Goal: Transaction & Acquisition: Purchase product/service

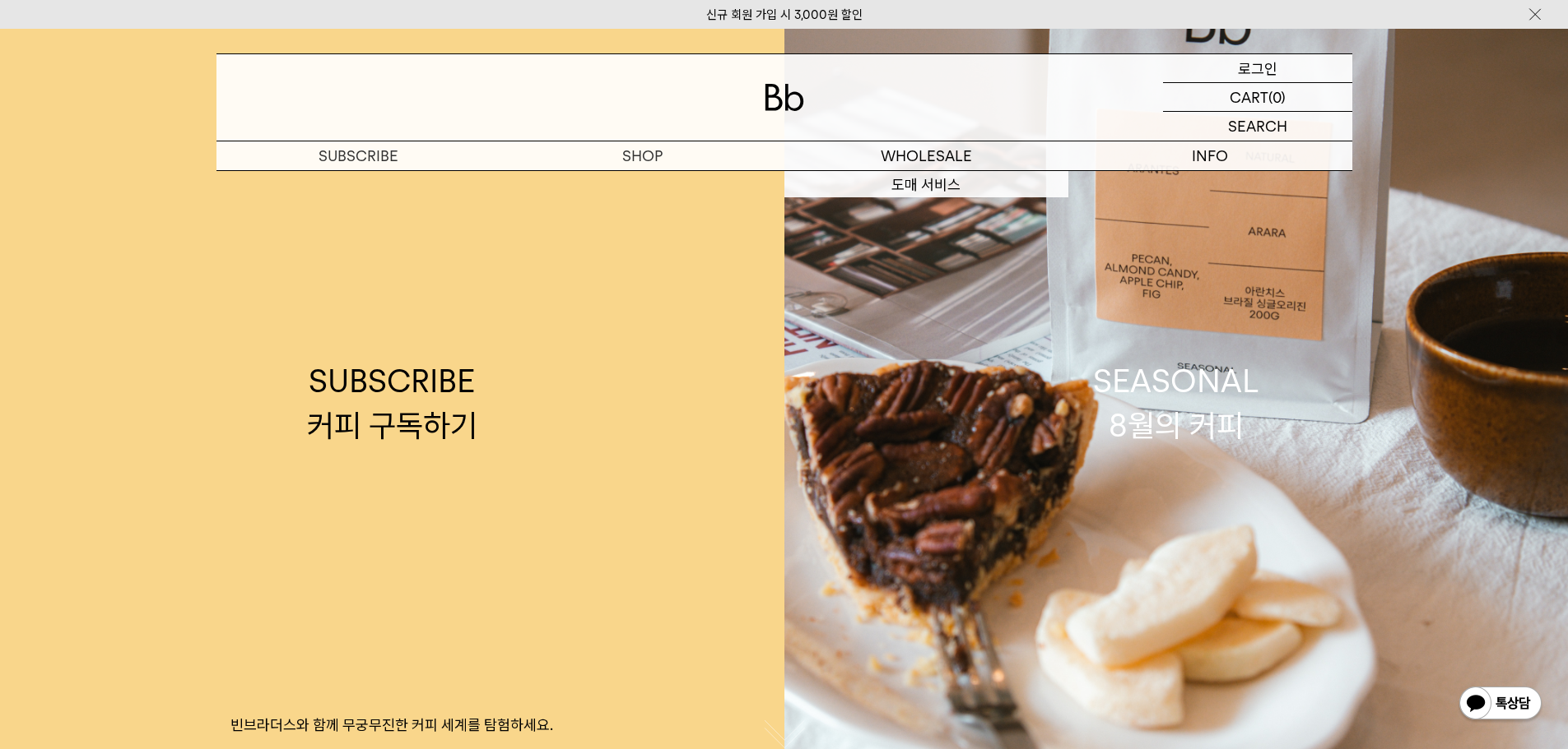
click at [1253, 67] on p "로그인" at bounding box center [1257, 68] width 39 height 28
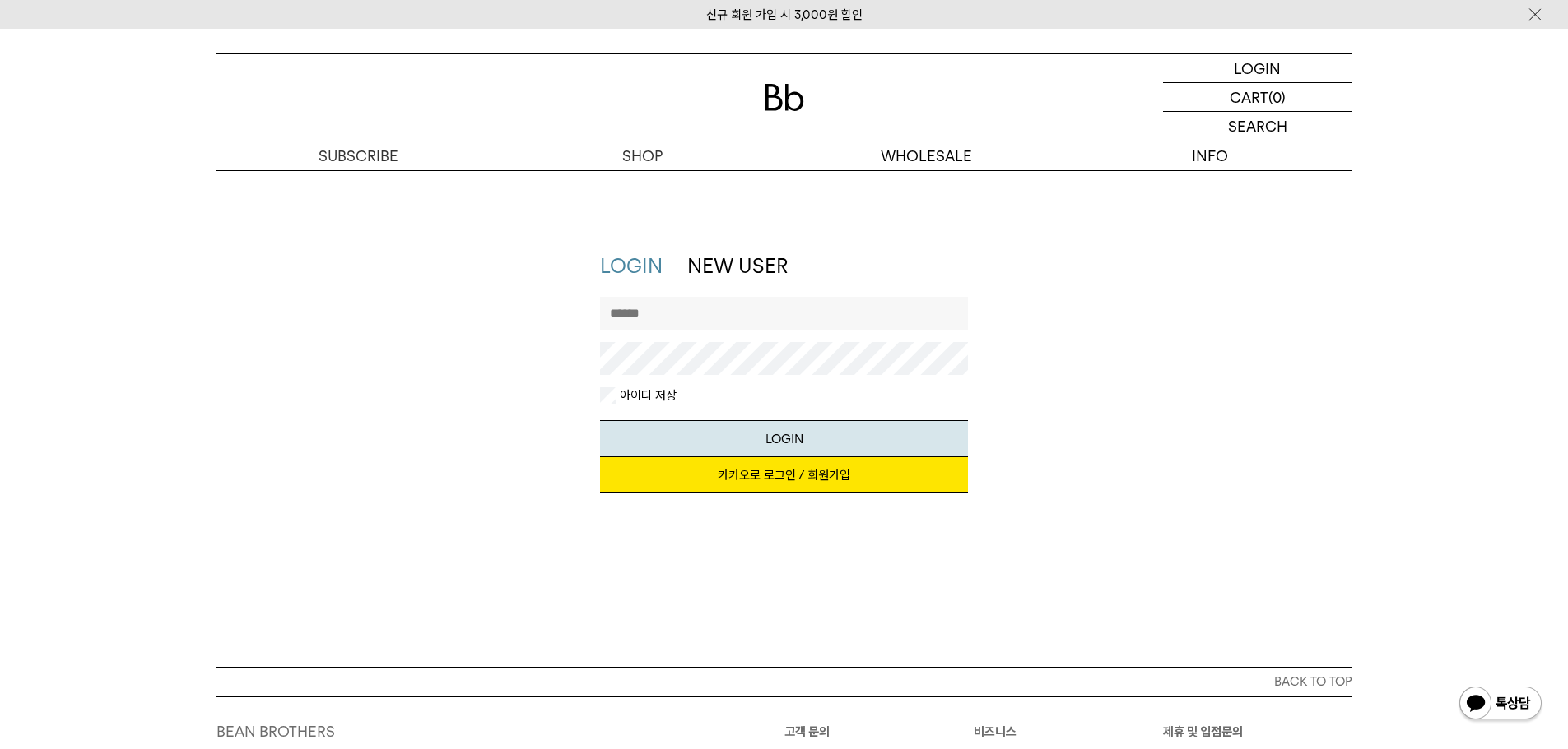
click at [690, 317] on input "text" at bounding box center [784, 313] width 368 height 33
click at [789, 483] on link "카카오로 로그인 / 회원가입" at bounding box center [784, 476] width 368 height 36
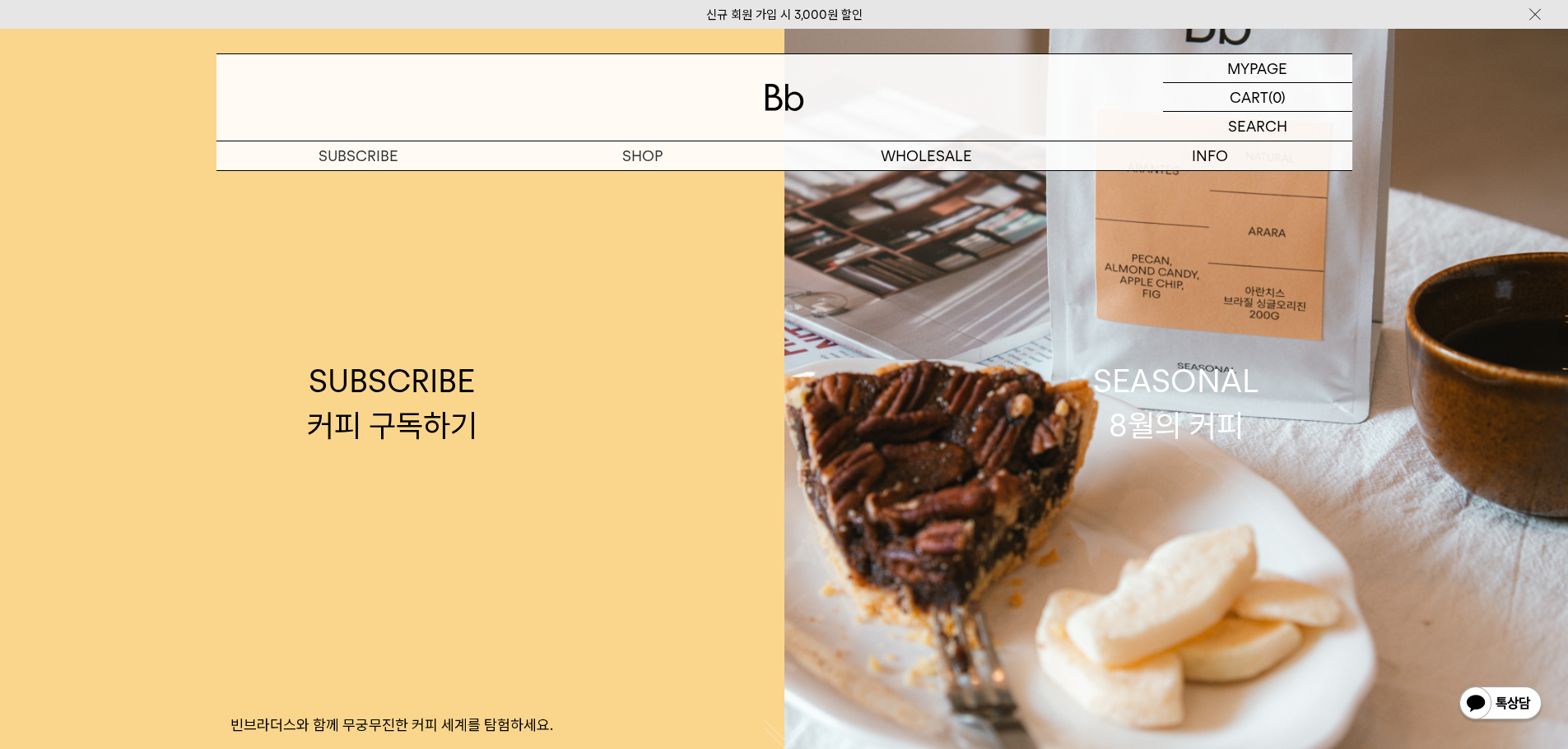
click at [1038, 16] on div "신규 회원 가입 시 3,000원 할인" at bounding box center [784, 15] width 1568 height 29
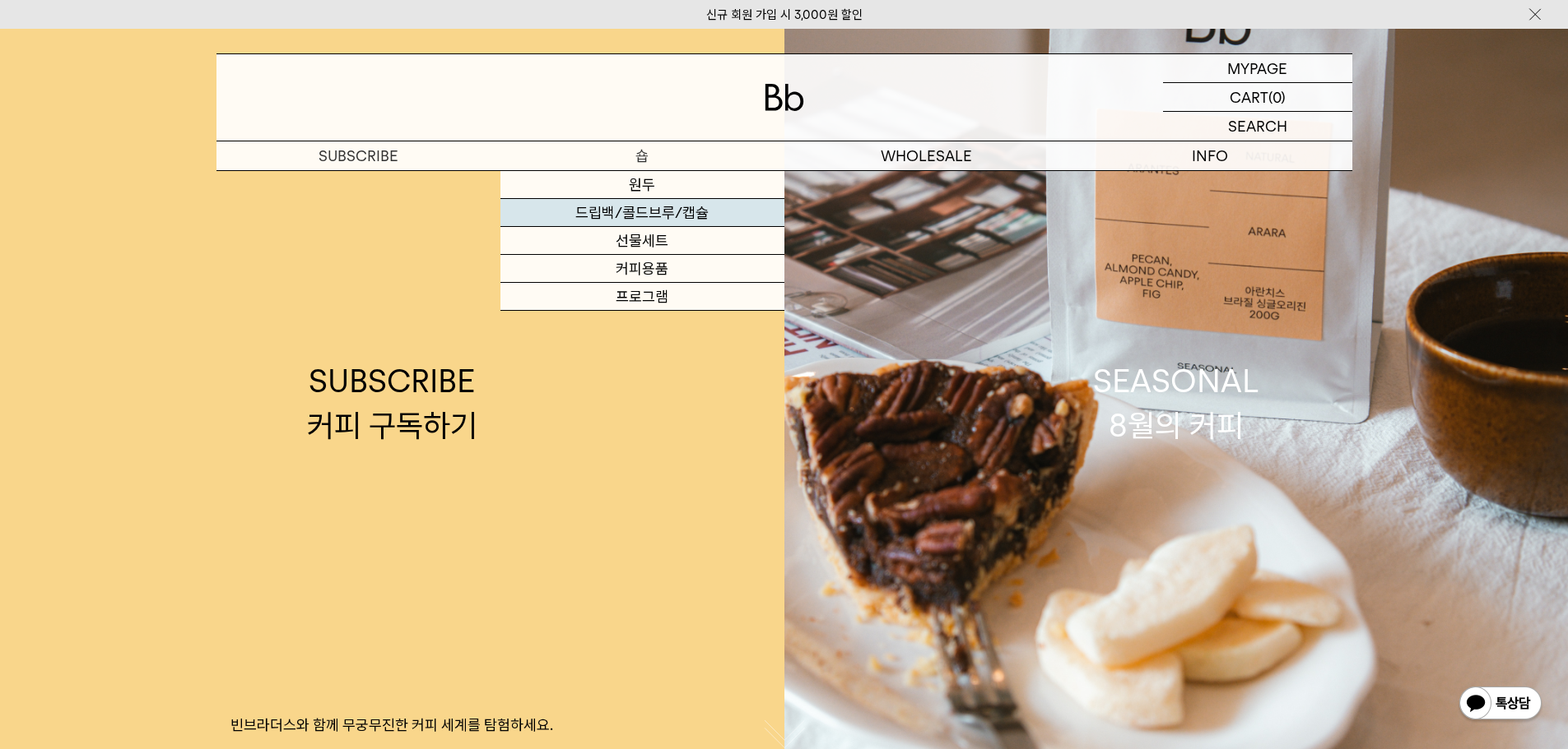
click at [648, 211] on link "드립백/콜드브루/캡슐" at bounding box center [642, 212] width 284 height 28
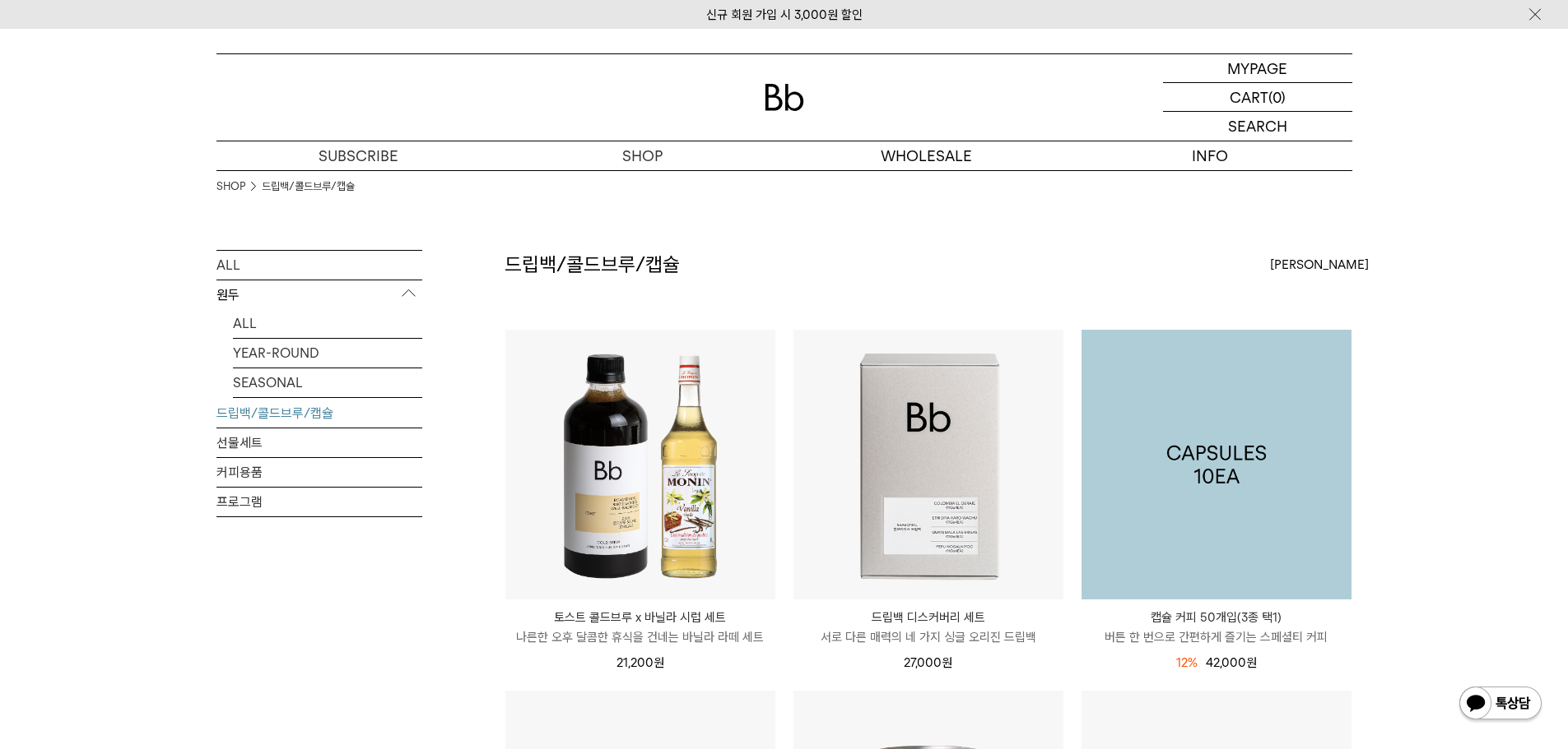
click at [1241, 425] on img at bounding box center [1216, 464] width 270 height 270
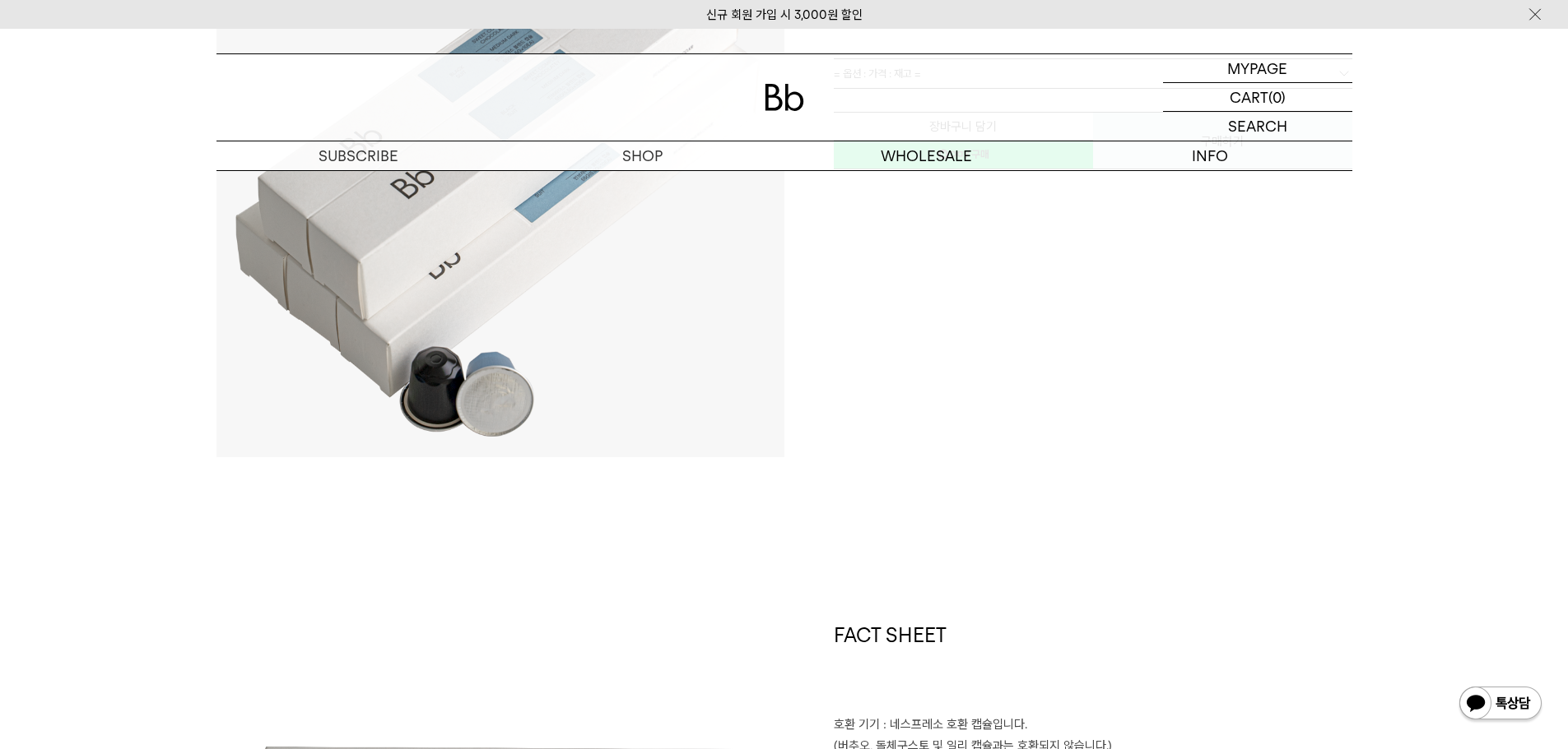
scroll to position [83, 0]
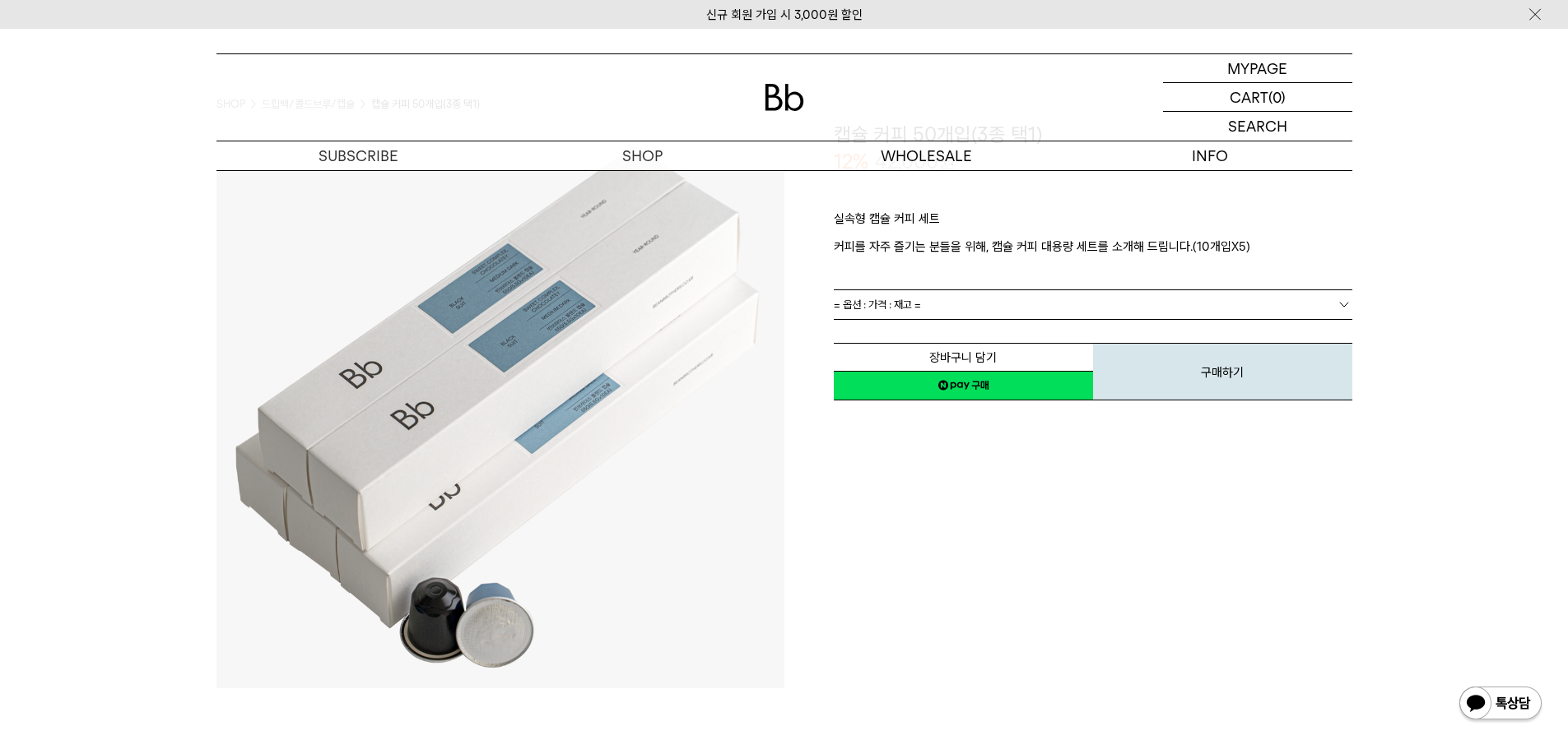
click at [959, 312] on link "= 옵션 : 가격 : 재고 =" at bounding box center [1093, 305] width 519 height 29
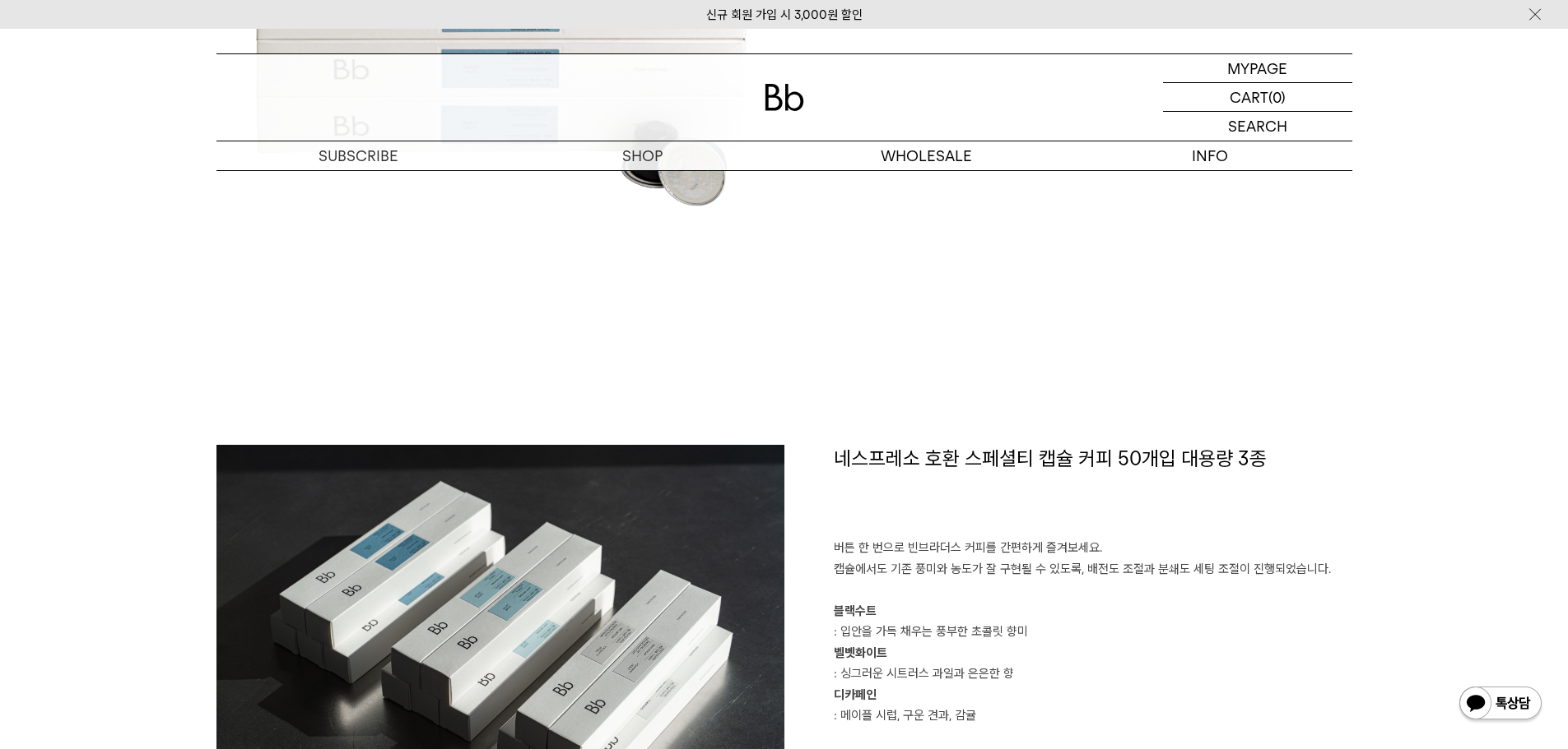
scroll to position [1316, 0]
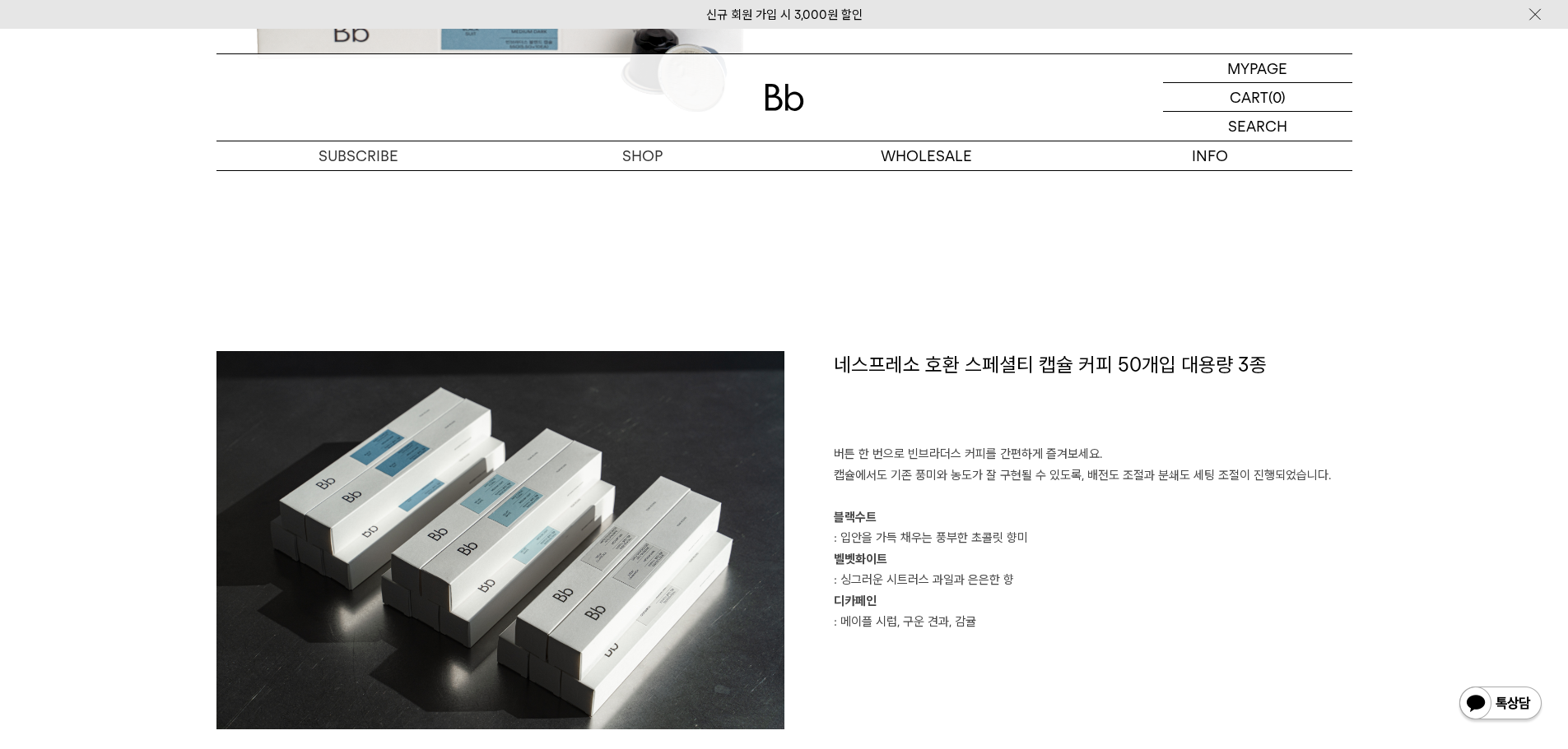
drag, startPoint x: 1161, startPoint y: 330, endPoint x: 1148, endPoint y: 348, distance: 22.2
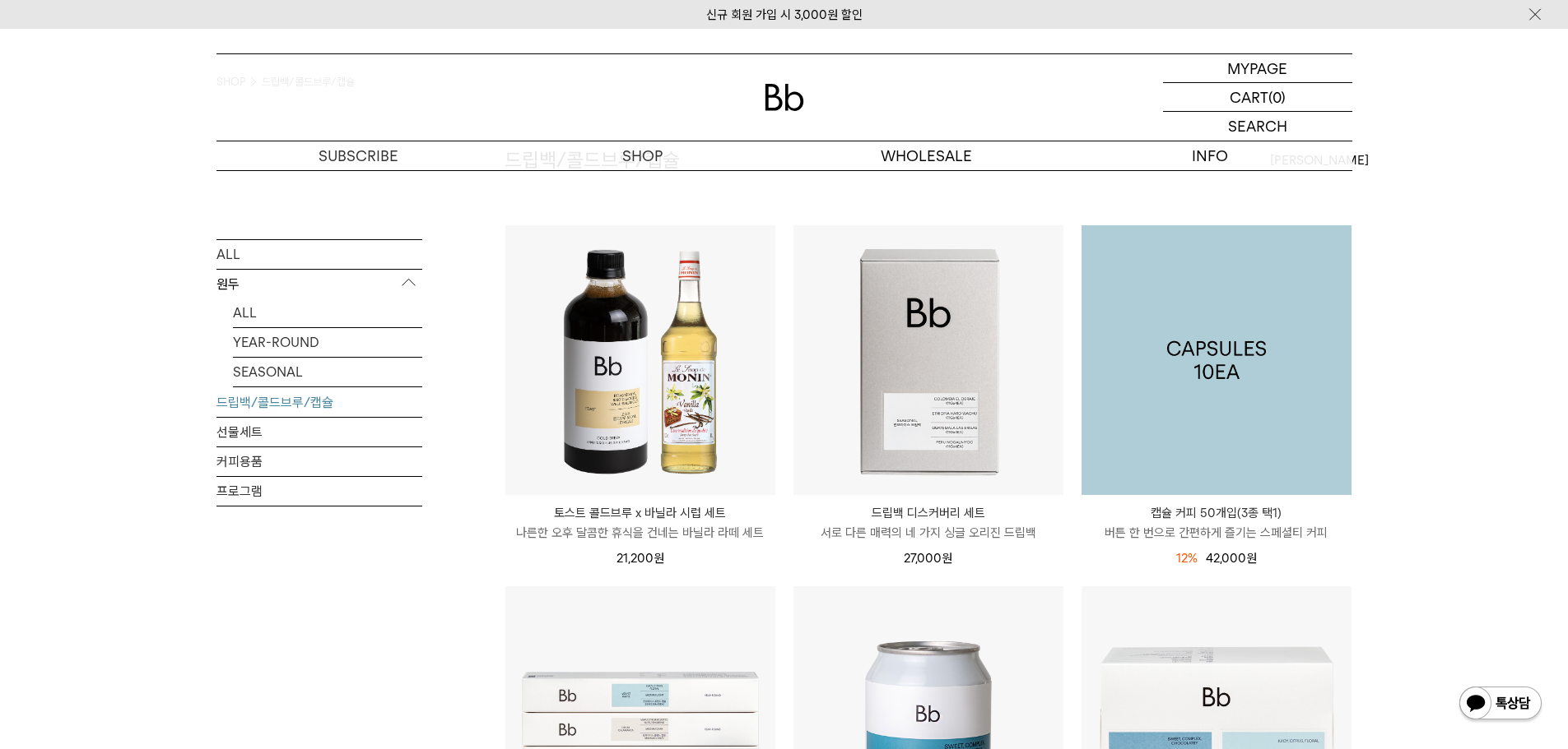
scroll to position [329, 0]
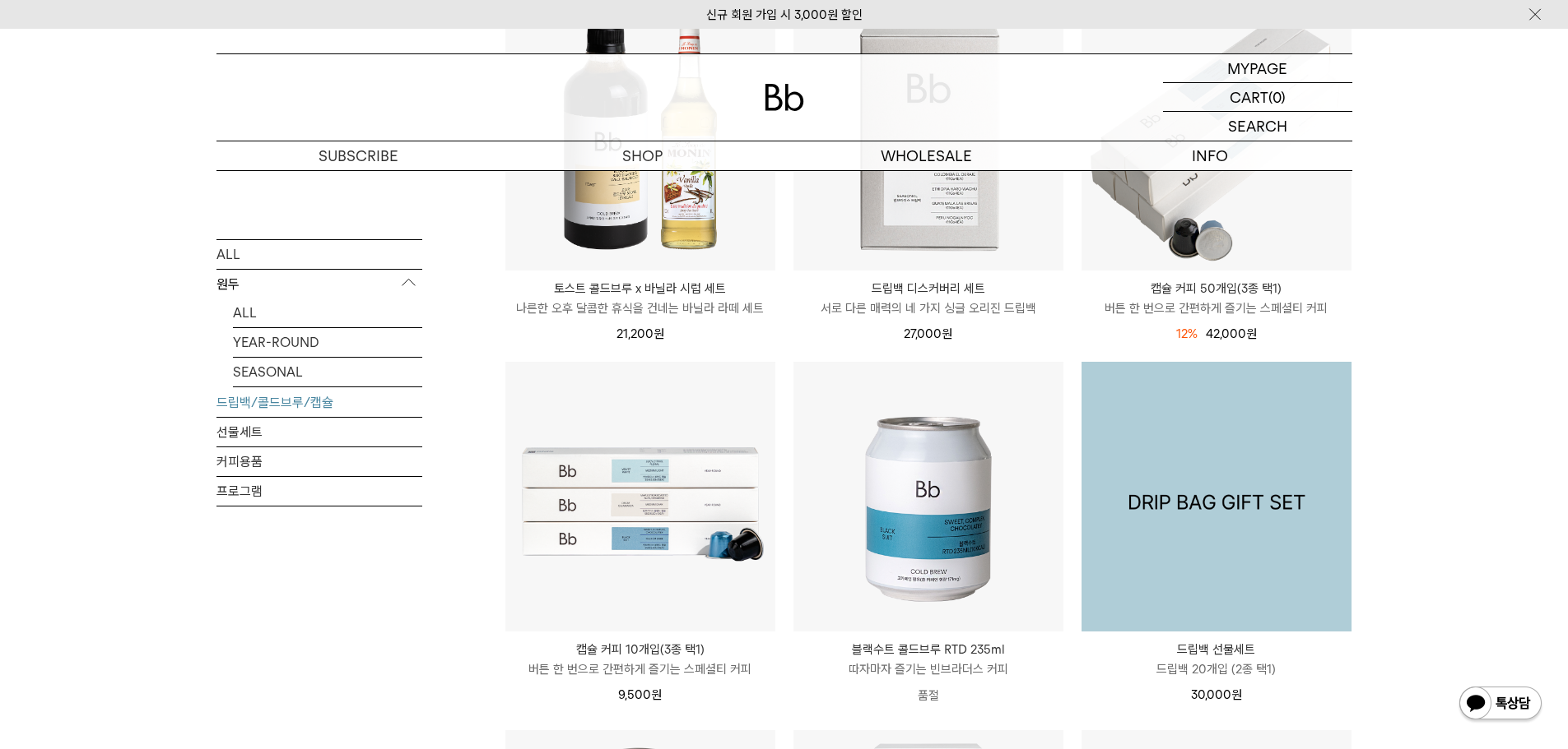
click at [1279, 496] on img at bounding box center [1216, 497] width 270 height 270
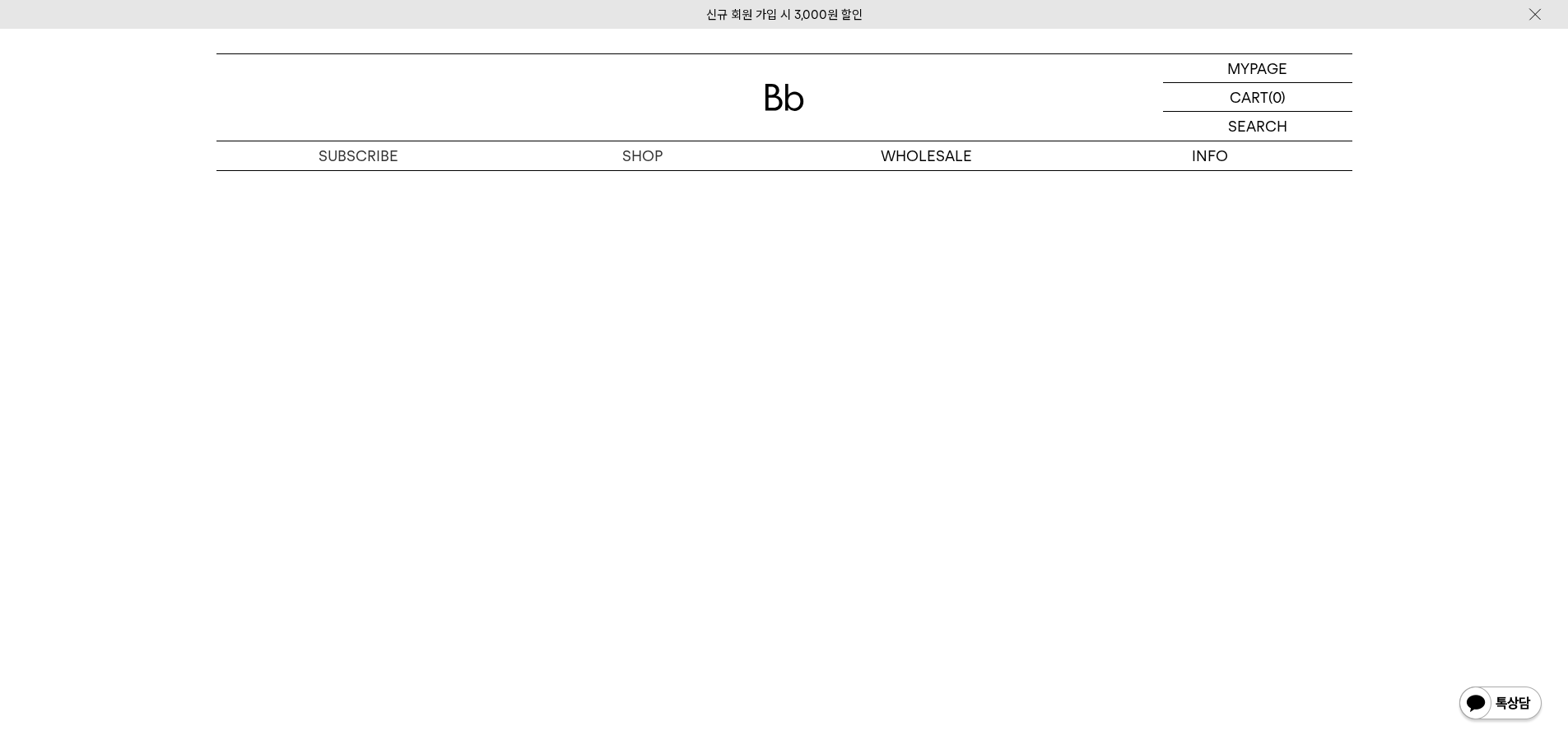
scroll to position [4442, 0]
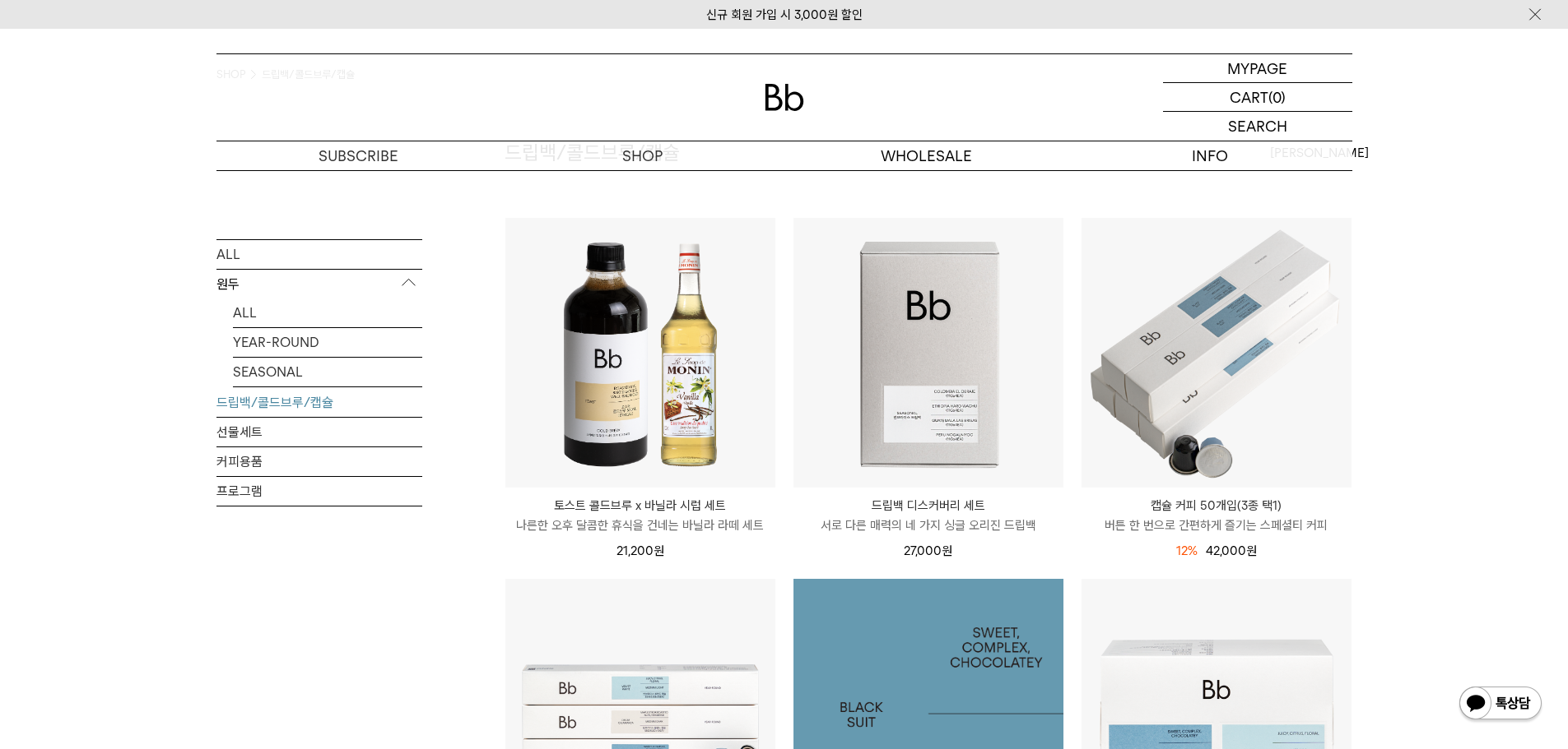
scroll to position [54, 0]
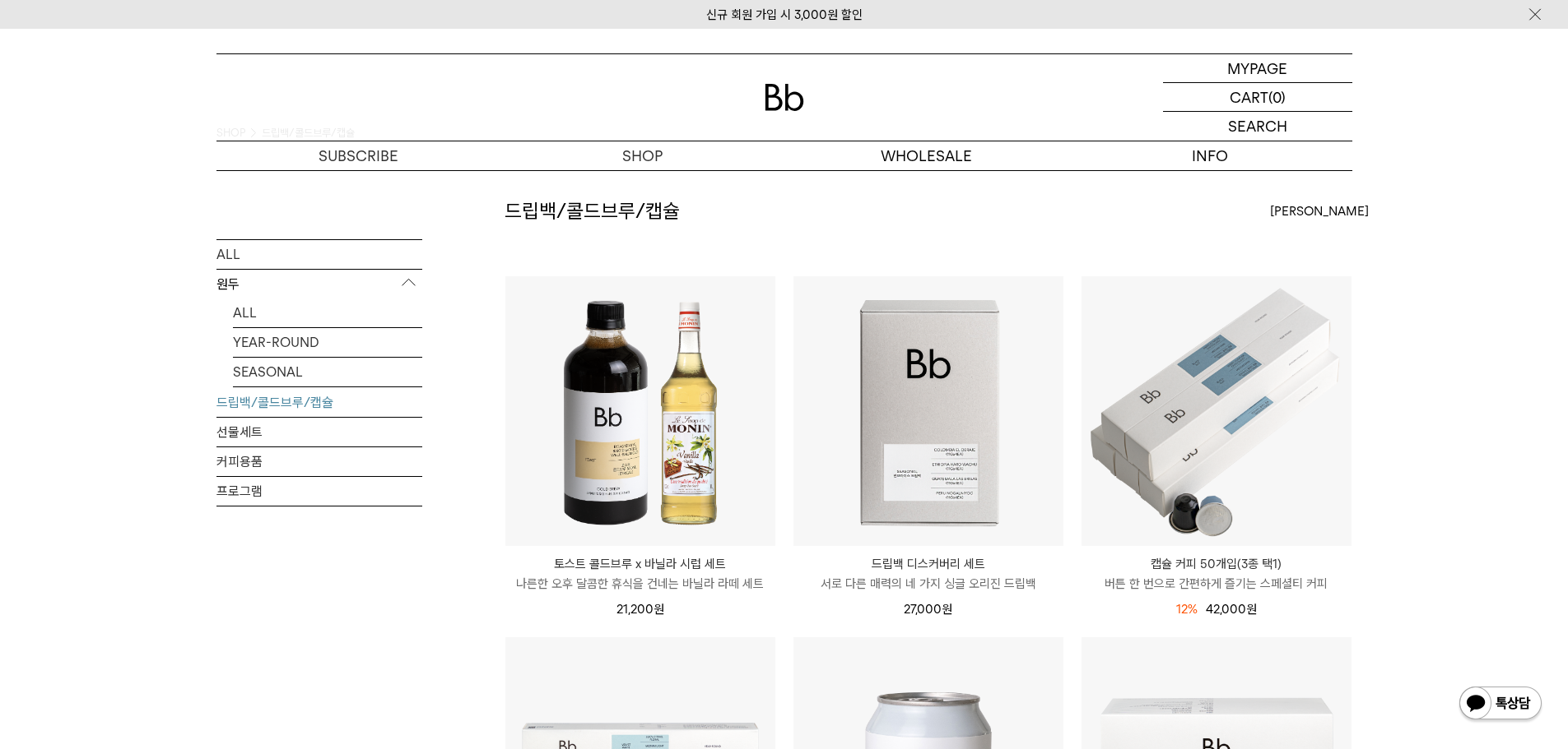
drag, startPoint x: 409, startPoint y: 591, endPoint x: 432, endPoint y: 584, distance: 24.0
click at [409, 591] on div "ALL 원두 ALL YEAR-ROUND SEASONAL 드립백/콜드브루/캡슐 선물세트 커피용품 프로그램" at bounding box center [319, 447] width 206 height 416
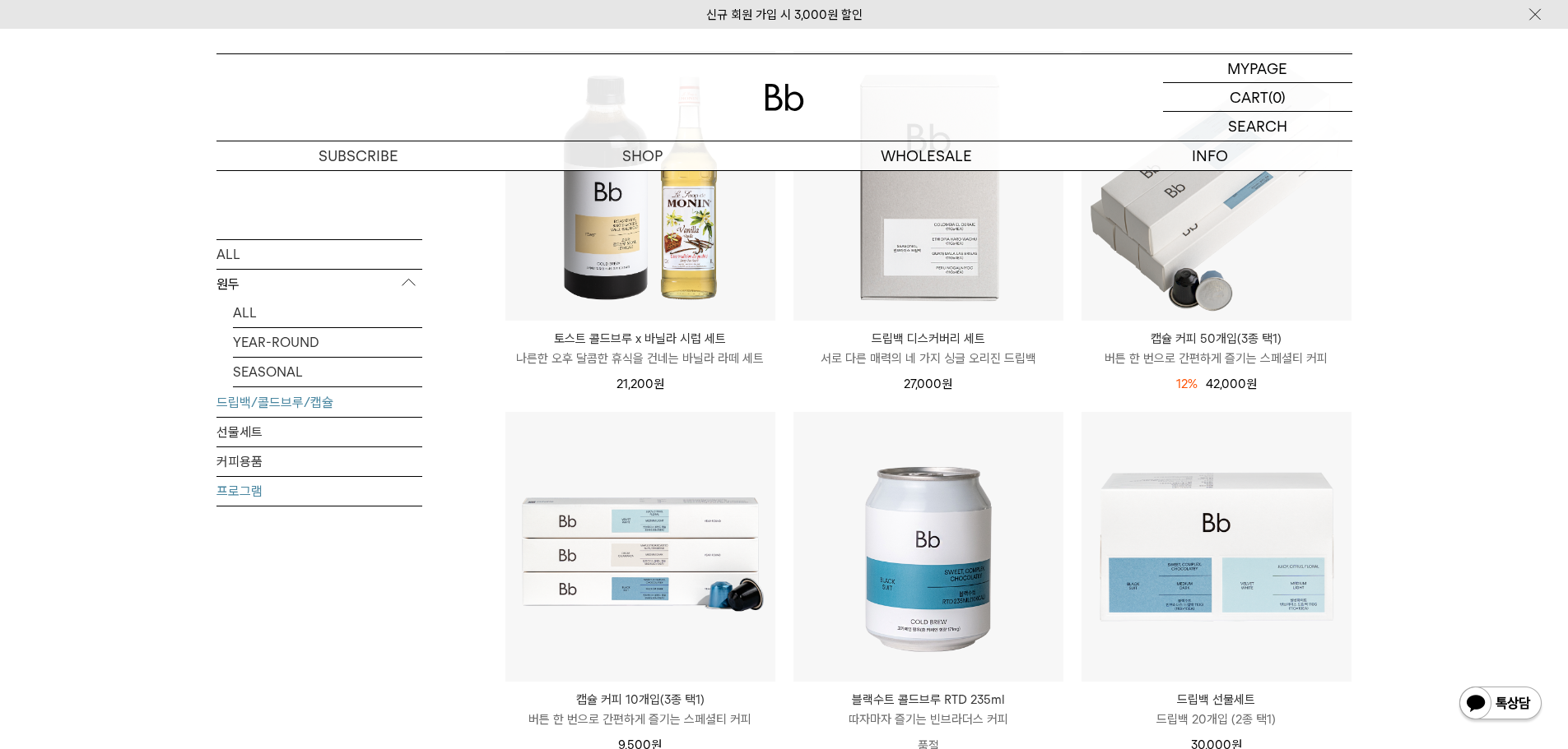
scroll to position [247, 0]
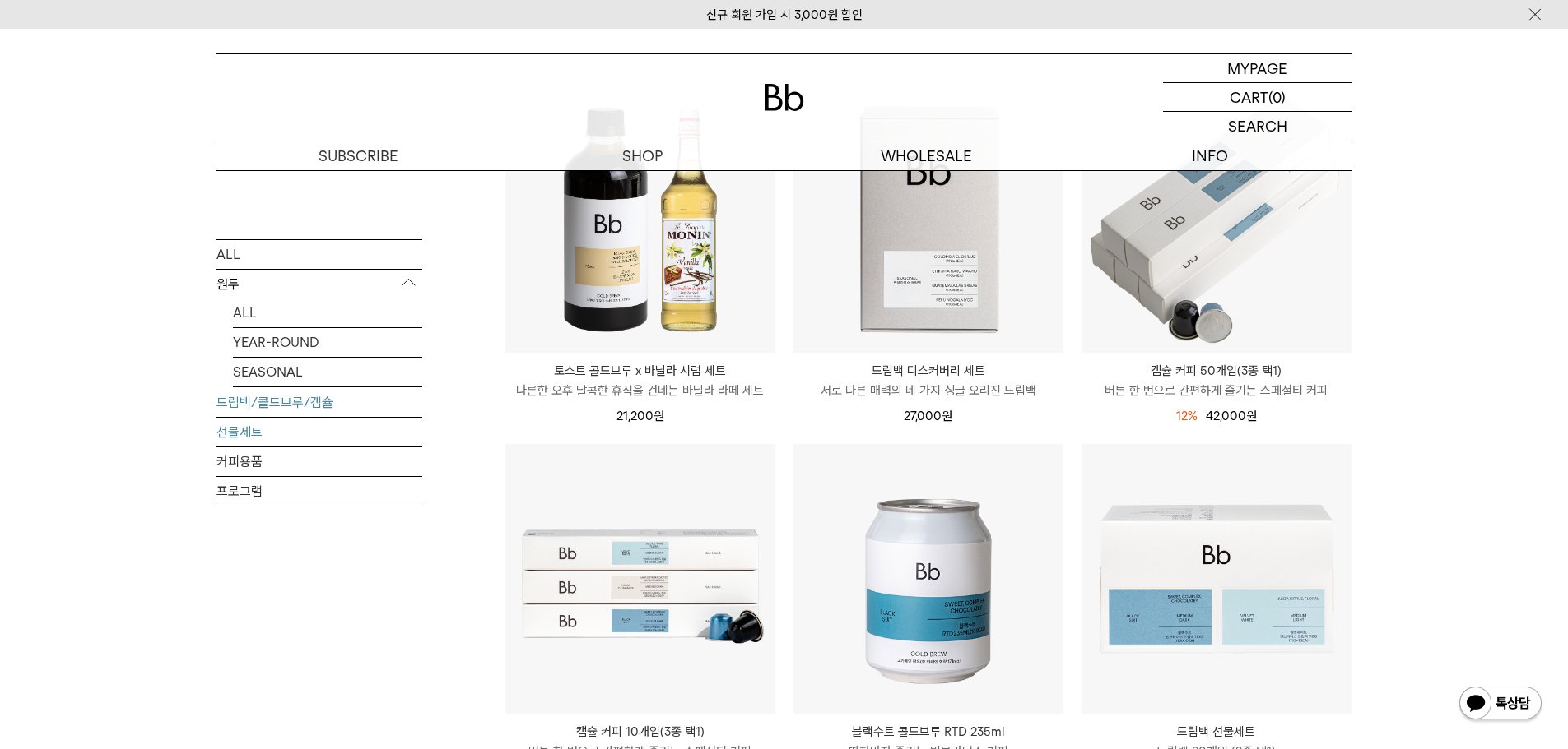
click at [251, 430] on link "선물세트" at bounding box center [319, 431] width 206 height 29
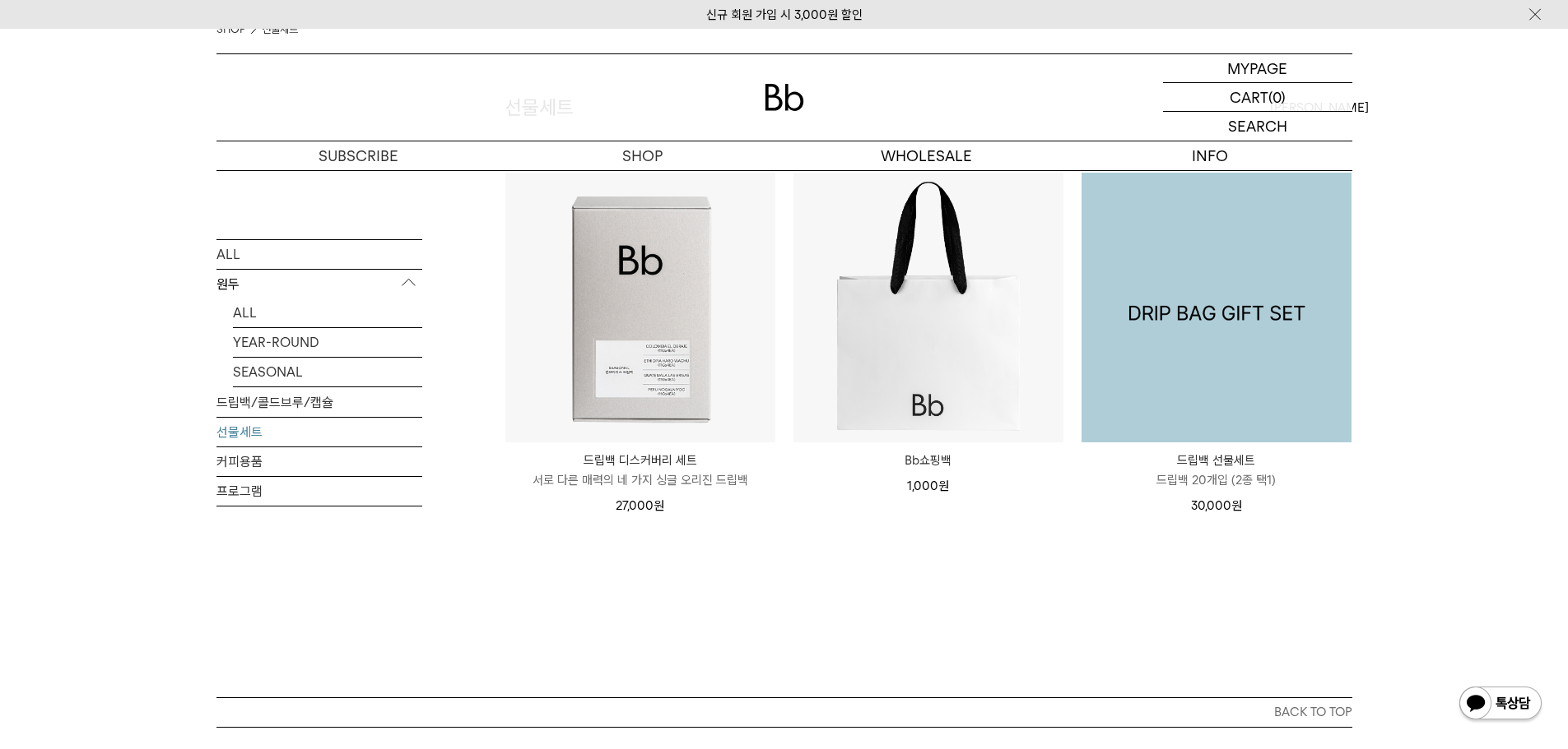
scroll to position [164, 0]
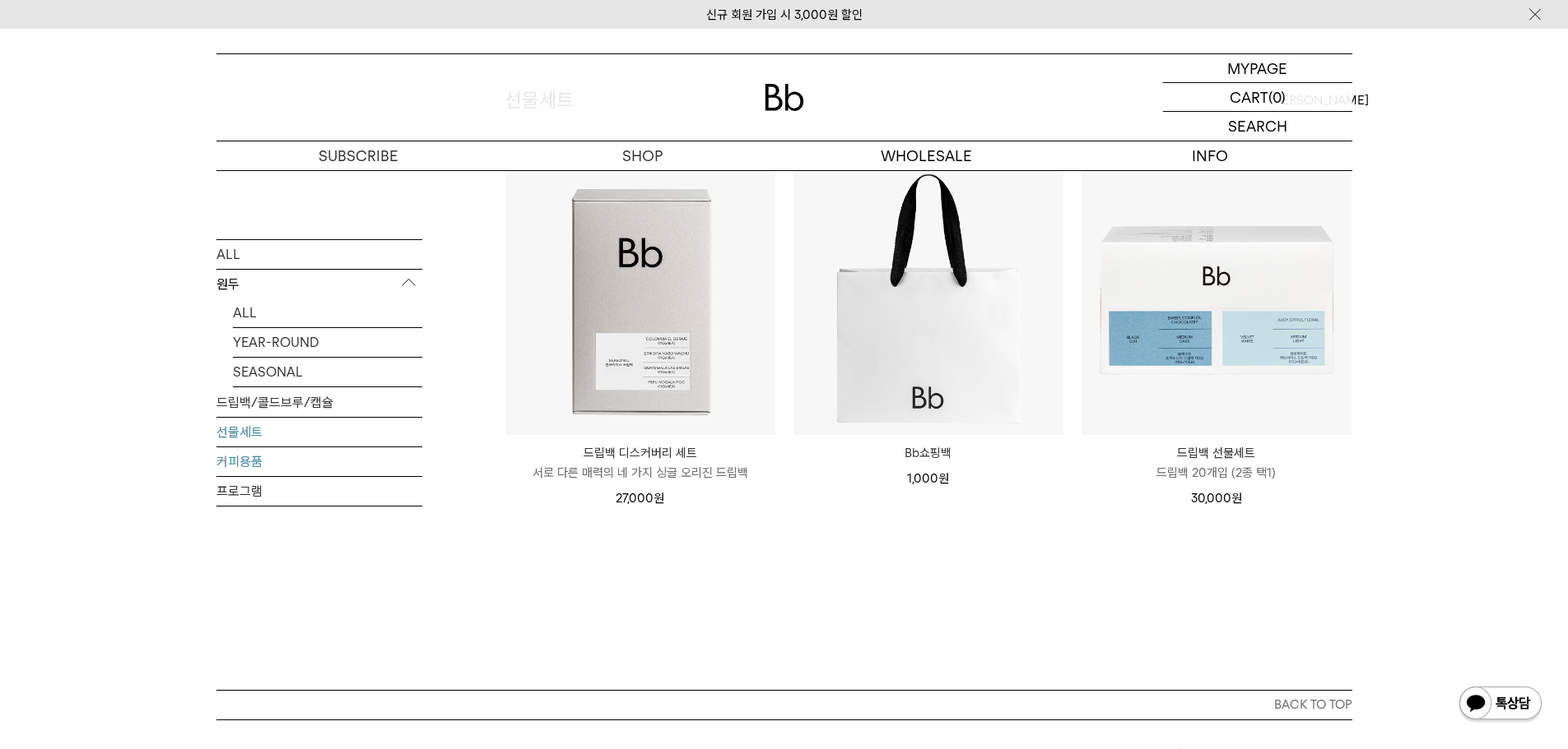
click at [287, 468] on link "커피용품" at bounding box center [319, 461] width 206 height 29
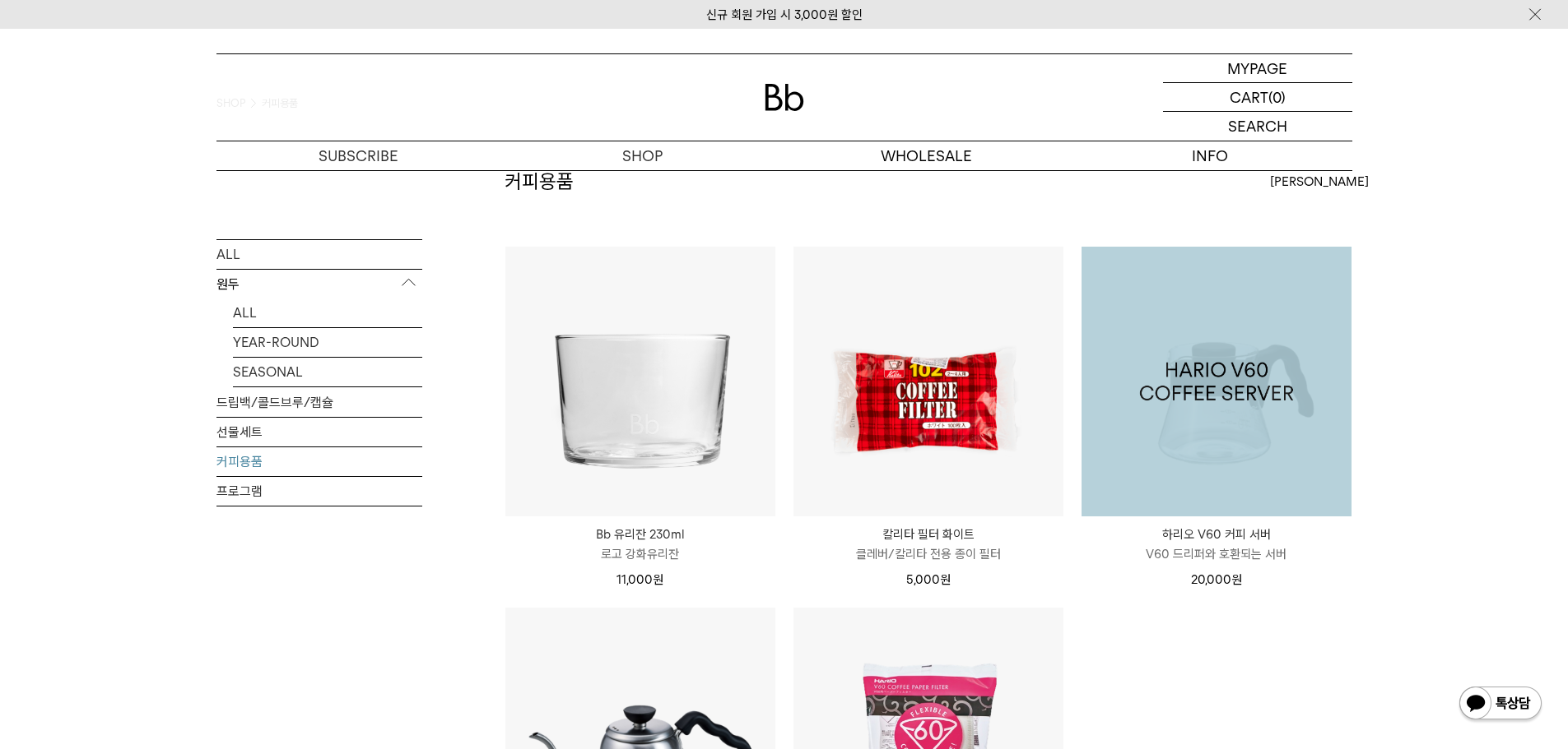
scroll to position [83, 0]
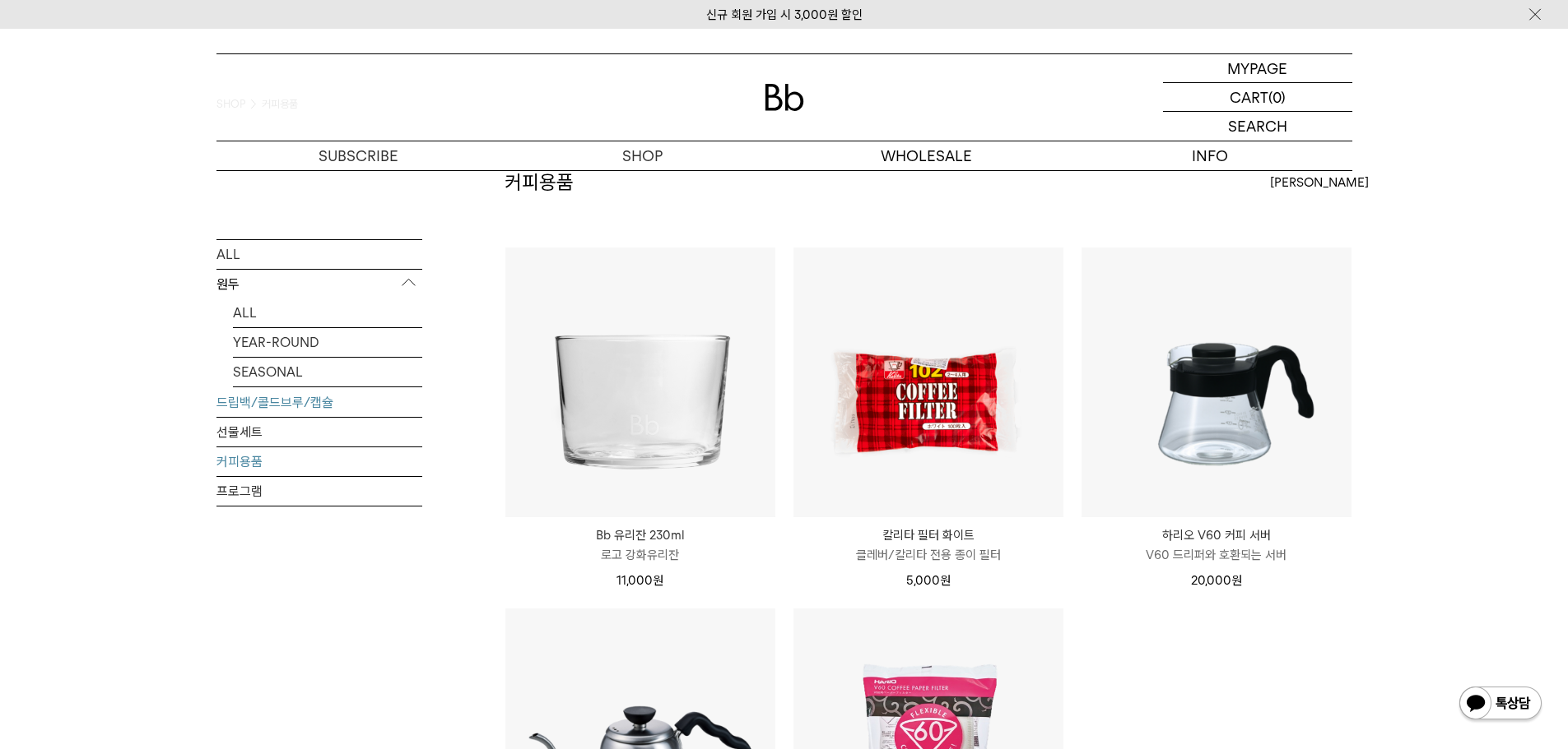
click at [287, 401] on link "드립백/콜드브루/캡슐" at bounding box center [319, 402] width 206 height 29
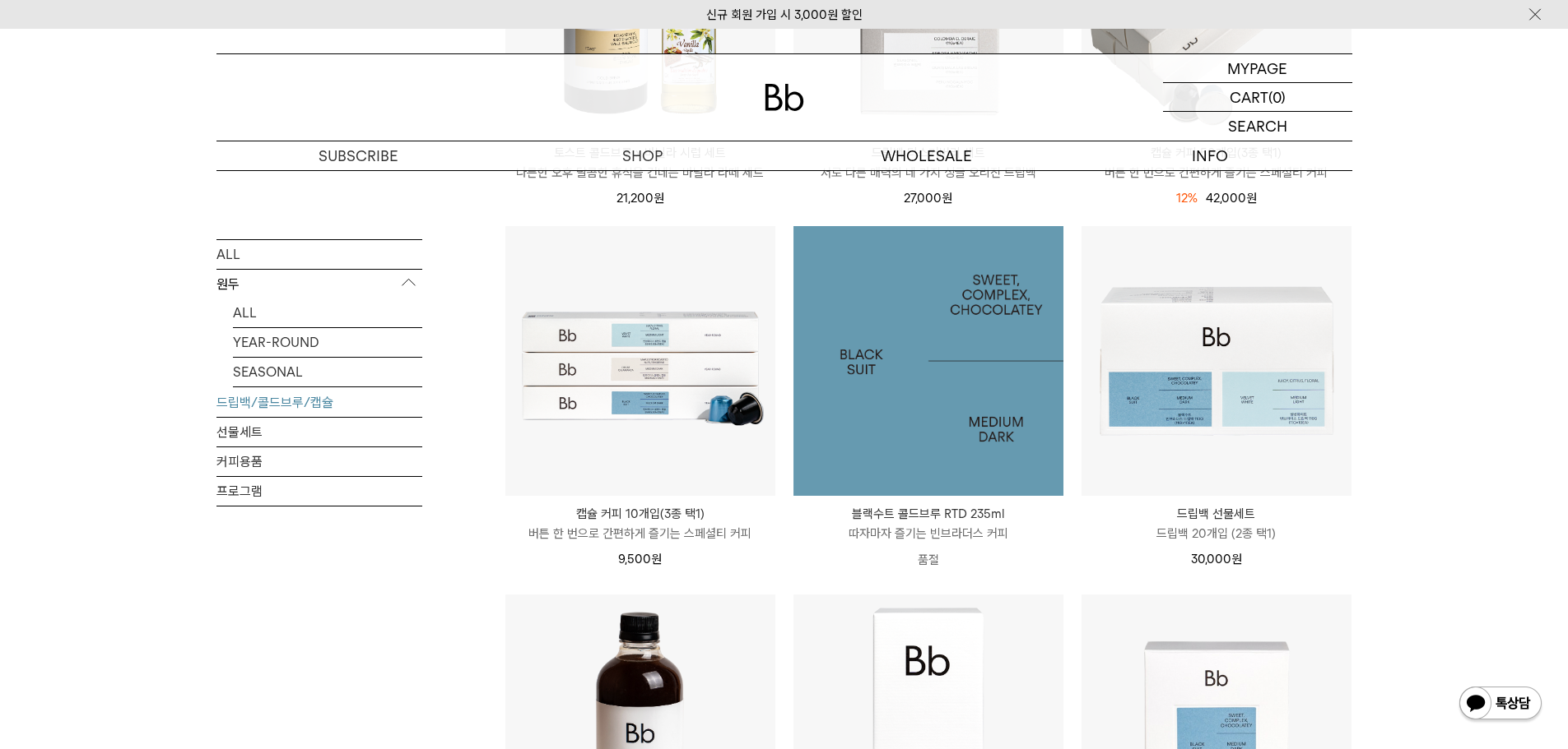
scroll to position [494, 0]
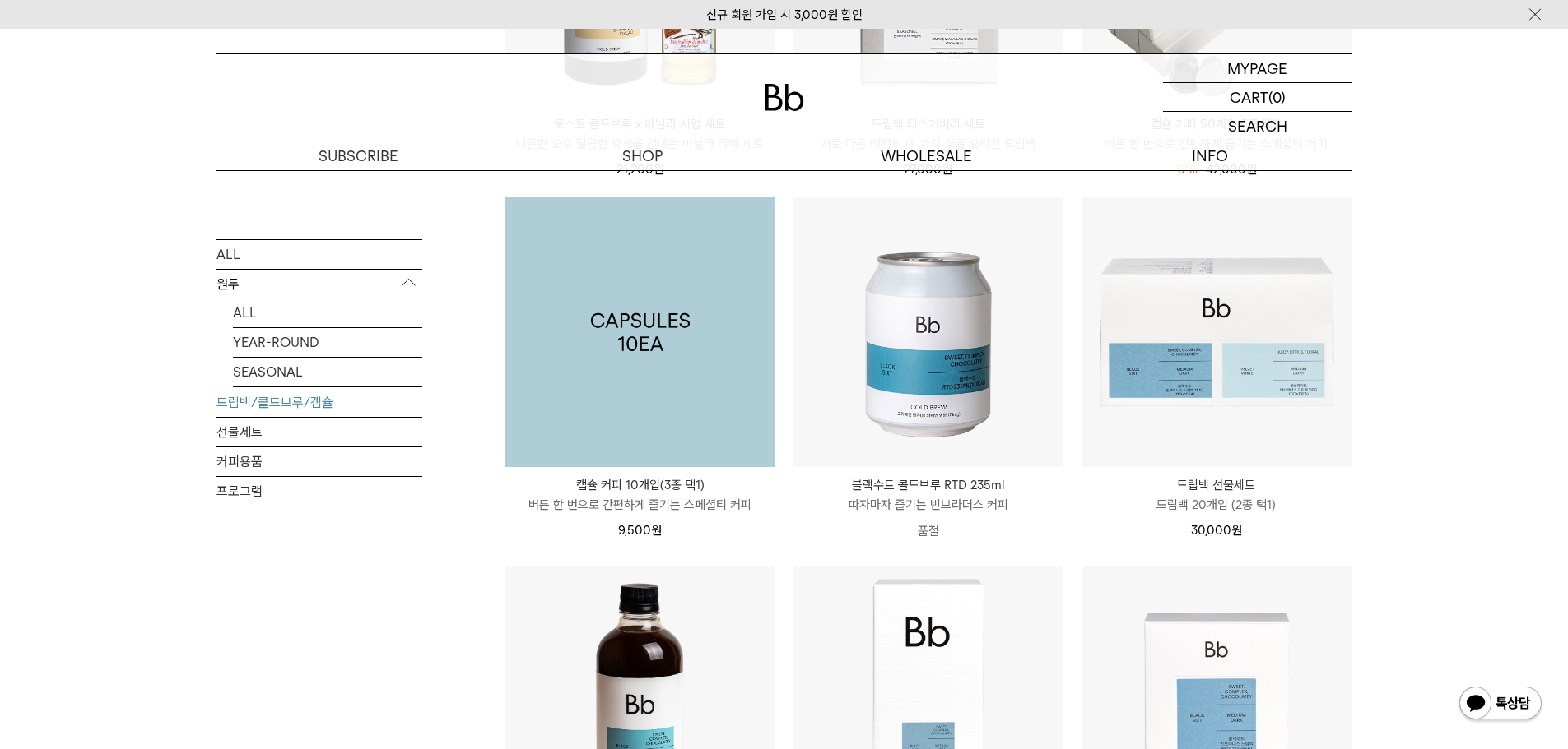
click at [734, 379] on img at bounding box center [640, 331] width 270 height 270
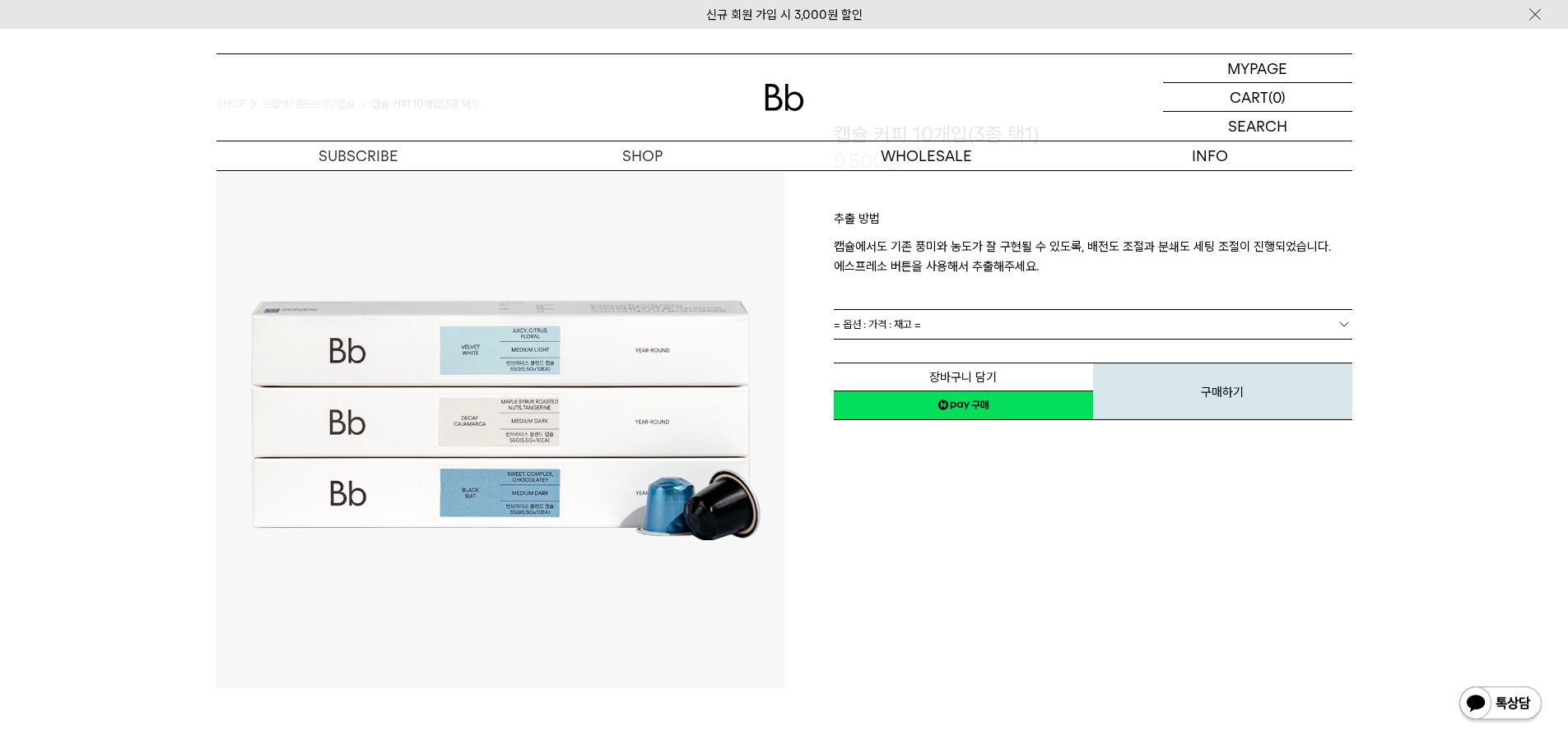
click at [1027, 321] on link "= 옵션 : 가격 : 재고 =" at bounding box center [1093, 325] width 519 height 29
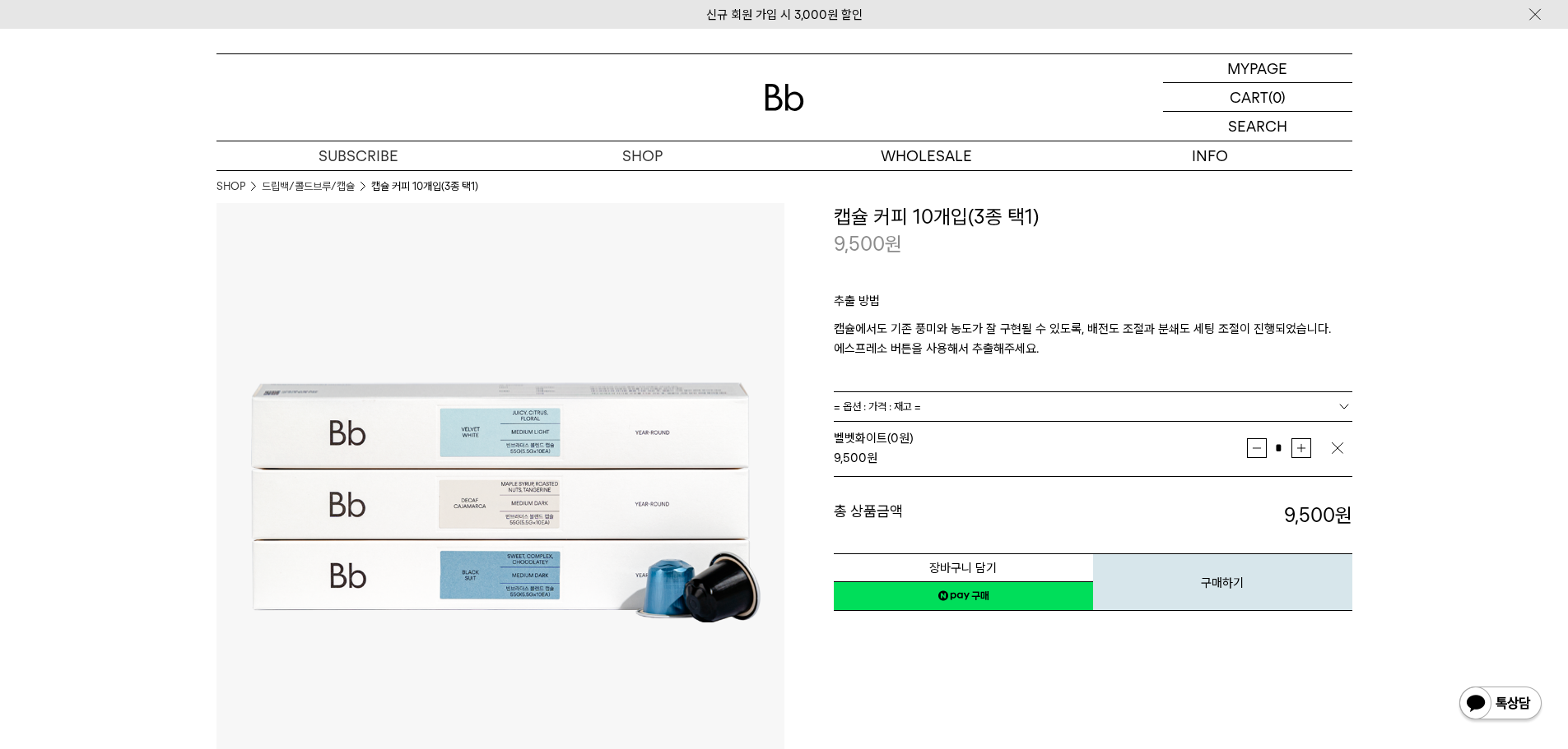
click at [1307, 448] on button "증가" at bounding box center [1302, 448] width 20 height 20
type input "*"
click at [1038, 568] on button "장바구니 담기" at bounding box center [963, 568] width 259 height 29
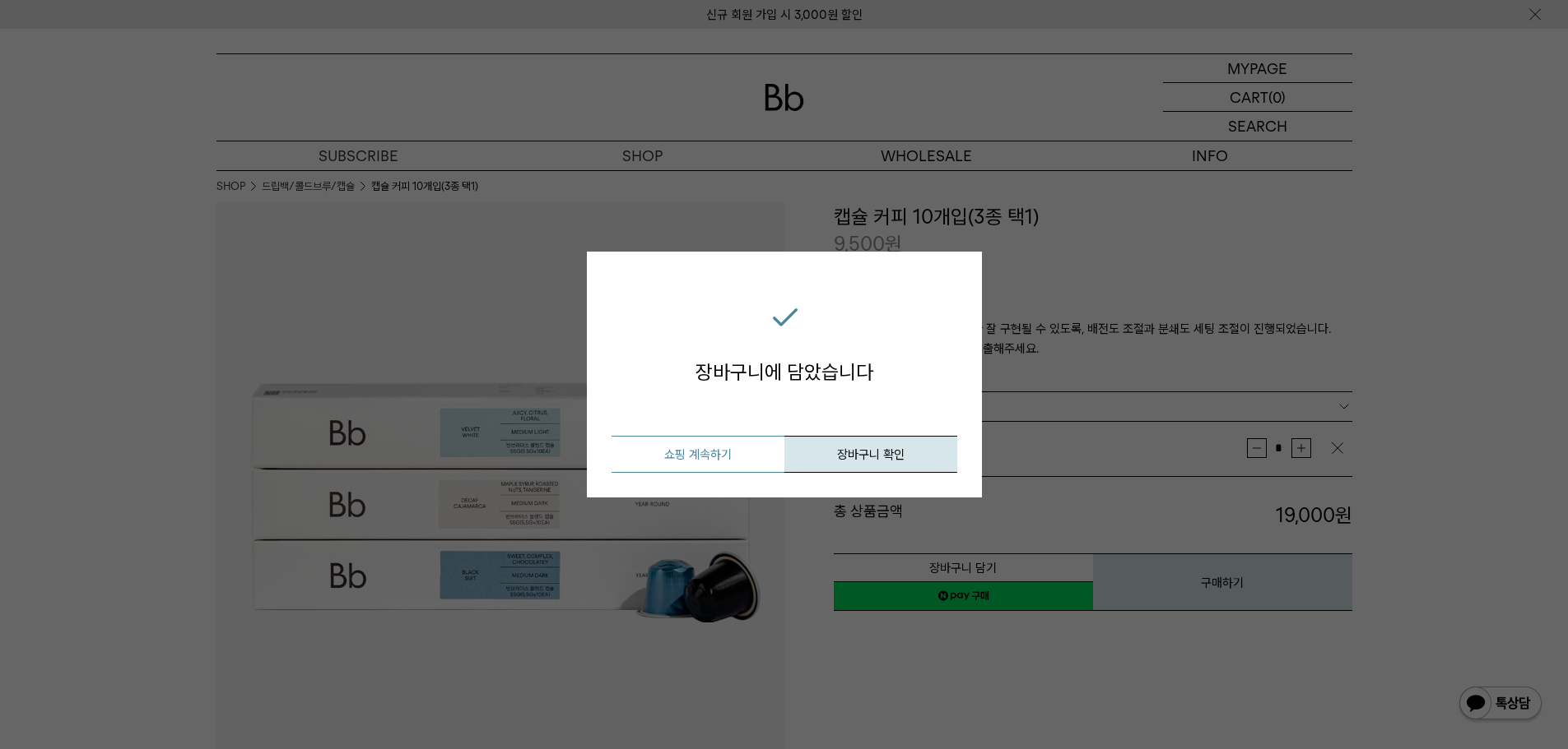
click at [707, 468] on button "쇼핑 계속하기" at bounding box center [698, 454] width 173 height 37
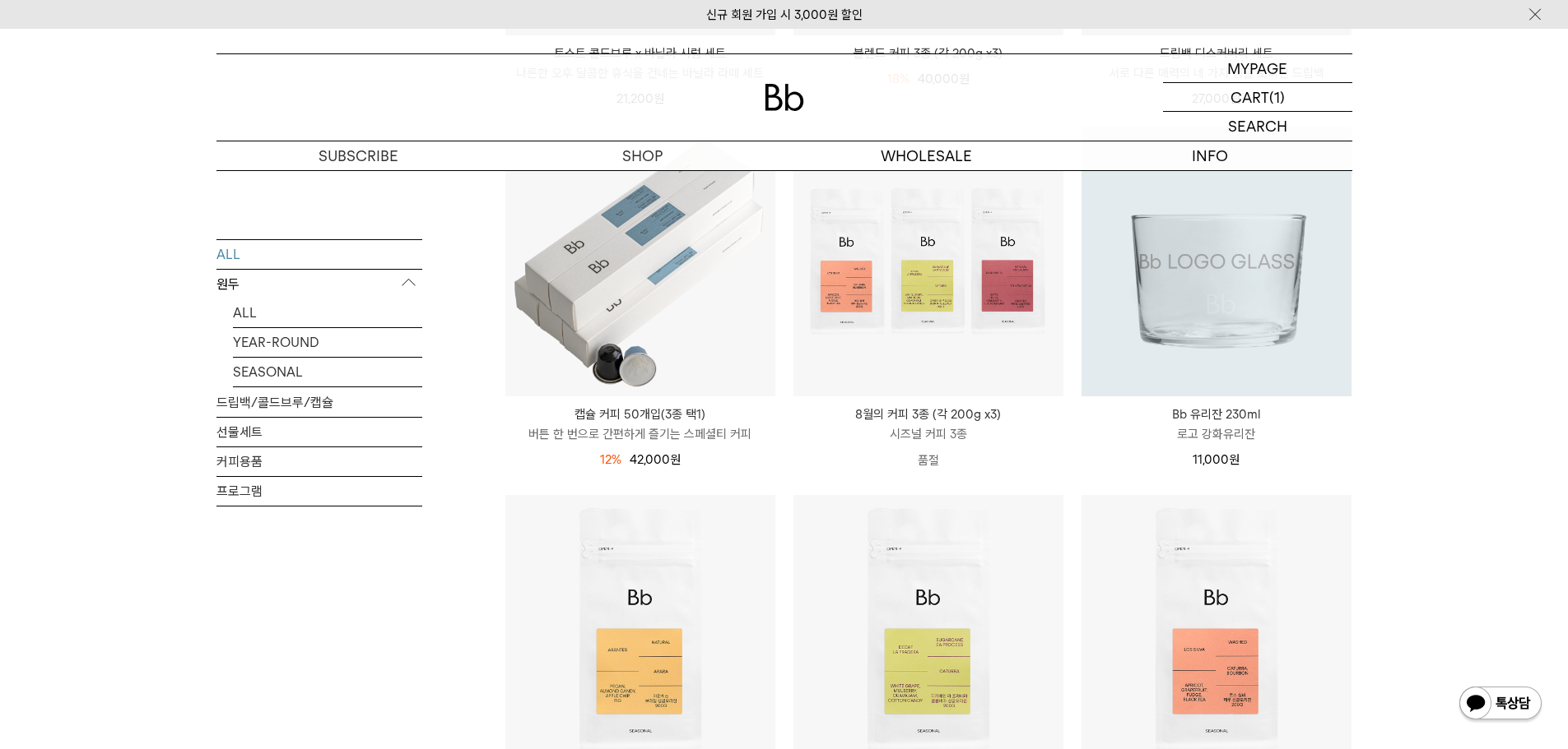
scroll to position [576, 0]
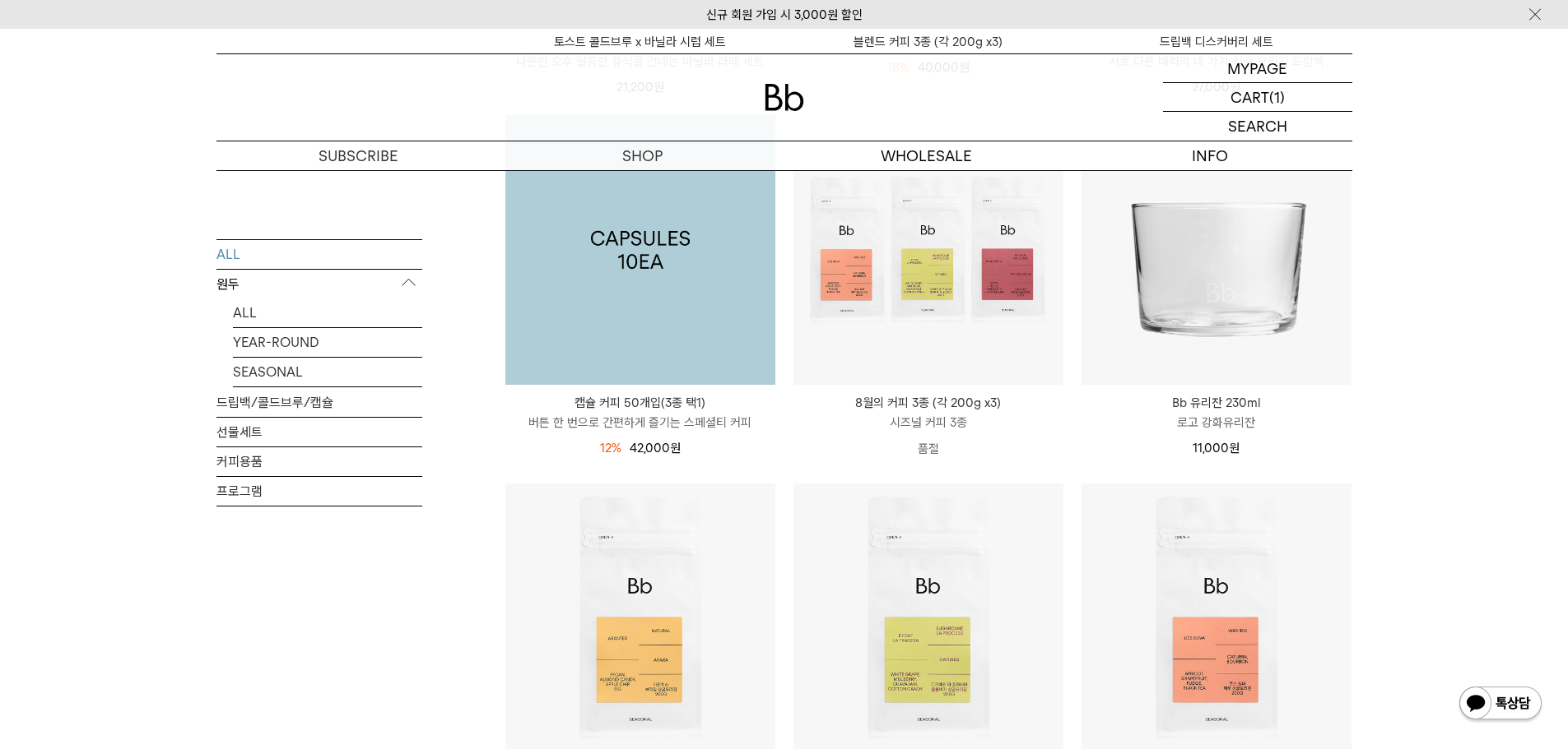
click at [693, 303] on img at bounding box center [640, 250] width 270 height 270
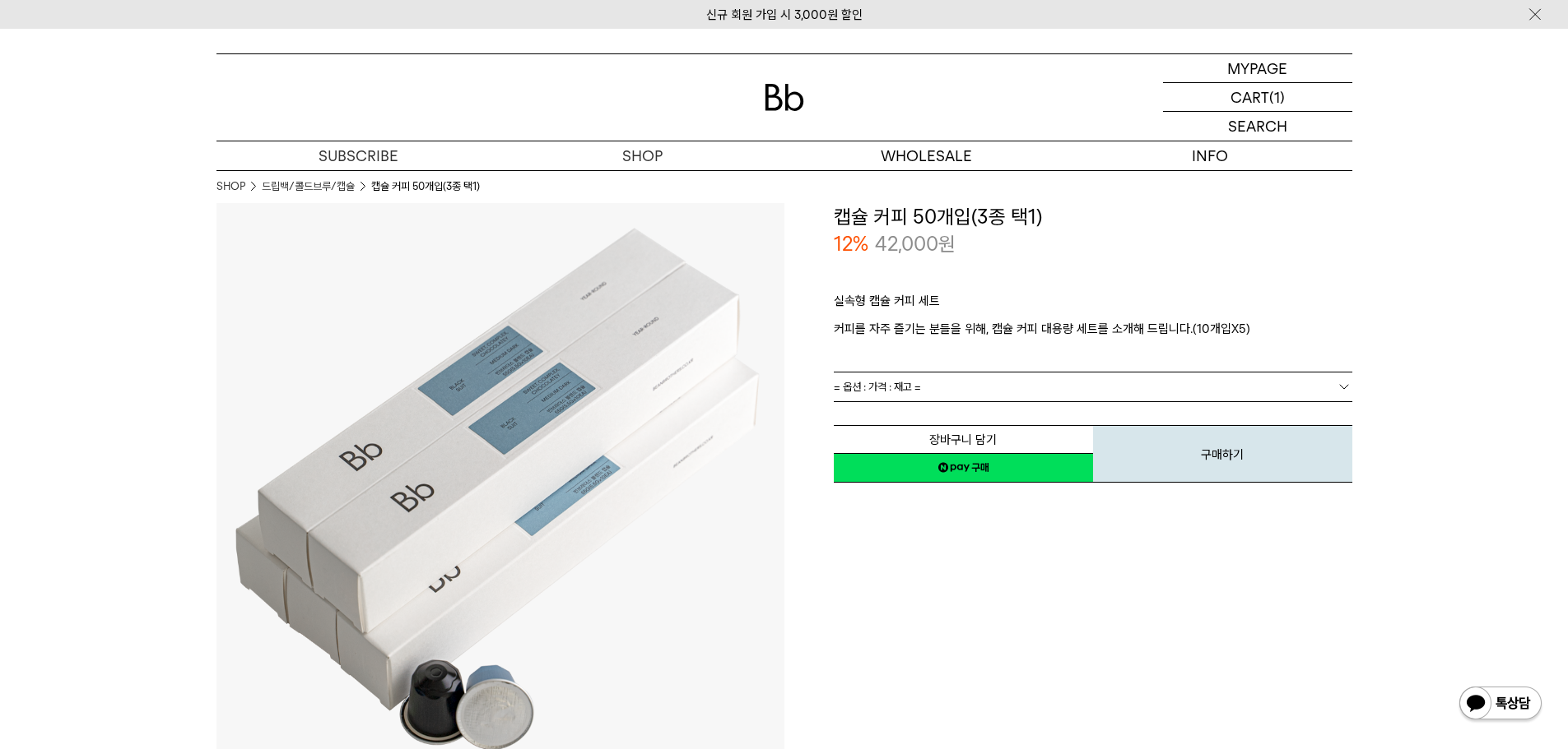
click at [1085, 381] on link "= 옵션 : 가격 : 재고 =" at bounding box center [1093, 387] width 519 height 29
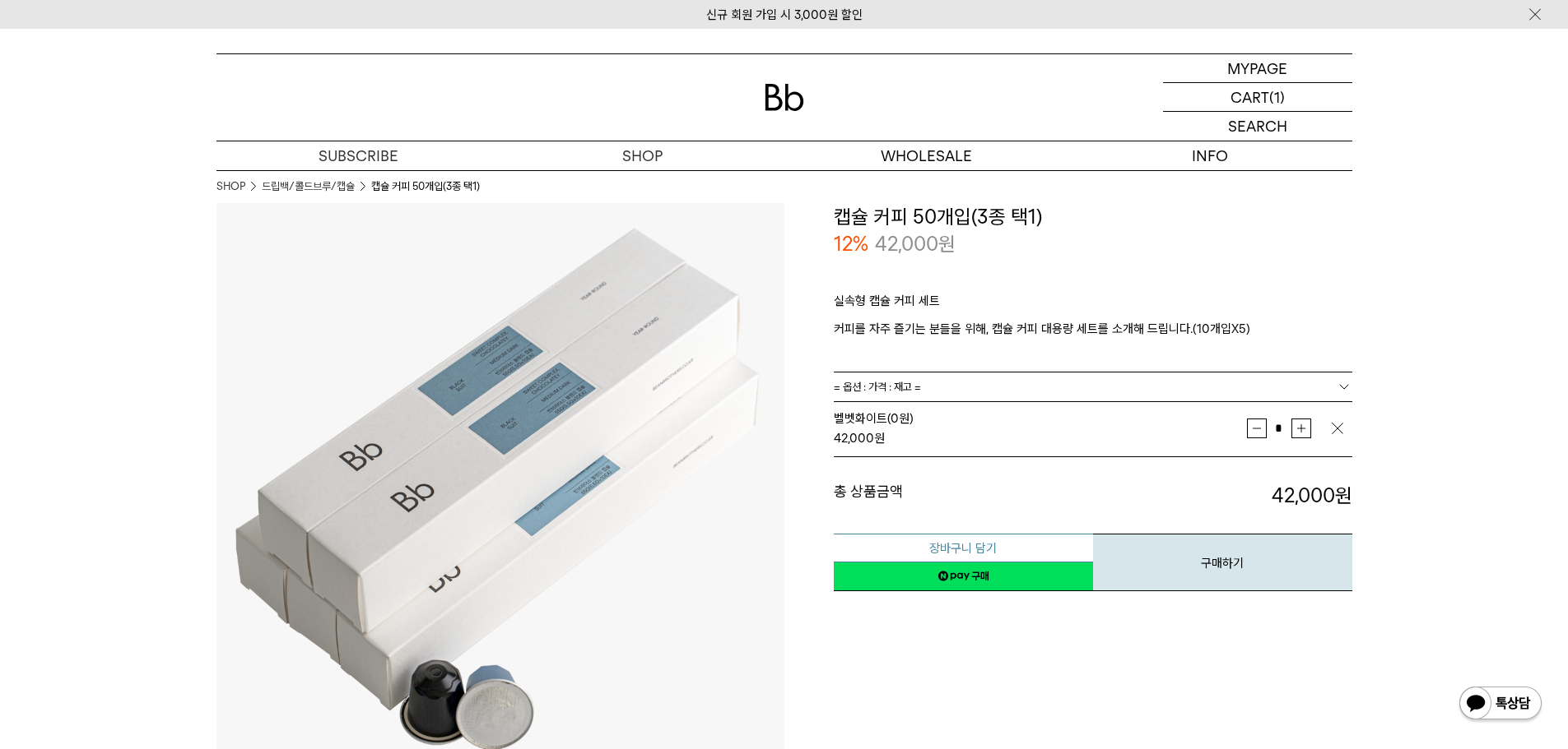
click at [1003, 545] on button "장바구니 담기" at bounding box center [963, 548] width 259 height 29
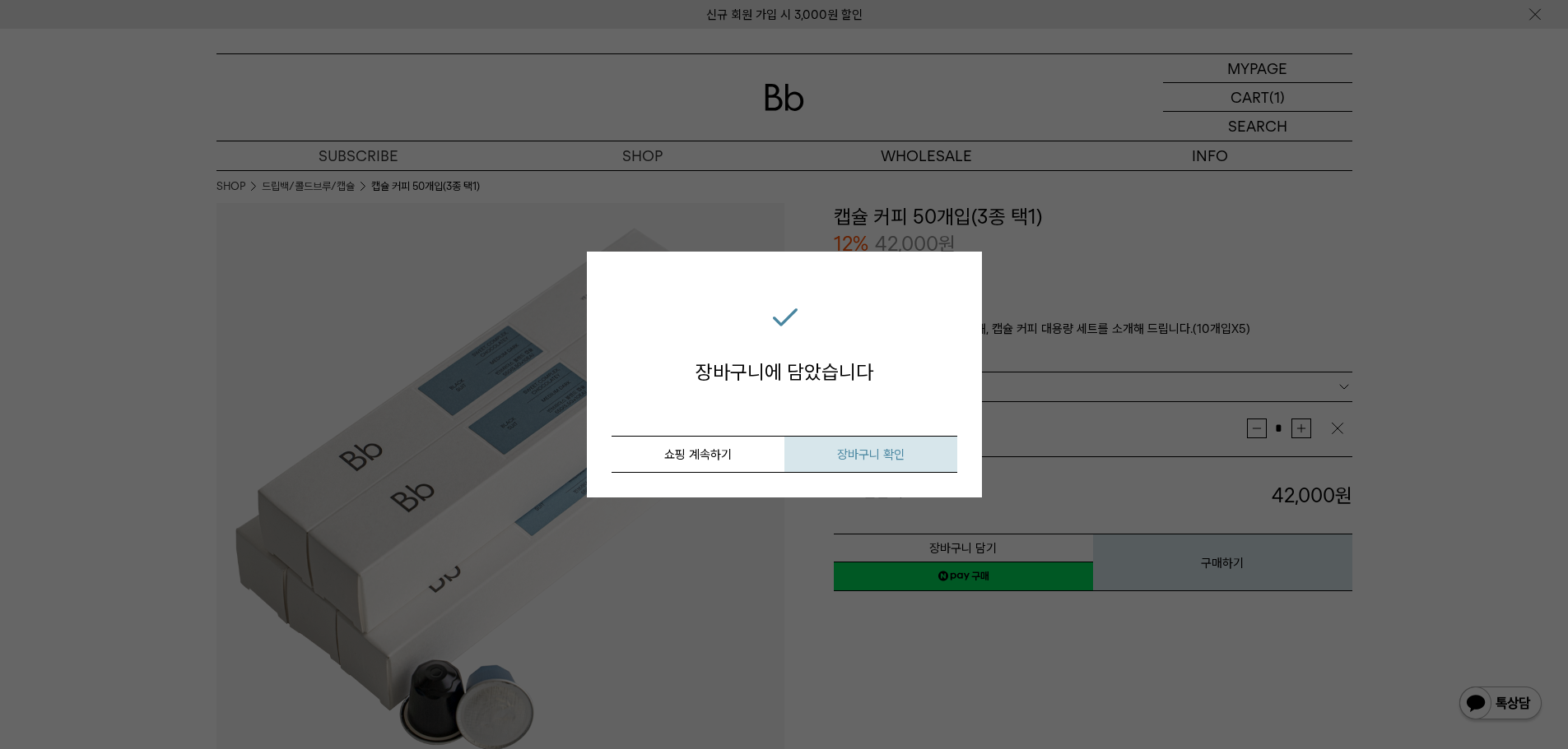
click at [896, 457] on span "장바구니 확인" at bounding box center [870, 455] width 67 height 15
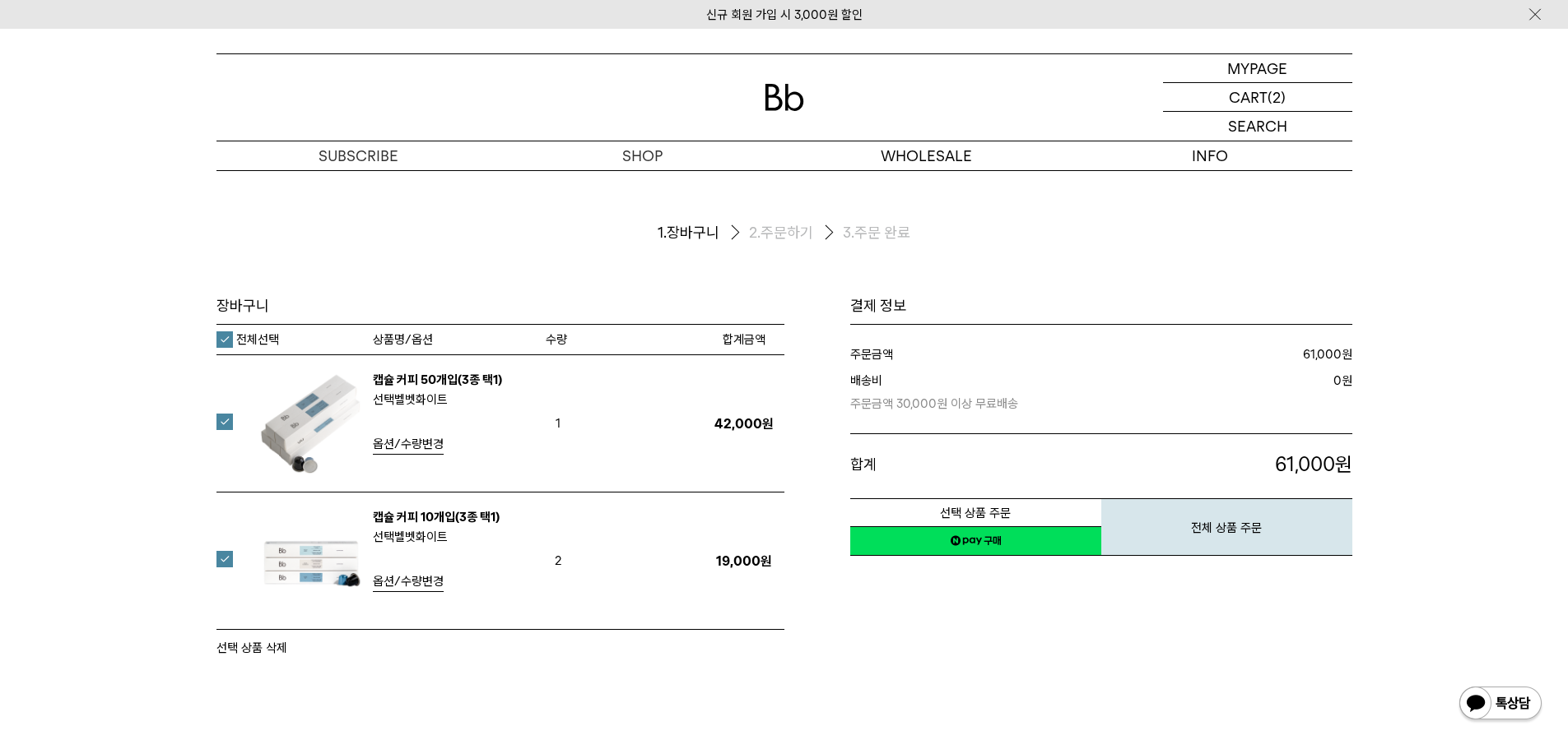
click at [223, 558] on label at bounding box center [234, 559] width 36 height 16
drag, startPoint x: 979, startPoint y: 508, endPoint x: 863, endPoint y: 51, distance: 471.5
click at [979, 506] on button "선택 상품 주문" at bounding box center [976, 513] width 251 height 29
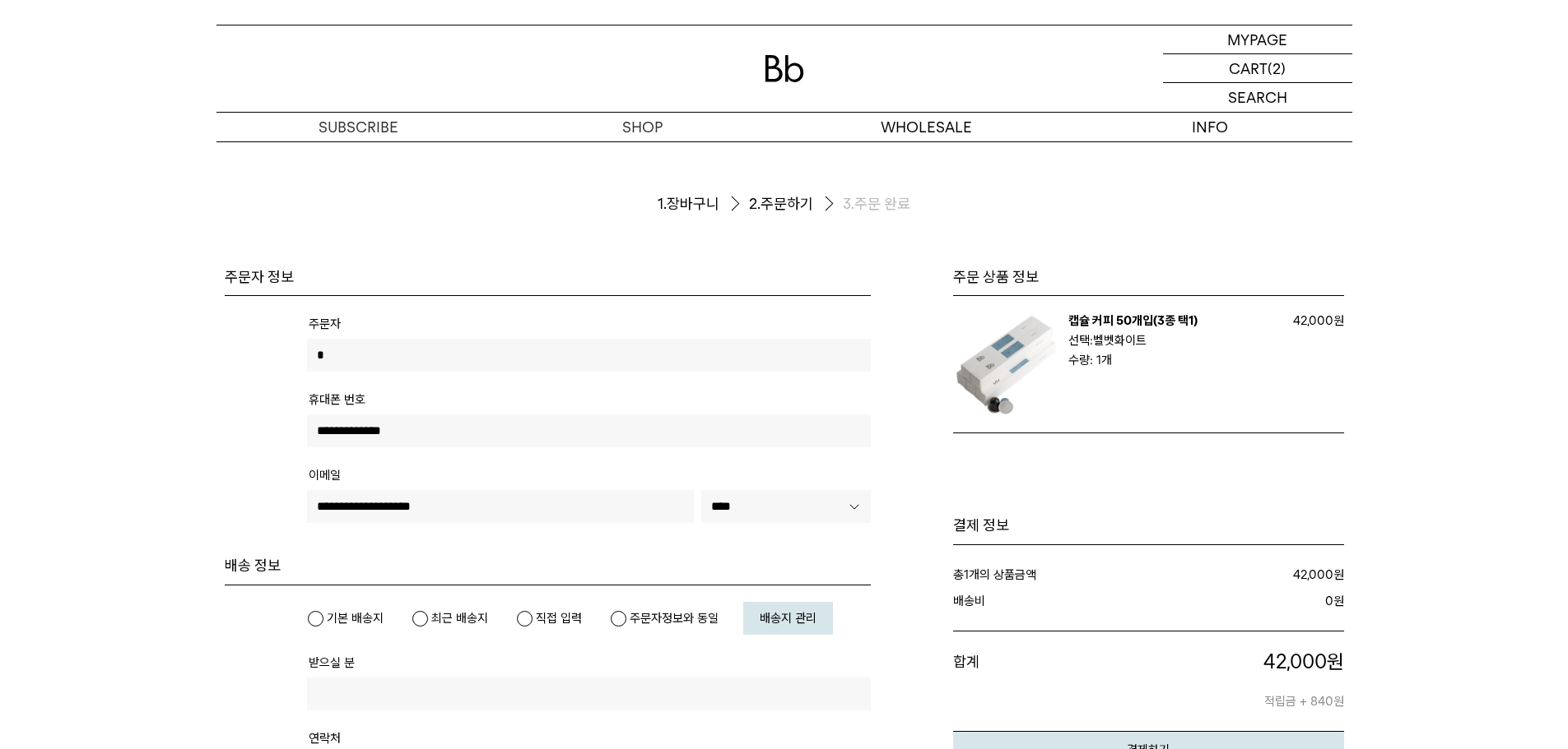
type input "***"
type input "**********"
type input "*****"
type input "**********"
type input "******"
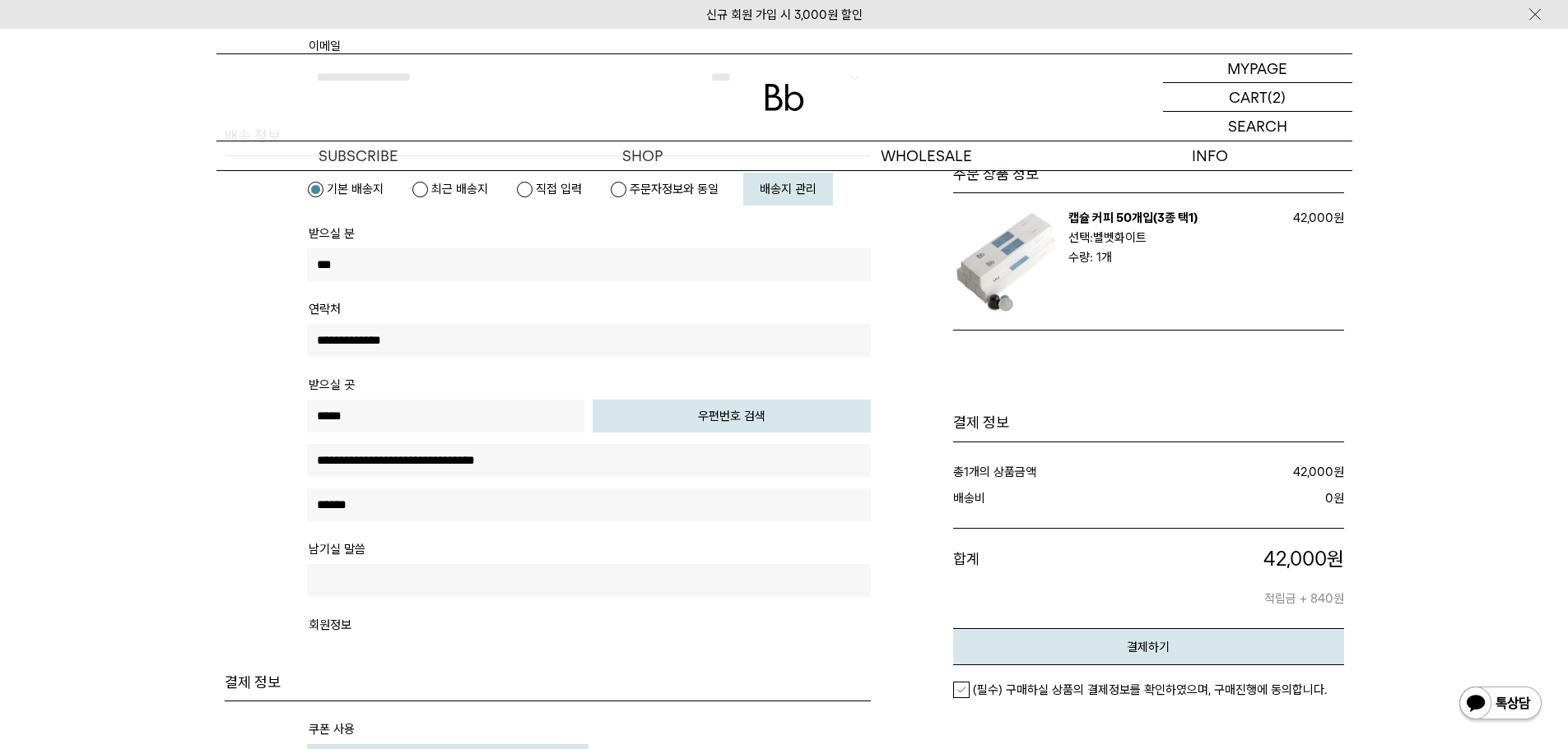
scroll to position [411, 0]
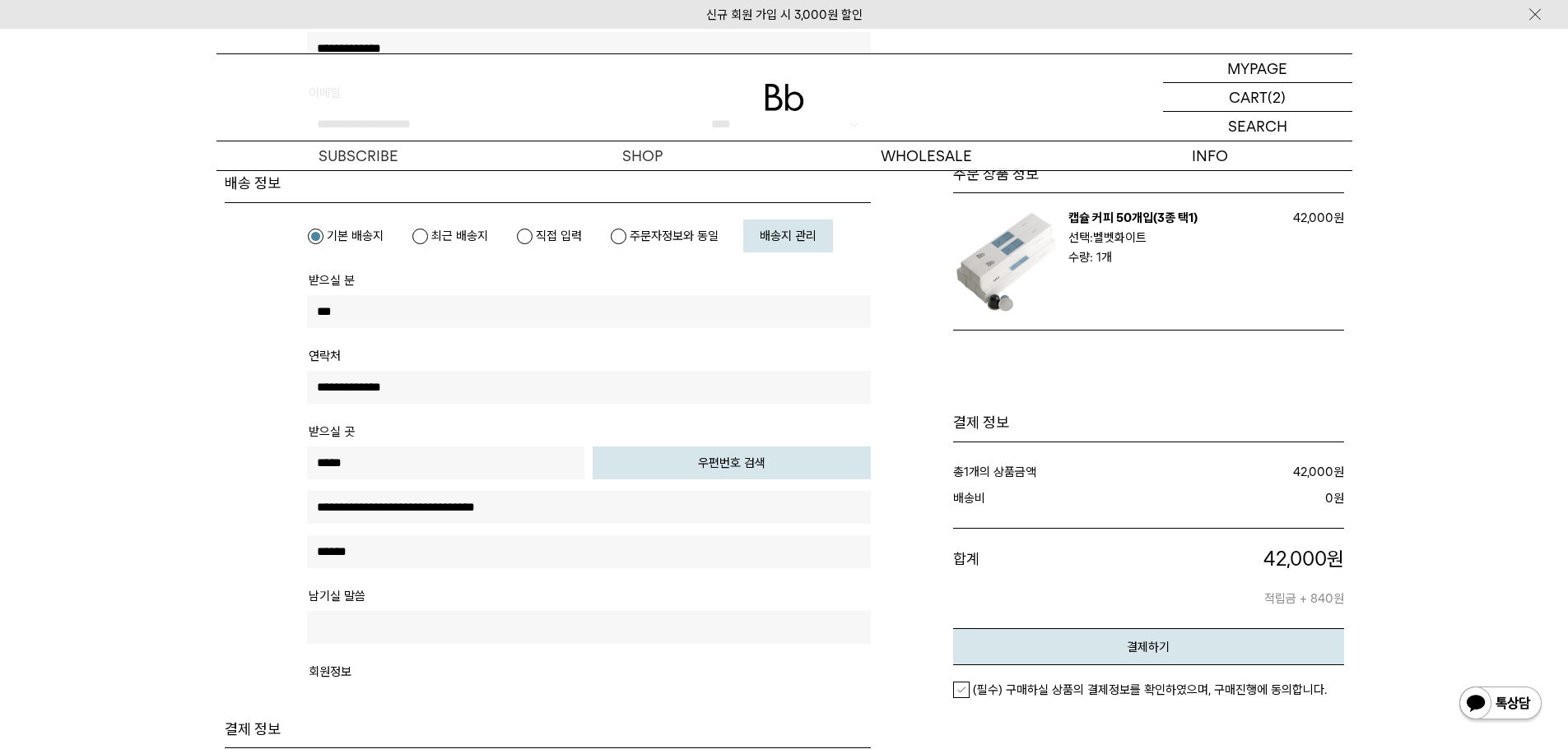
drag, startPoint x: 704, startPoint y: 462, endPoint x: 1, endPoint y: 522, distance: 705.6
click at [1, 522] on div "주문서작성 / 결제 1. 장바구니 2. 주문하기 3. 주문 완료" at bounding box center [784, 580] width 1568 height 1642
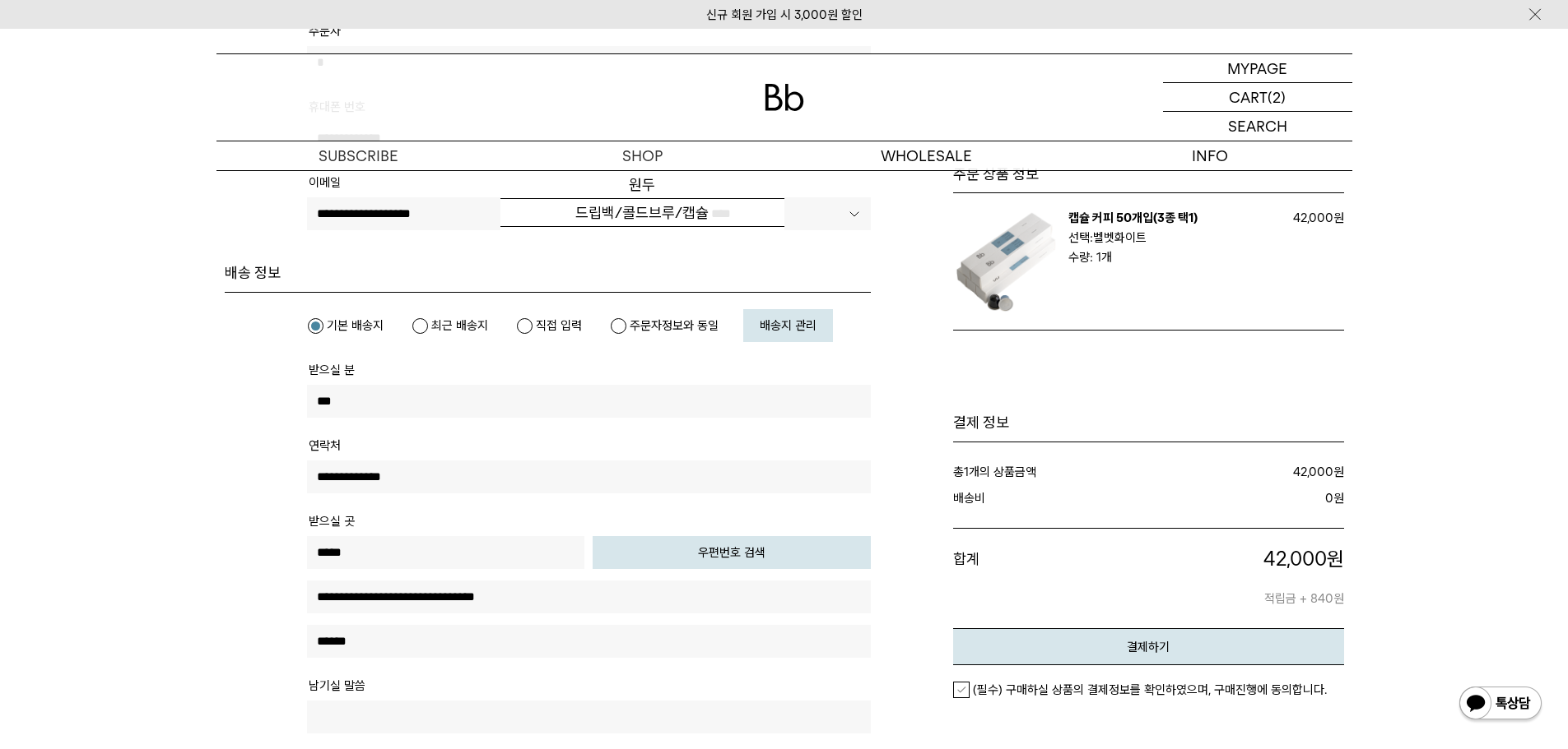
scroll to position [329, 0]
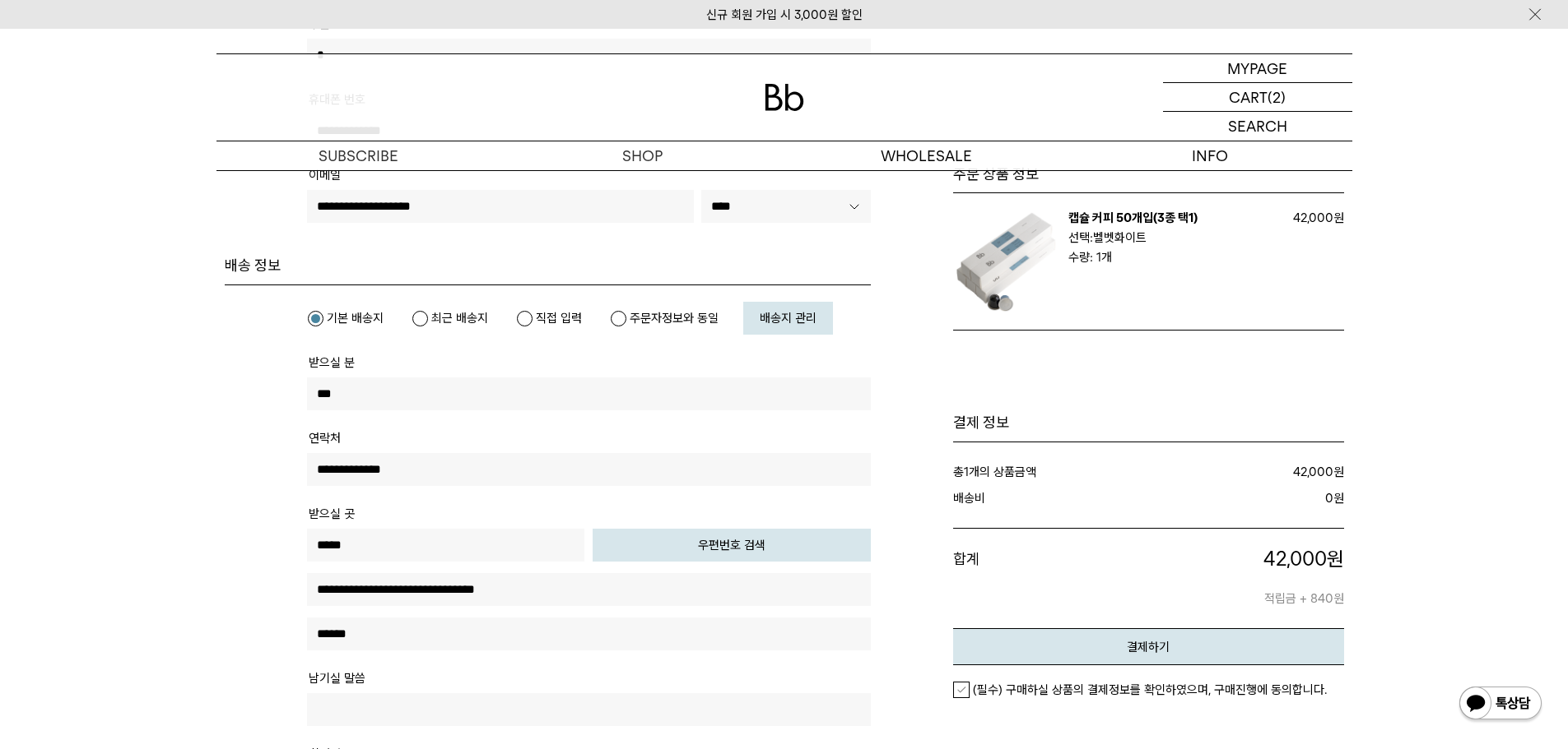
click at [783, 310] on span "배송지 관리" at bounding box center [788, 318] width 57 height 15
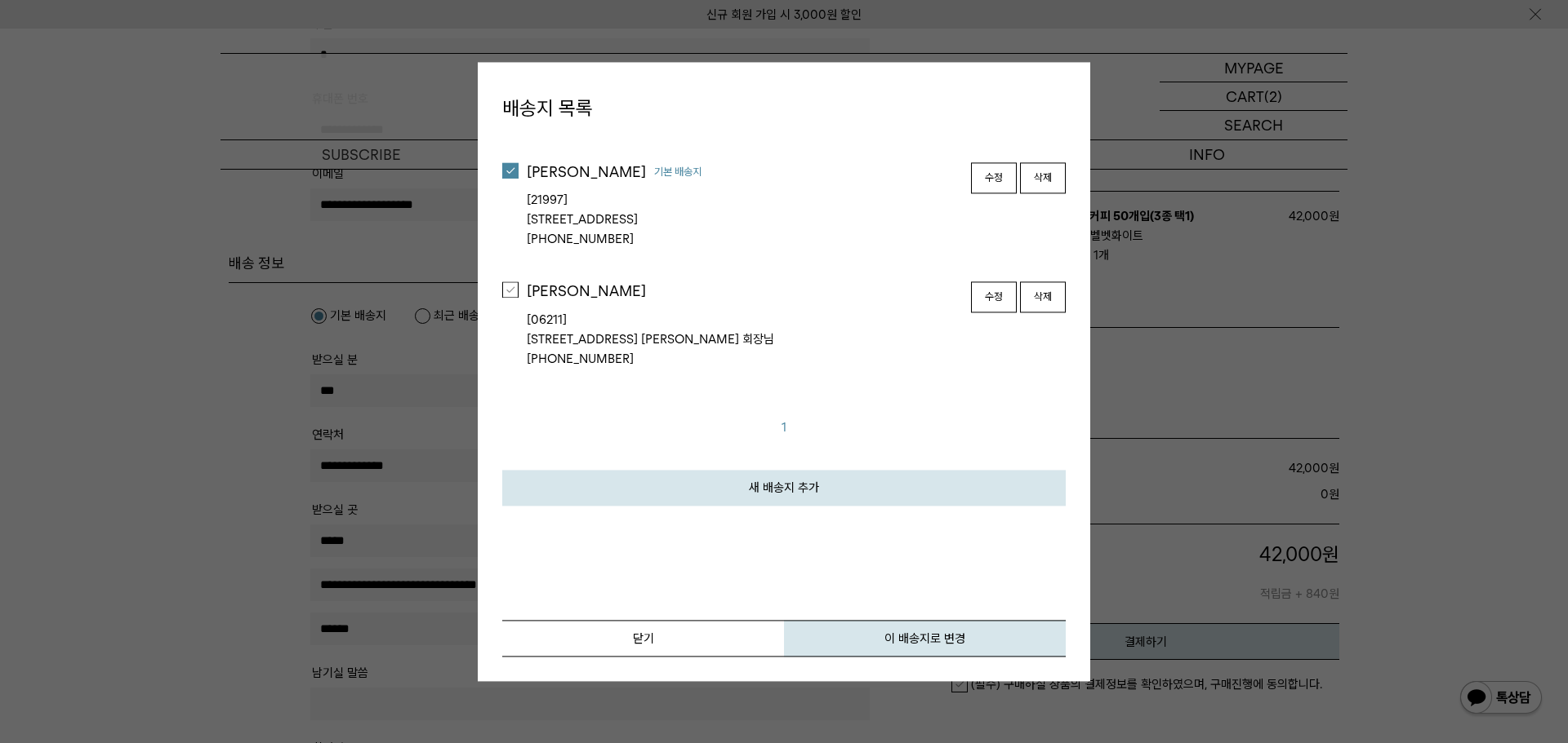
click at [825, 485] on link "새 배송지 추가" at bounding box center [783, 488] width 563 height 36
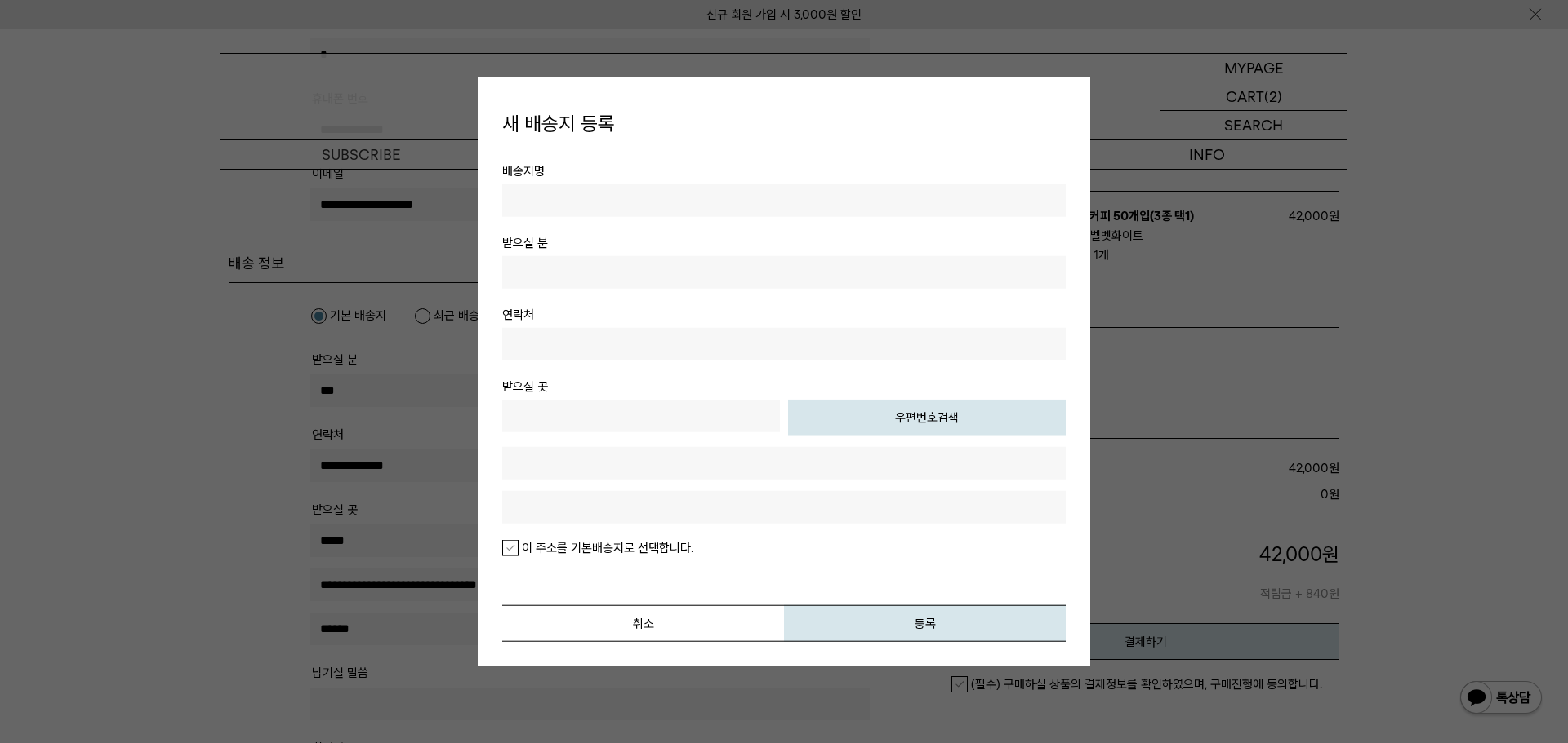
click at [580, 170] on th "배송지명" at bounding box center [783, 171] width 563 height 20
click at [588, 203] on input "text" at bounding box center [783, 201] width 563 height 32
type input "*"
type input "**"
type input "***"
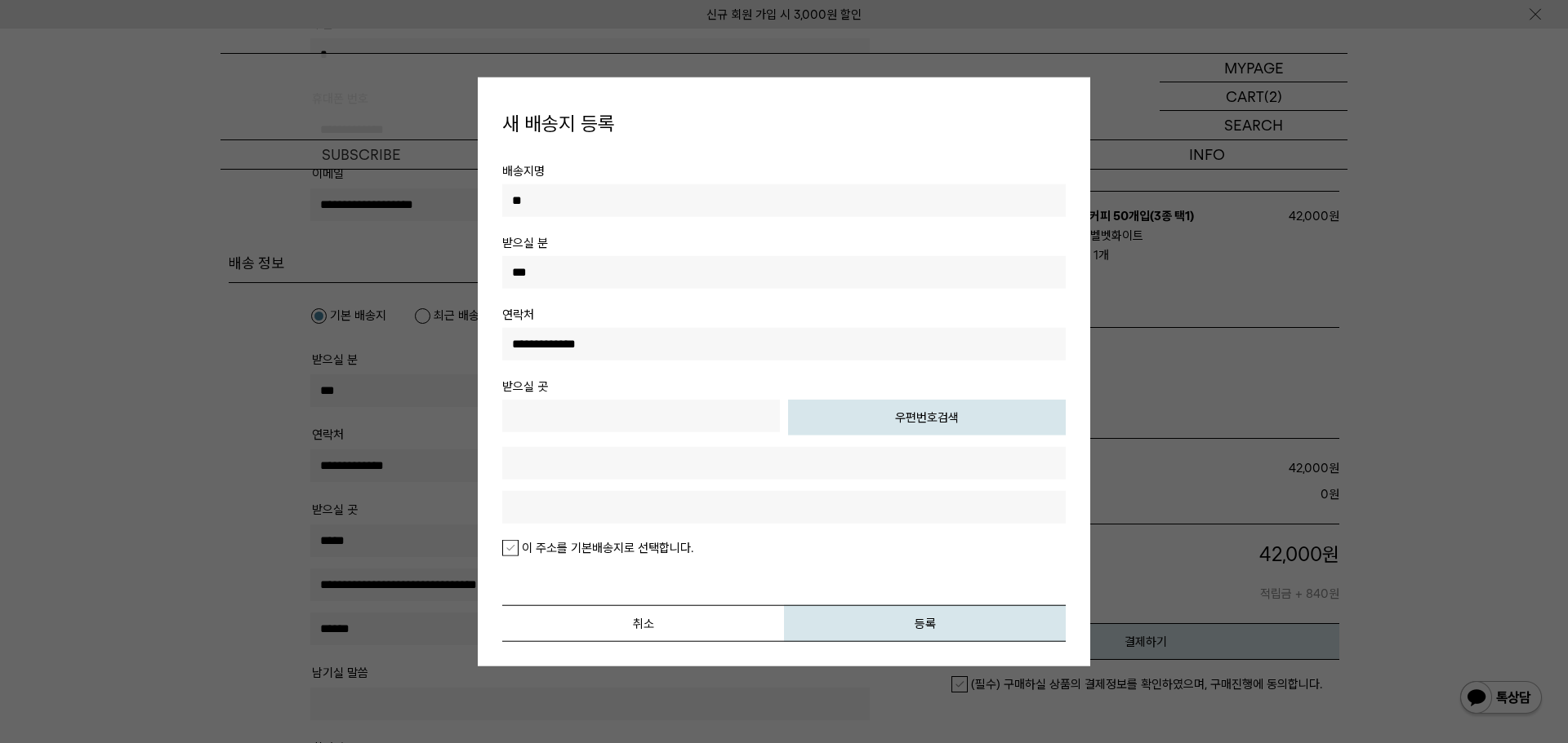
type input "**********"
click at [894, 430] on button "우편번호검색" at bounding box center [926, 418] width 278 height 36
type input "*****"
type input "**********"
click at [541, 519] on input "text" at bounding box center [783, 507] width 563 height 32
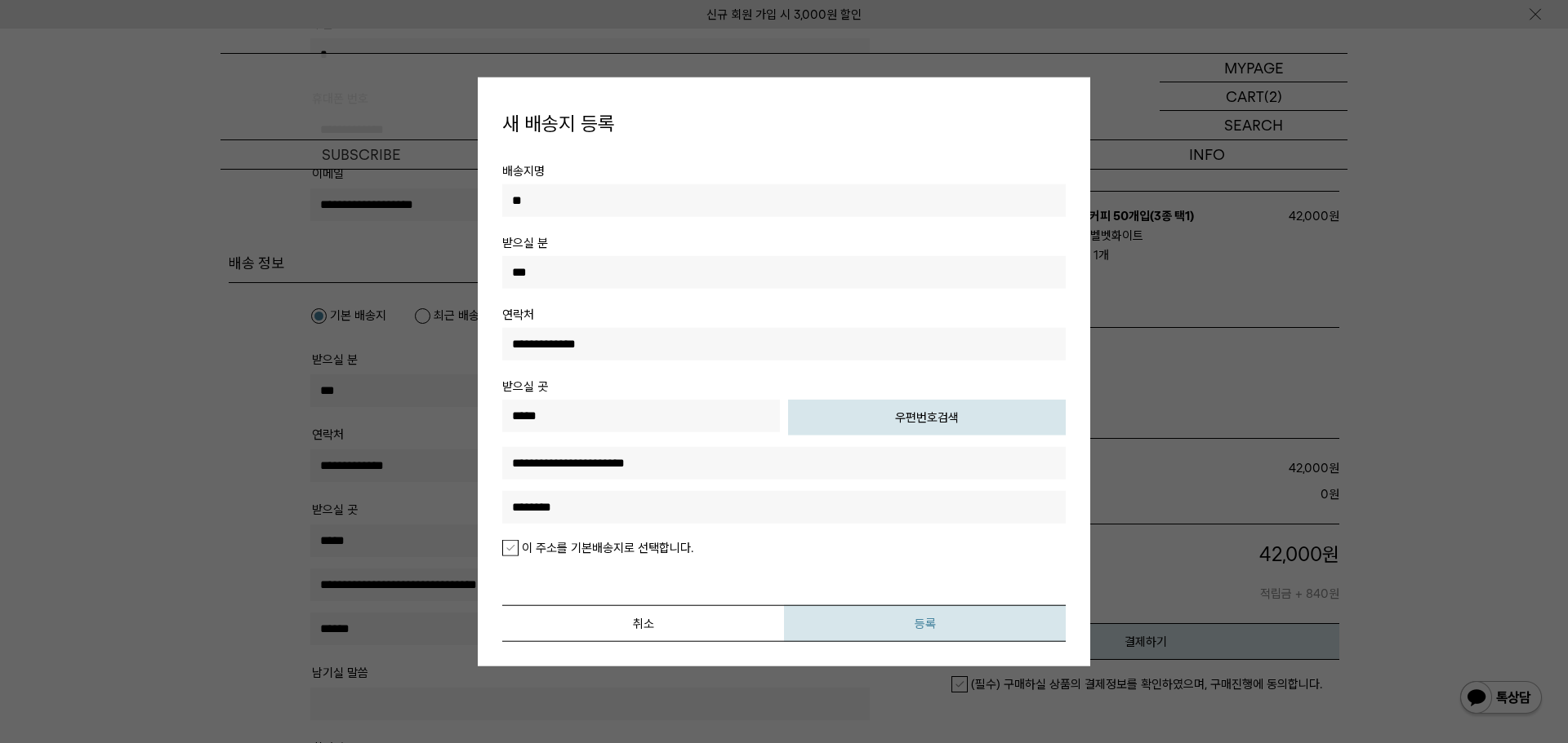
type input "********"
click at [908, 614] on button "등록" at bounding box center [925, 623] width 282 height 37
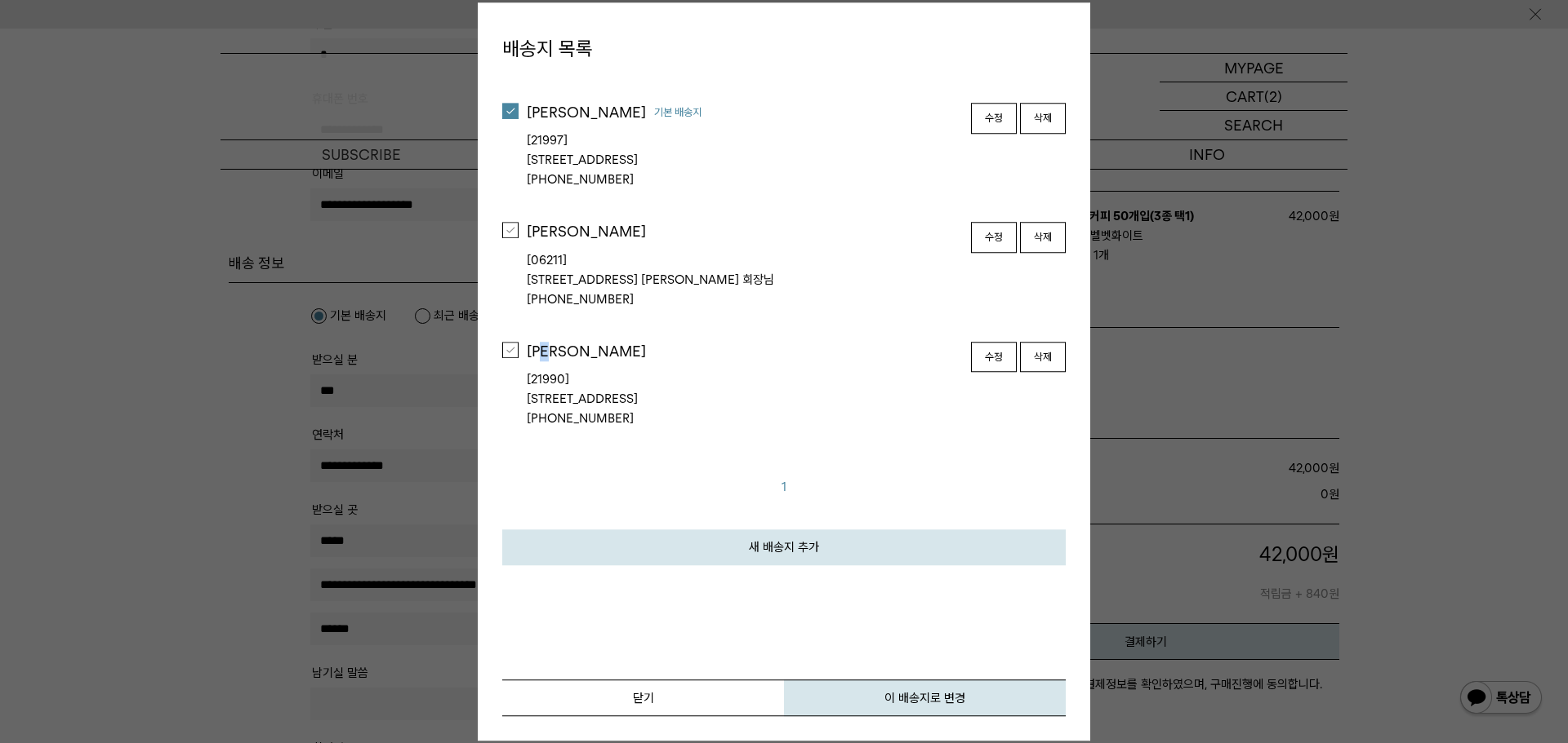
click at [557, 347] on div "김선휘" at bounding box center [796, 352] width 539 height 20
click at [502, 349] on div at bounding box center [510, 350] width 16 height 16
click at [884, 701] on button "이 배송지로 변경" at bounding box center [925, 698] width 282 height 37
type input "*****"
type input "**********"
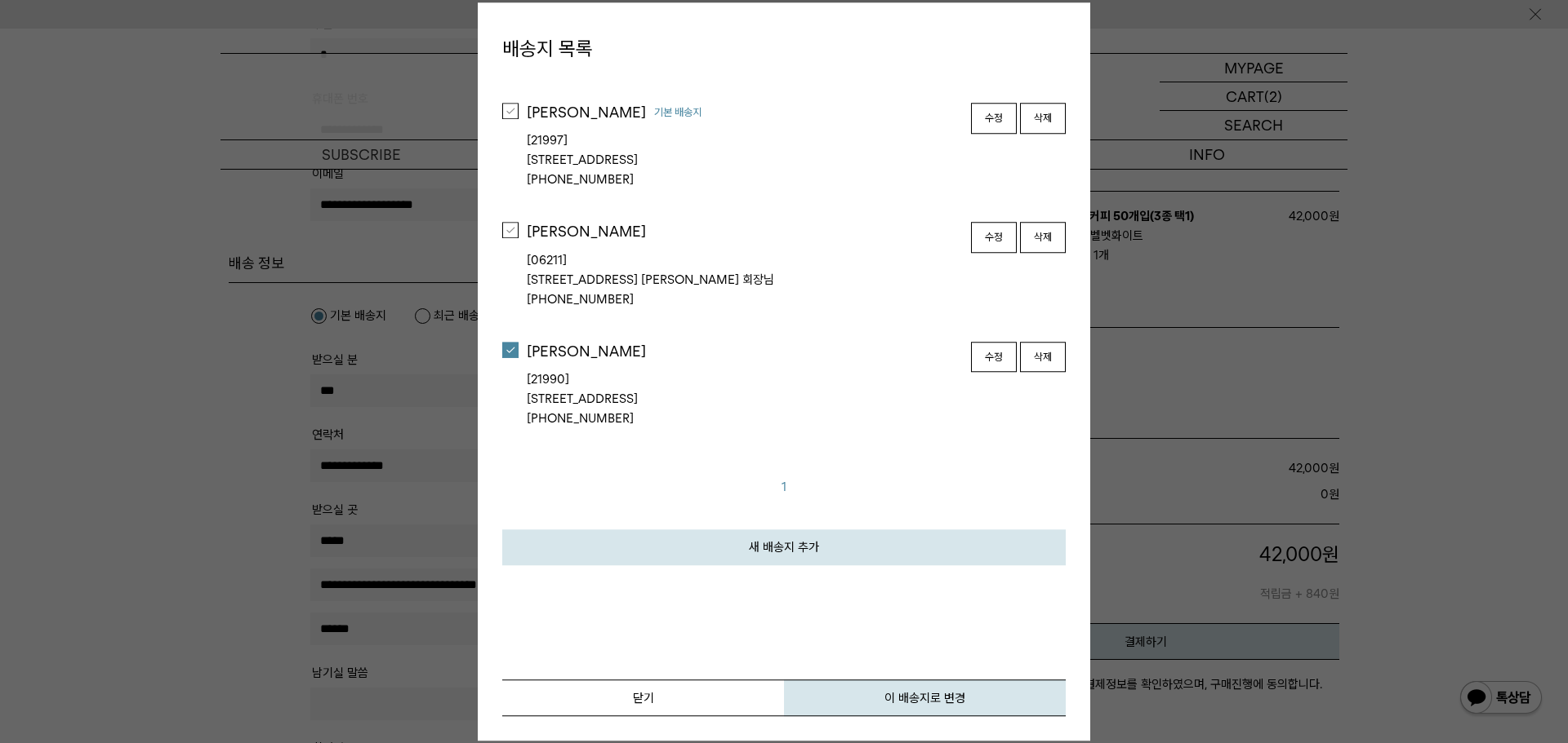
type input "********"
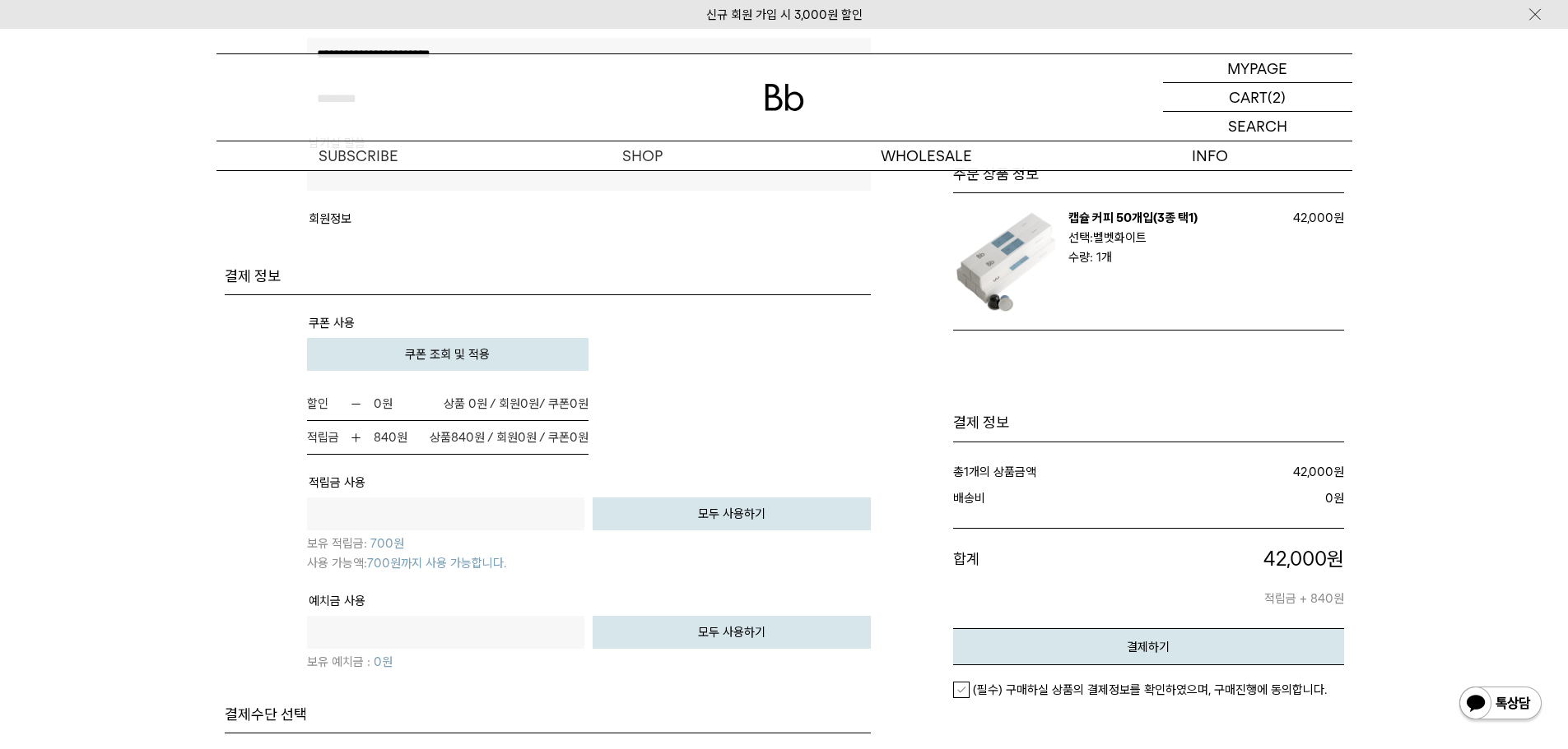
scroll to position [905, 0]
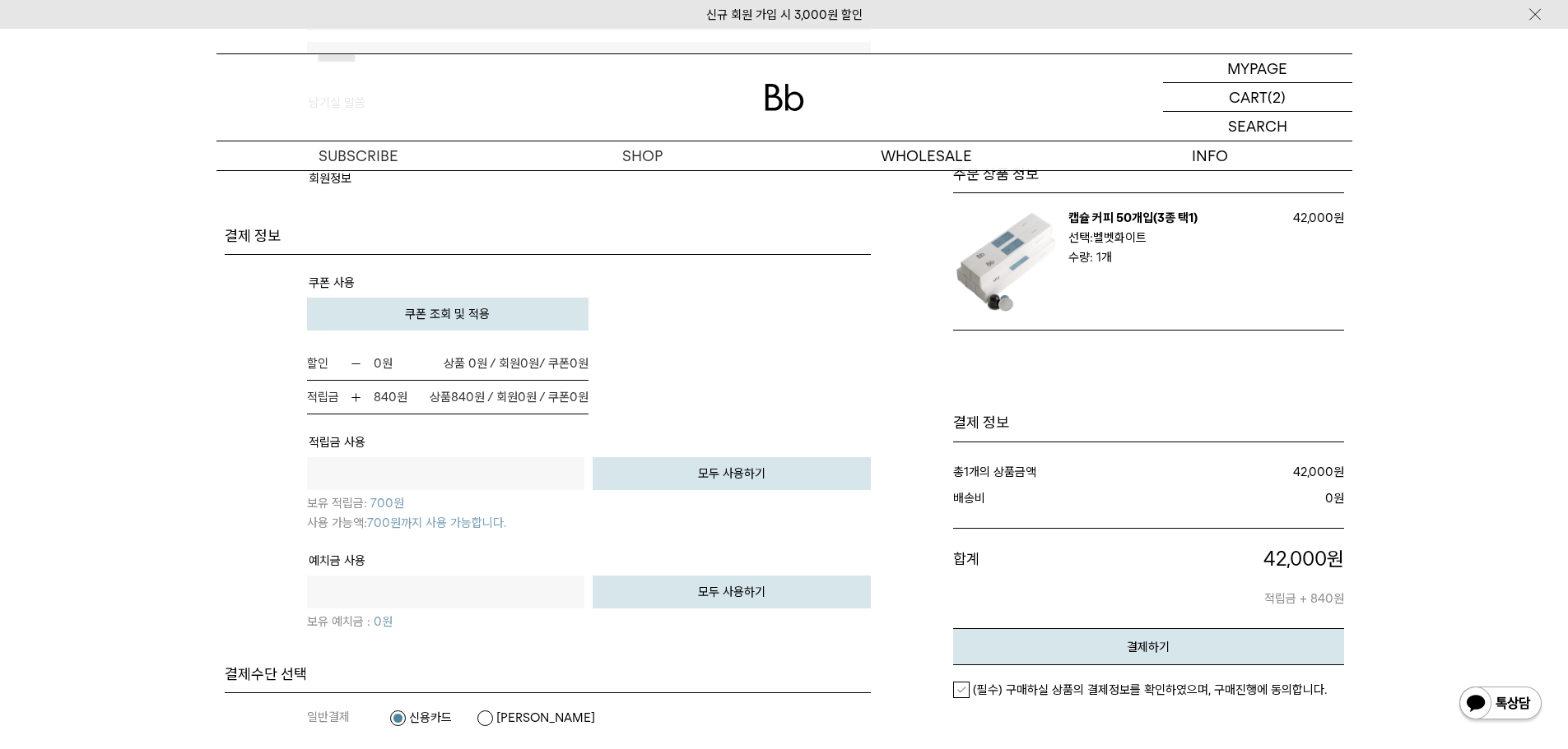
click at [522, 311] on button "쿠폰 조회 및 적용" at bounding box center [448, 314] width 283 height 33
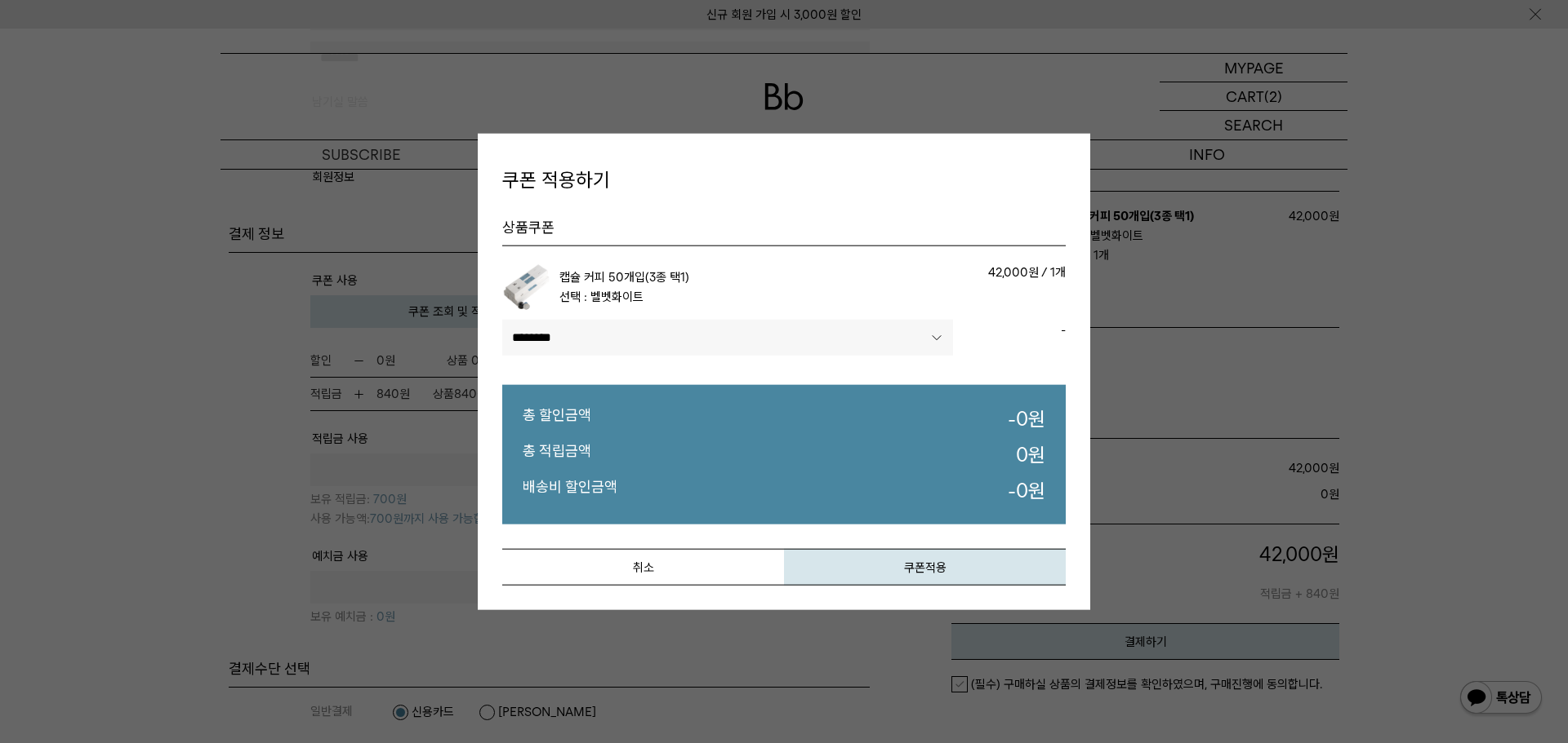
drag, startPoint x: 765, startPoint y: 342, endPoint x: 779, endPoint y: 329, distance: 19.1
click at [765, 342] on select"] "******** ********" at bounding box center [727, 338] width 451 height 36
select select"] "******"
click at [502, 320] on select"] "******** ********" at bounding box center [727, 338] width 451 height 36
click at [896, 556] on button "쿠폰적용" at bounding box center [925, 567] width 282 height 37
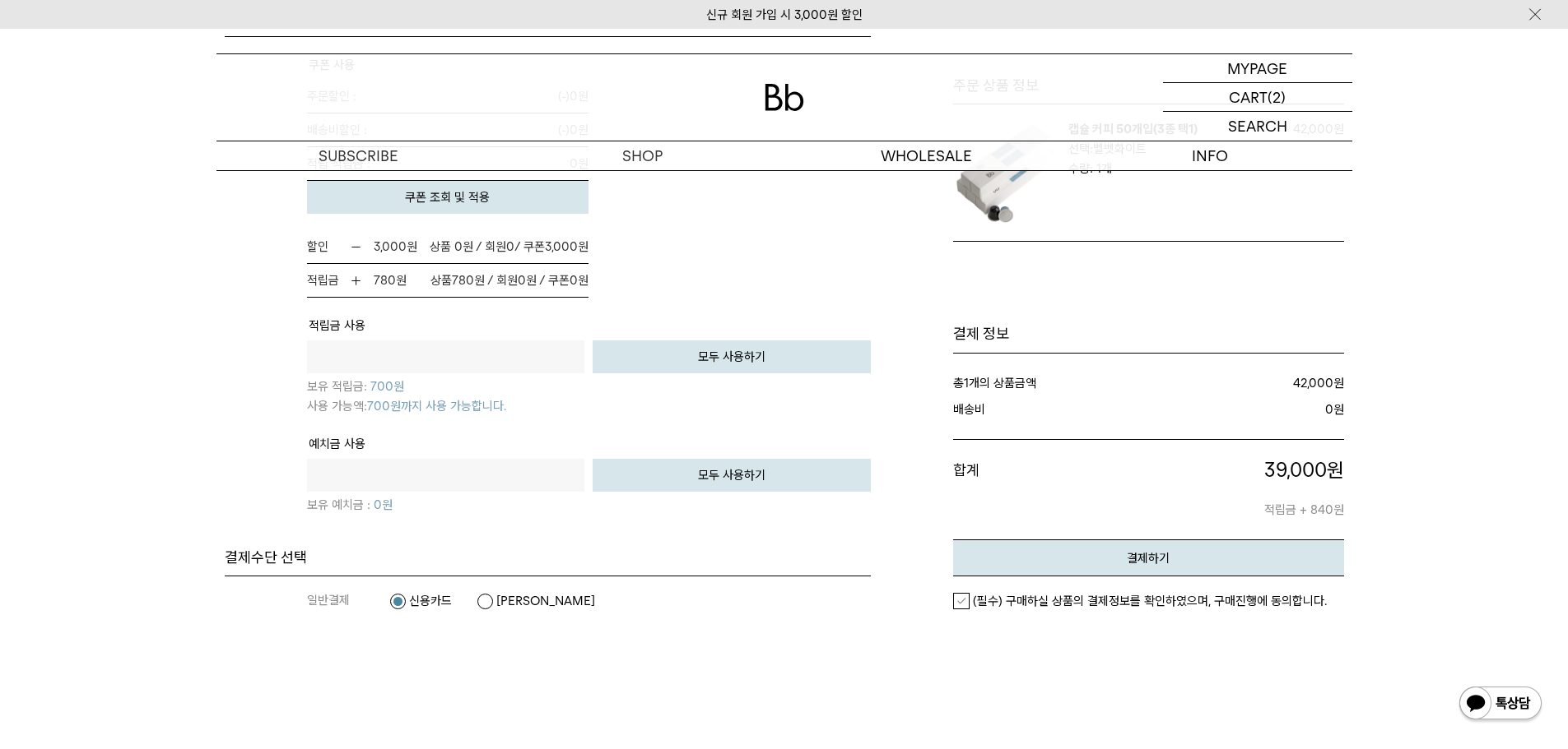
scroll to position [1151, 0]
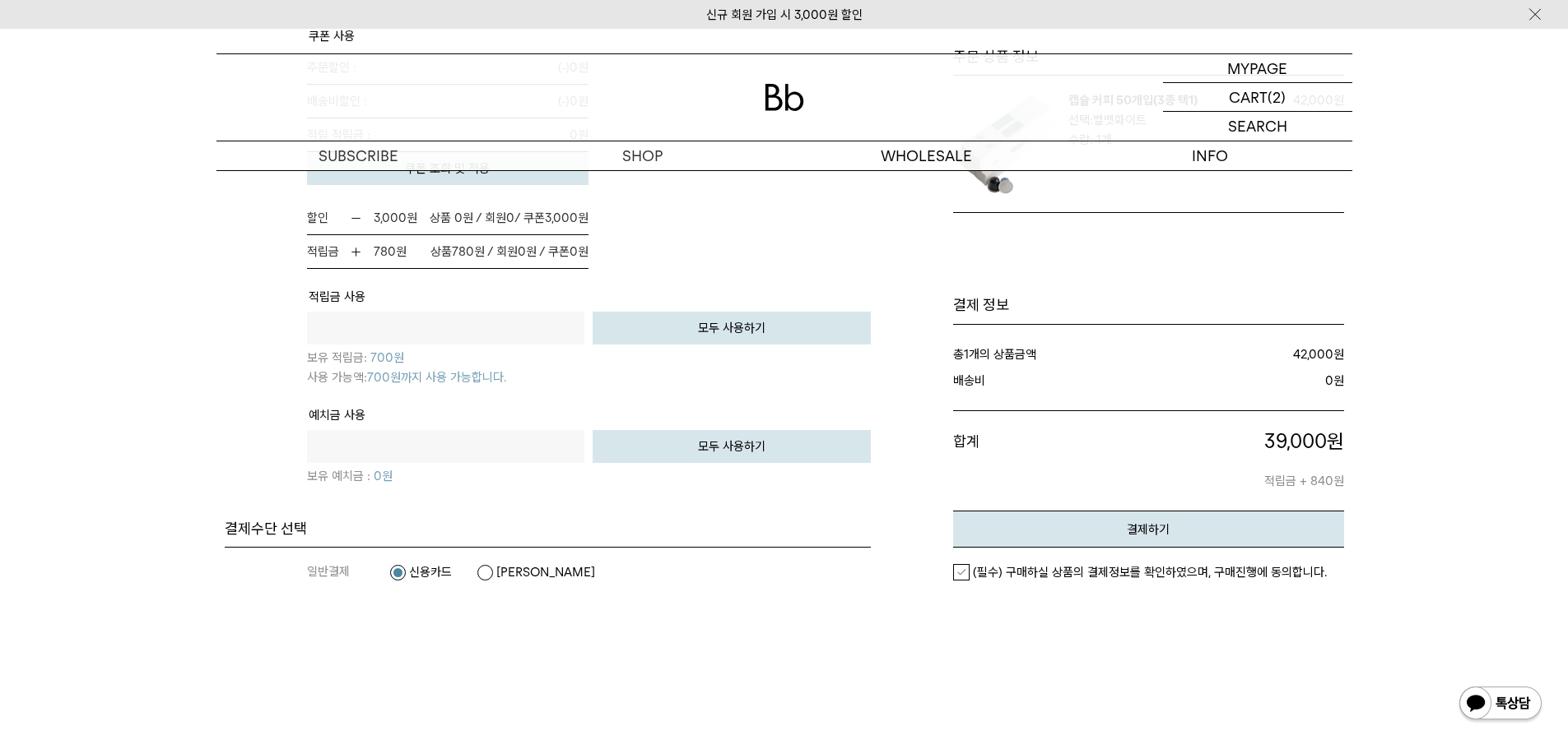
click at [1057, 569] on em "(필수) 구매하실 상품의 결제정보를 확인하였으며, 구매진행에 동의합니다." at bounding box center [1150, 572] width 354 height 15
click at [1126, 532] on em "결제하기" at bounding box center [1147, 529] width 43 height 15
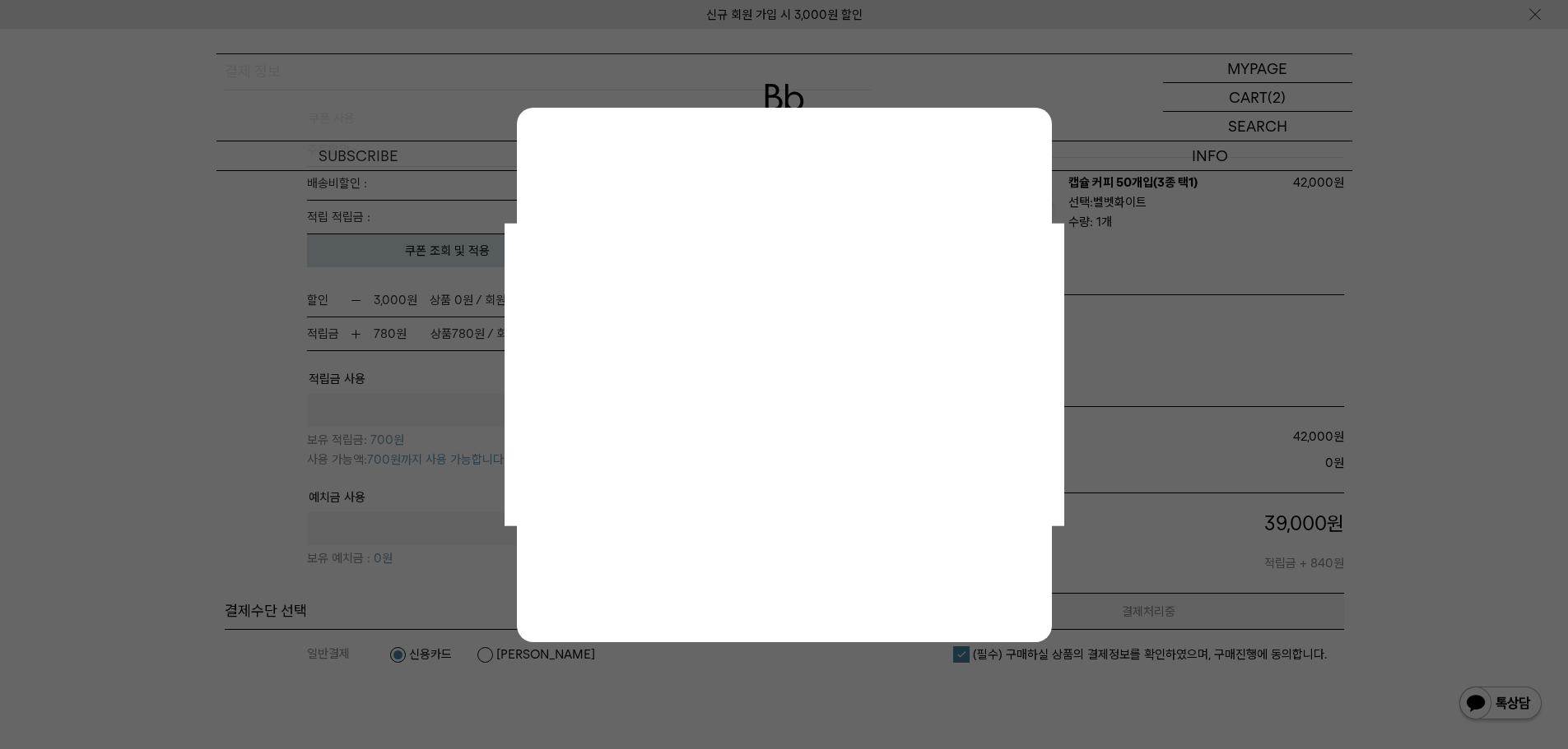
scroll to position [0, 0]
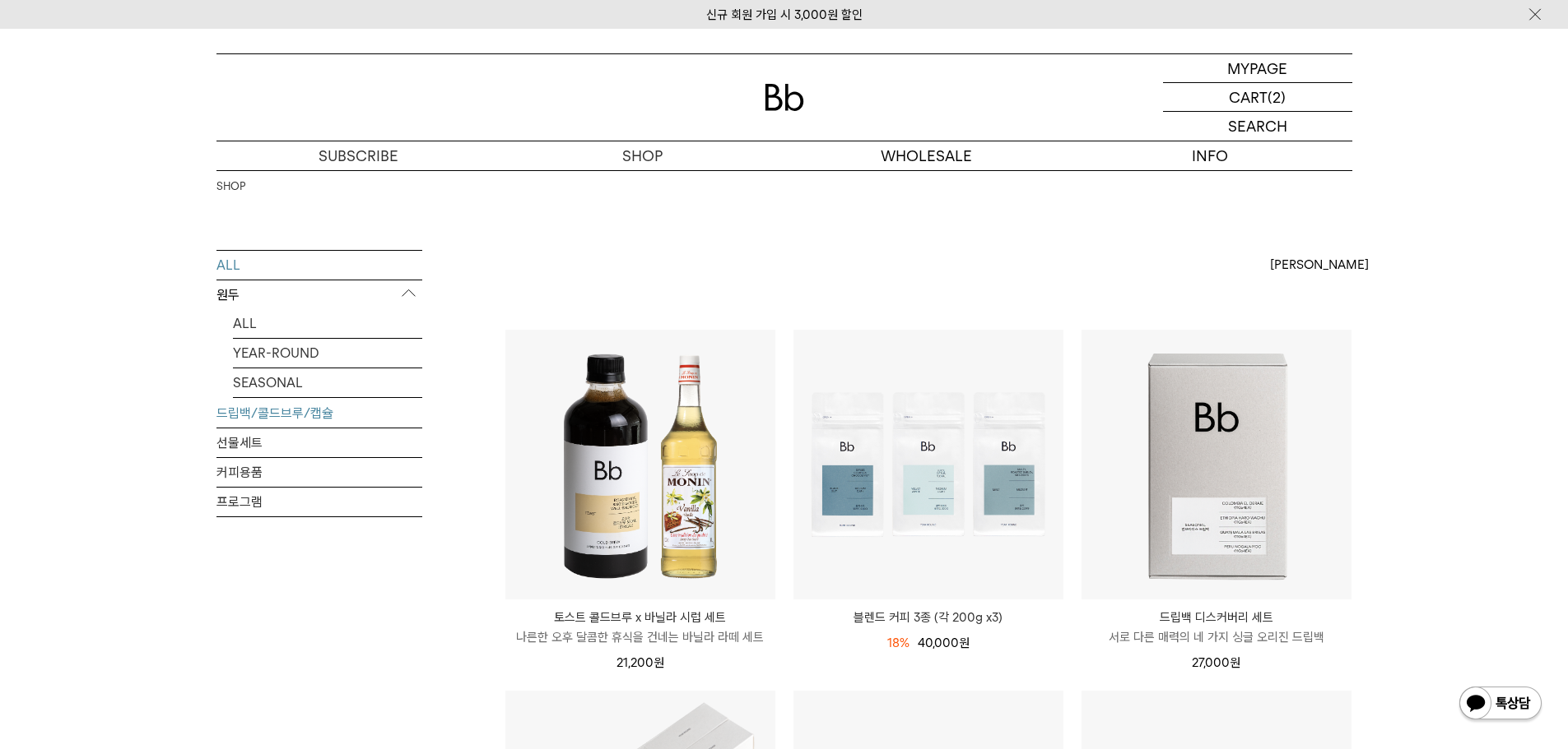
click at [268, 411] on link "드립백/콜드브루/캡슐" at bounding box center [319, 413] width 206 height 29
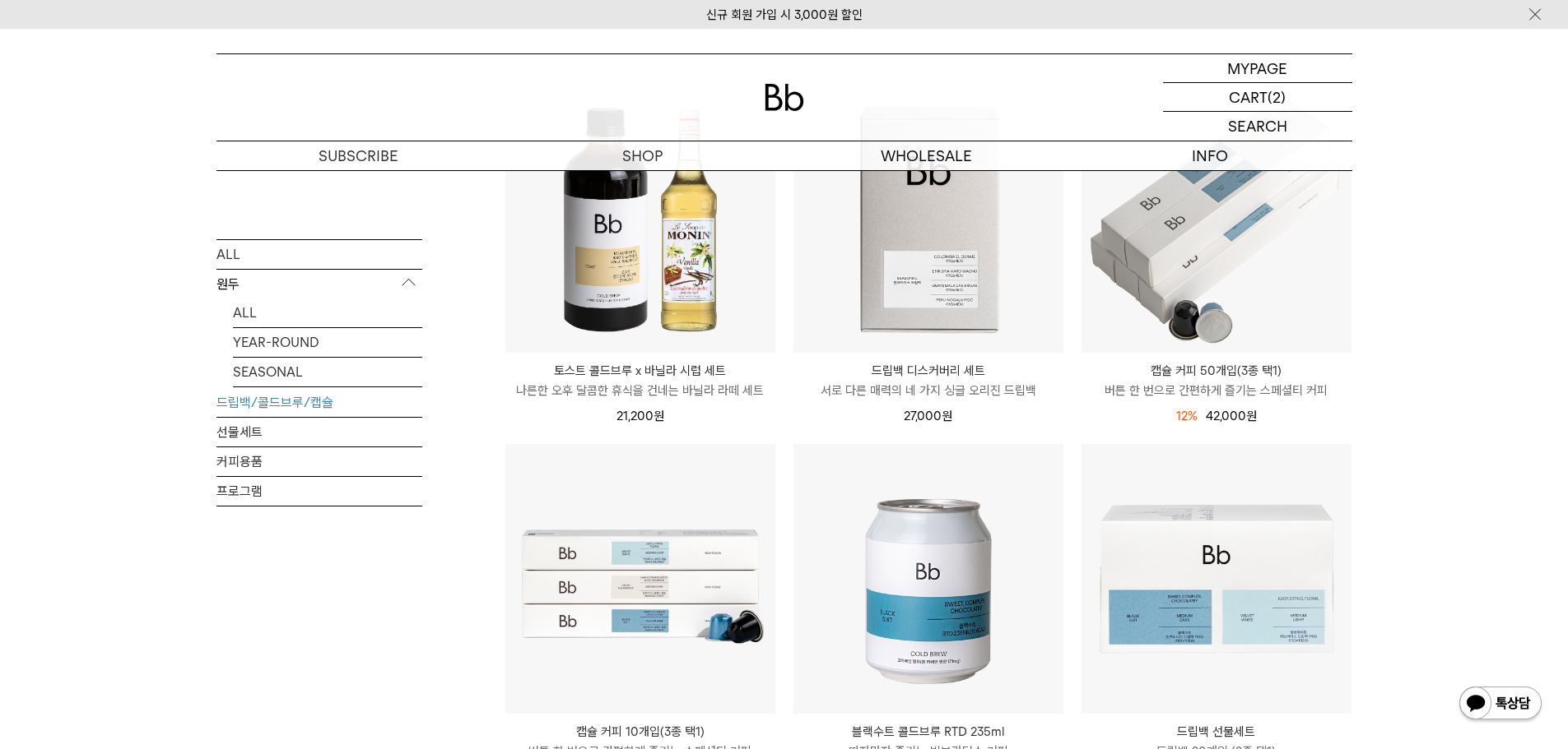
scroll to position [329, 0]
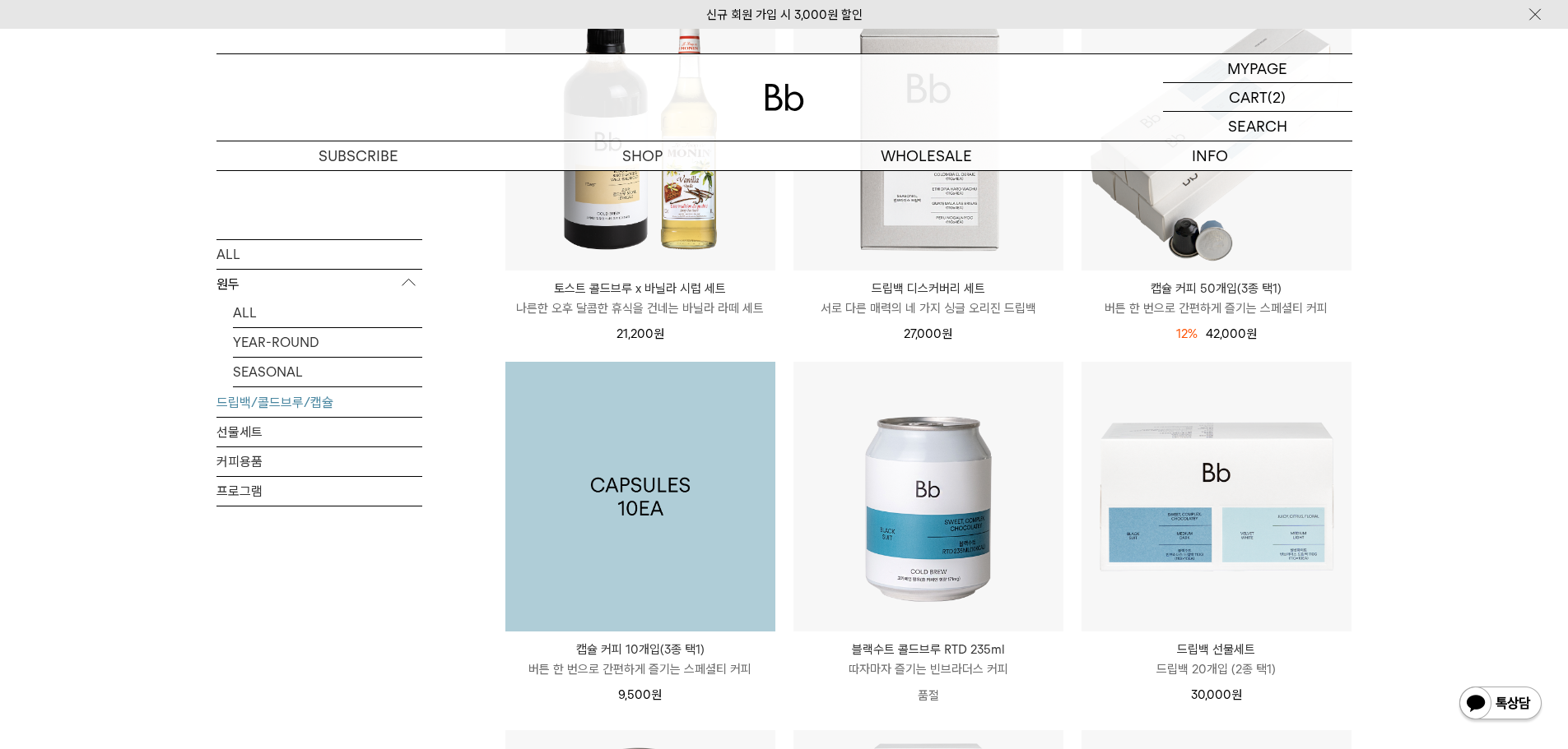
click at [626, 558] on img at bounding box center [640, 497] width 270 height 270
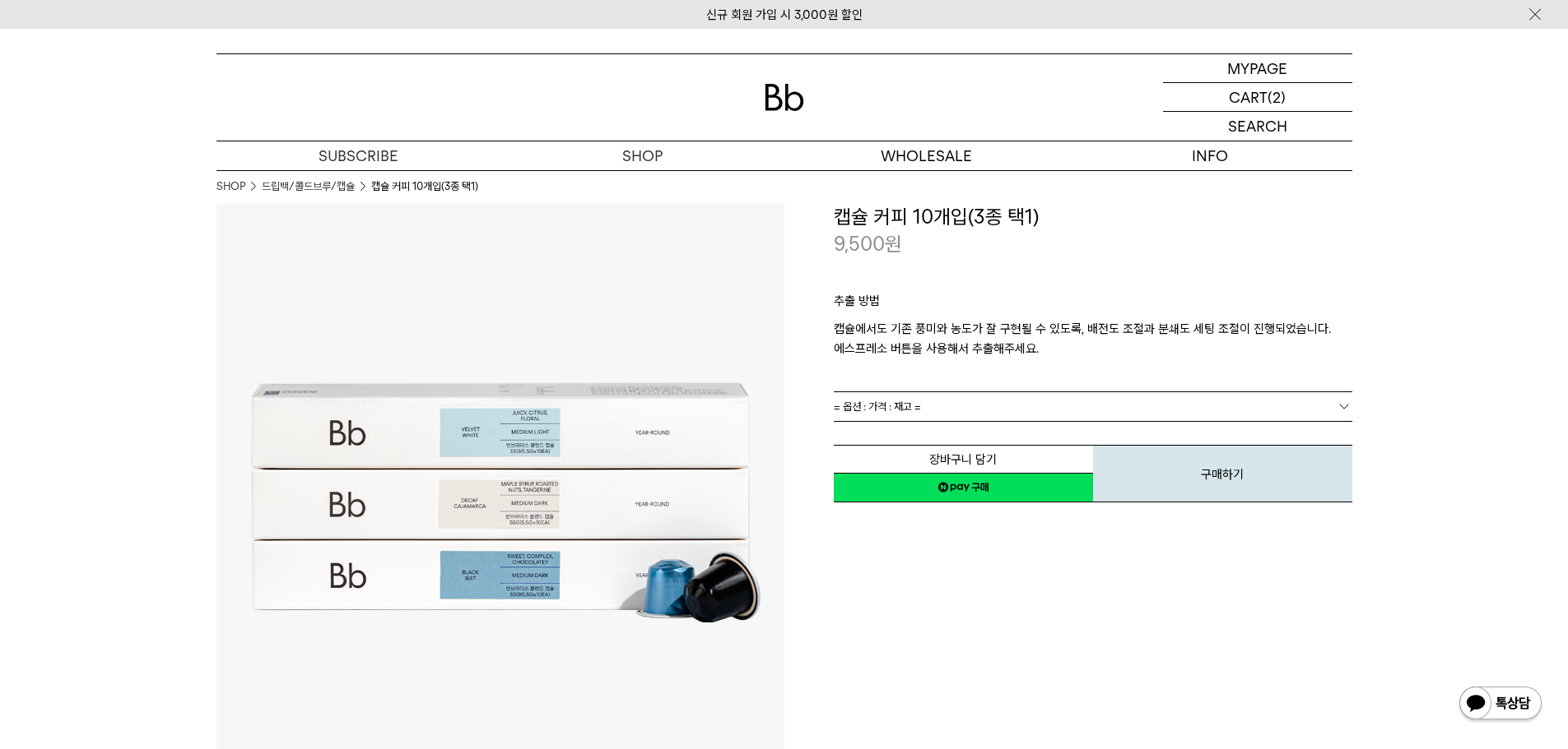
click at [951, 330] on p "캡슐에서도 기존 풍미와 농도가 잘 구현될 수 있도록, 배전도 조절과 분쇄도 세팅 조절이 진행되었습니다. 에스프레소 버튼을 사용해서 추출해주세요." at bounding box center [1093, 339] width 519 height 39
click at [951, 332] on p "캡슐에서도 기존 풍미와 농도가 잘 구현될 수 있도록, 배전도 조절과 분쇄도 세팅 조절이 진행되었습니다. 에스프레소 버튼을 사용해서 추출해주세요." at bounding box center [1093, 339] width 519 height 39
click at [951, 333] on p "캡슐에서도 기존 풍미와 농도가 잘 구현될 수 있도록, 배전도 조절과 분쇄도 세팅 조절이 진행되었습니다. 에스프레소 버튼을 사용해서 추출해주세요." at bounding box center [1093, 339] width 519 height 39
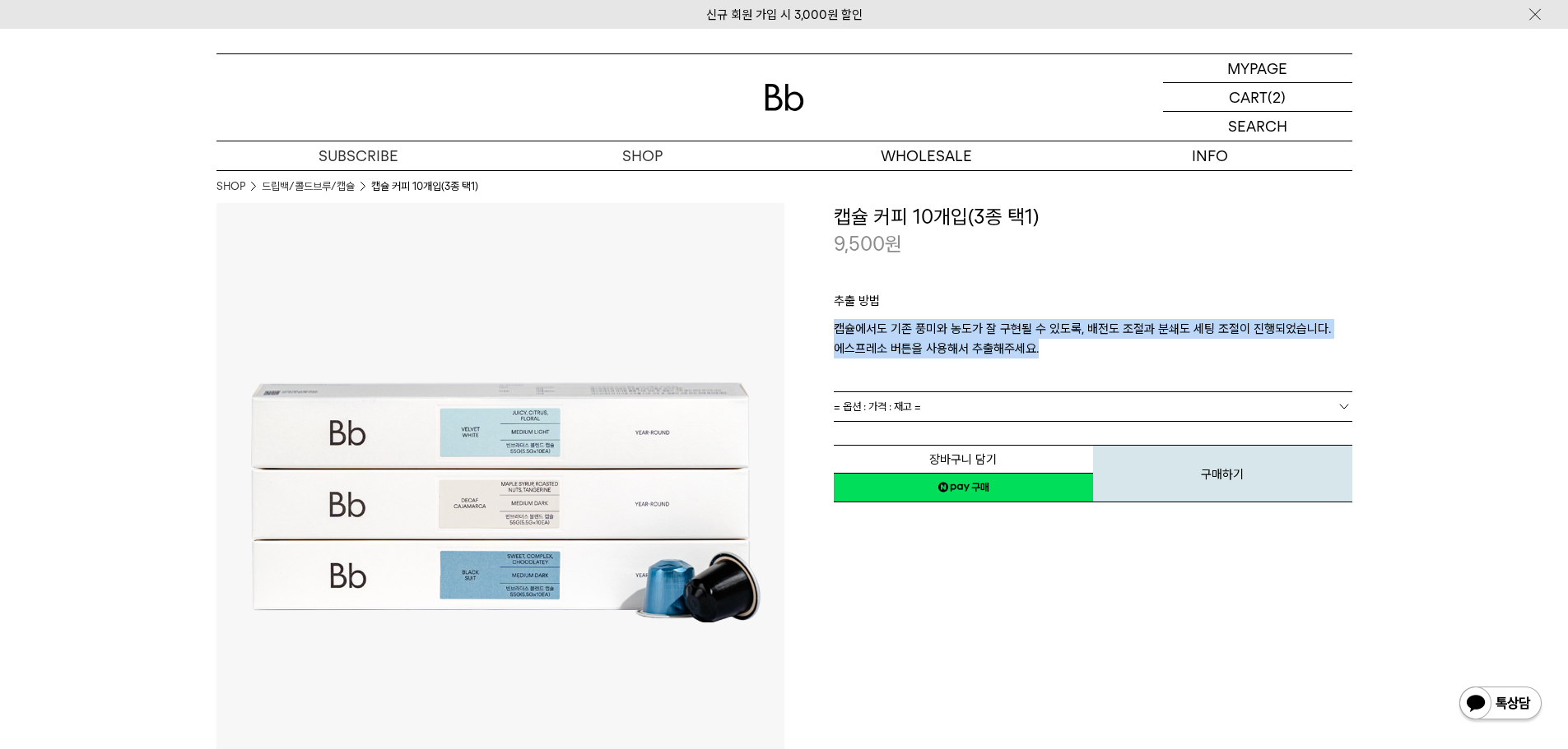
click at [951, 333] on p "캡슐에서도 기존 풍미와 농도가 잘 구현될 수 있도록, 배전도 조절과 분쇄도 세팅 조절이 진행되었습니다. 에스프레소 버튼을 사용해서 추출해주세요." at bounding box center [1093, 339] width 519 height 39
click at [953, 333] on p "캡슐에서도 기존 풍미와 농도가 잘 구현될 수 있도록, 배전도 조절과 분쇄도 세팅 조절이 진행되었습니다. 에스프레소 버튼을 사용해서 추출해주세요." at bounding box center [1093, 339] width 519 height 39
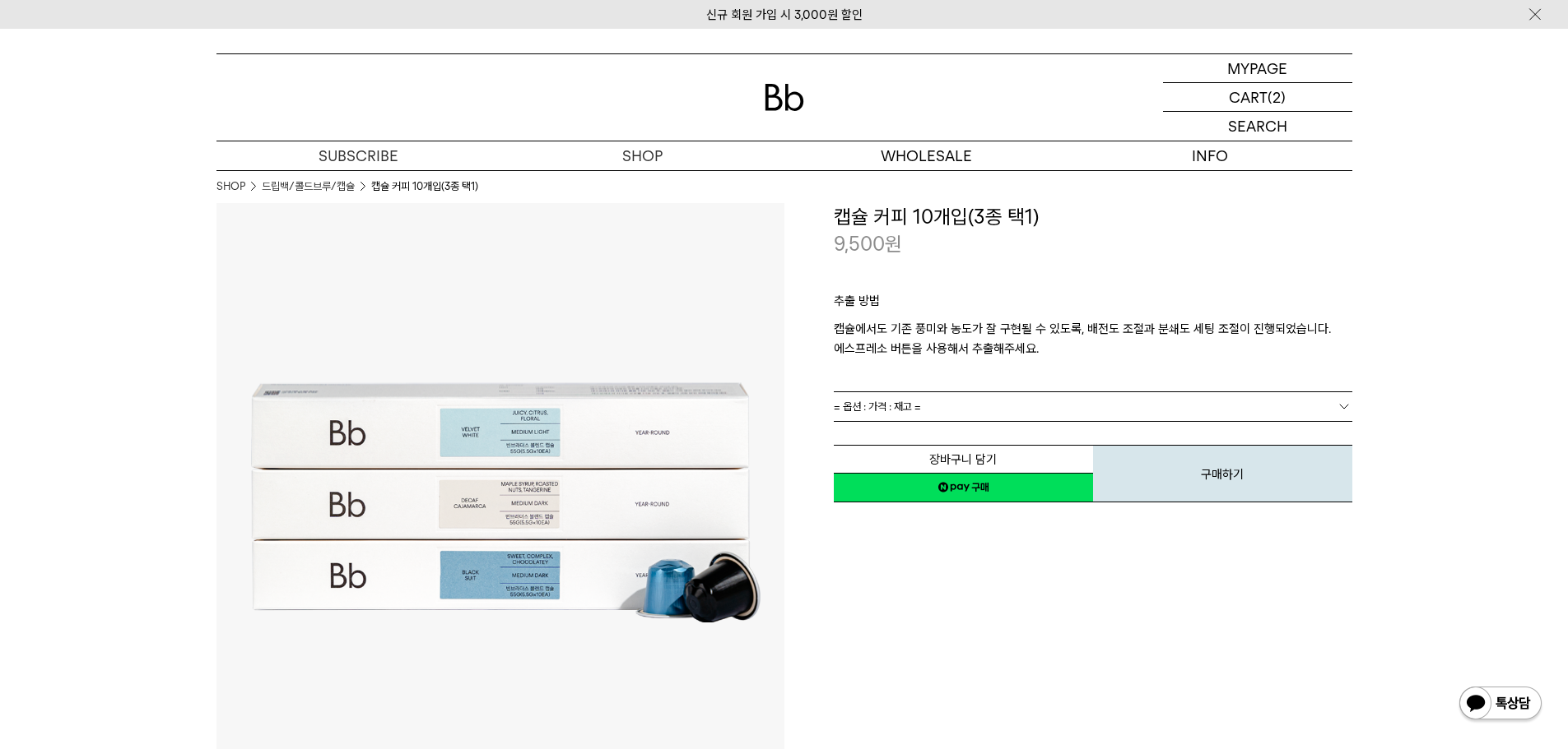
click at [1140, 296] on p "추출 방법" at bounding box center [1093, 305] width 519 height 28
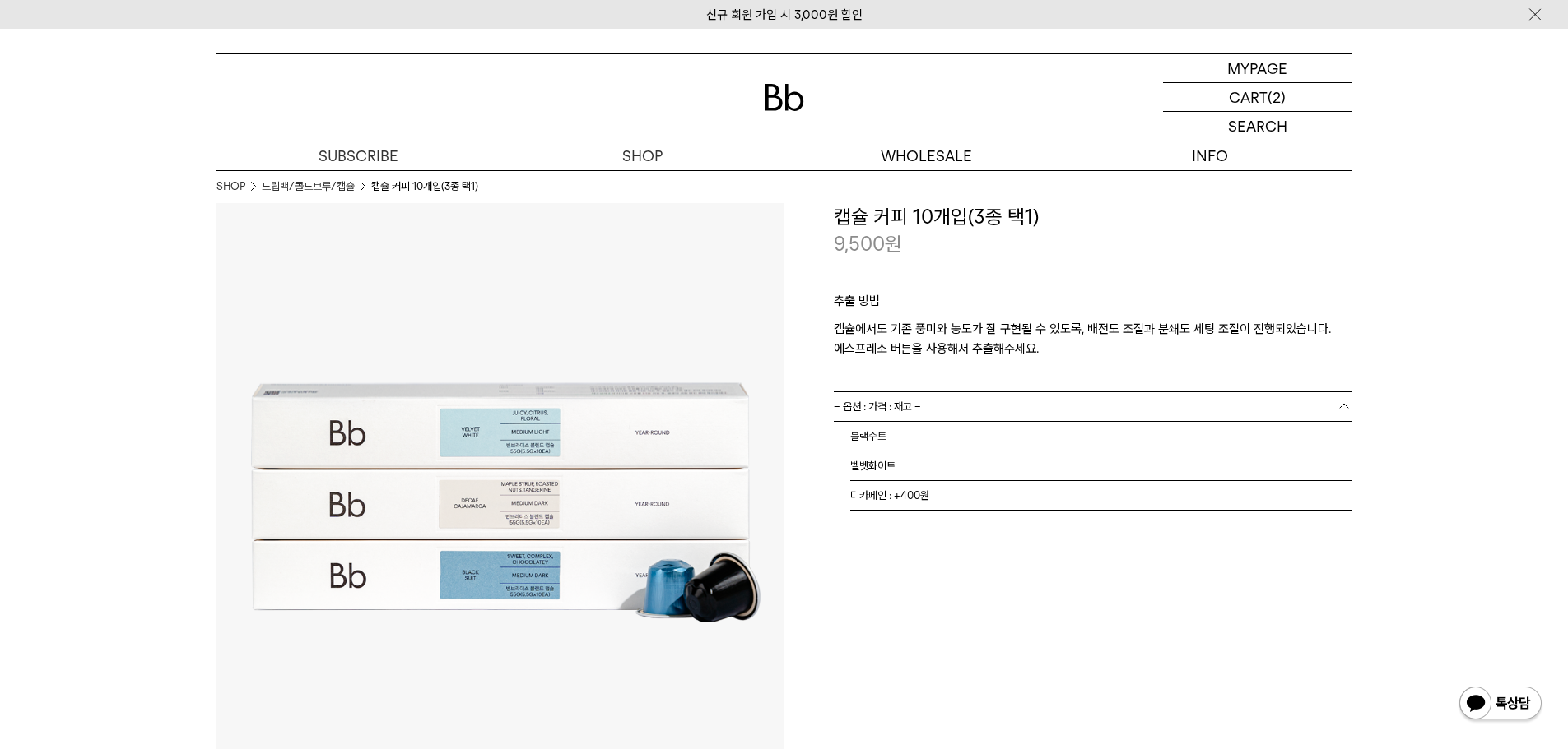
click at [1014, 398] on link "= 옵션 : 가격 : 재고 =" at bounding box center [1093, 407] width 519 height 29
click at [1014, 399] on link "= 옵션 : 가격 : 재고 =" at bounding box center [1093, 407] width 519 height 29
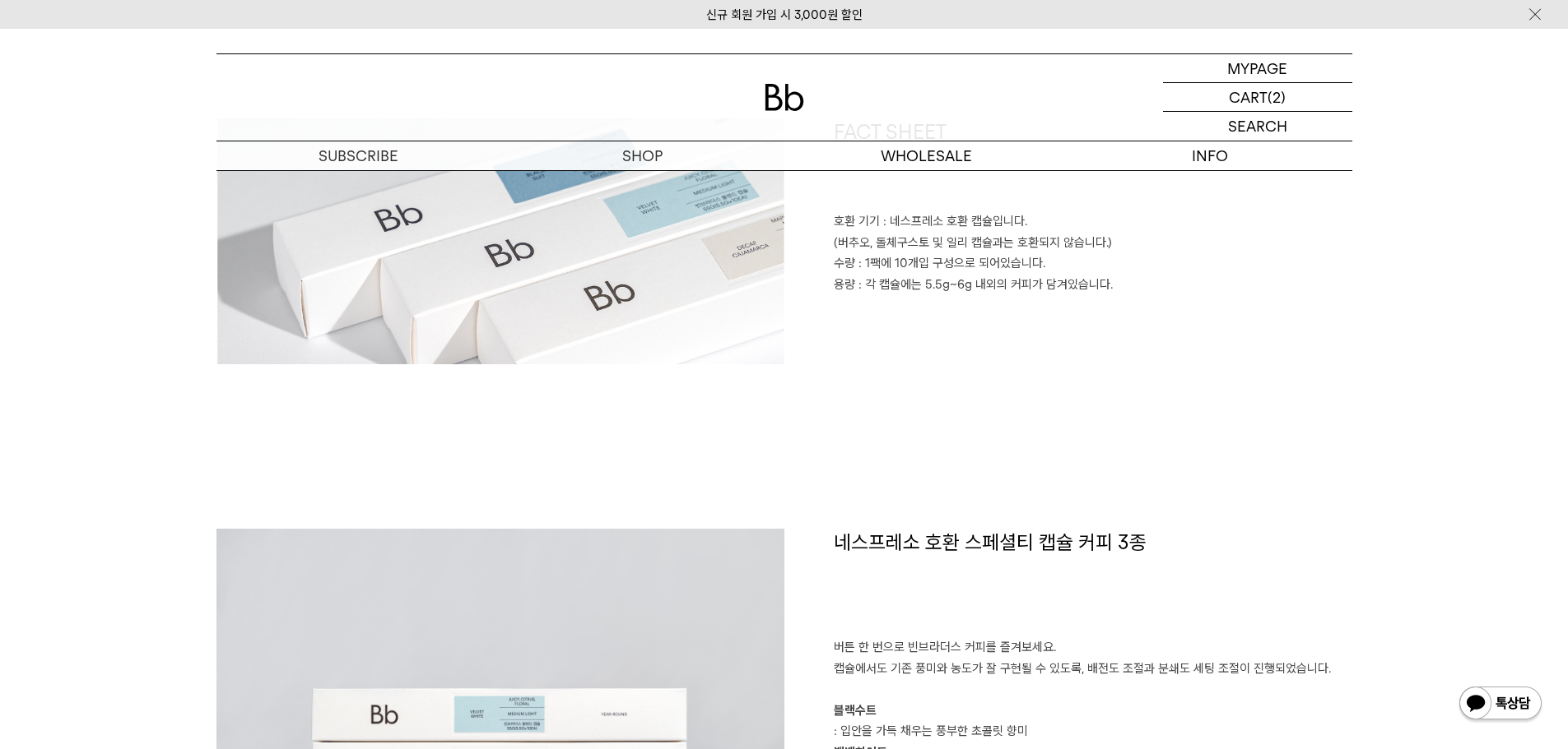
scroll to position [823, 0]
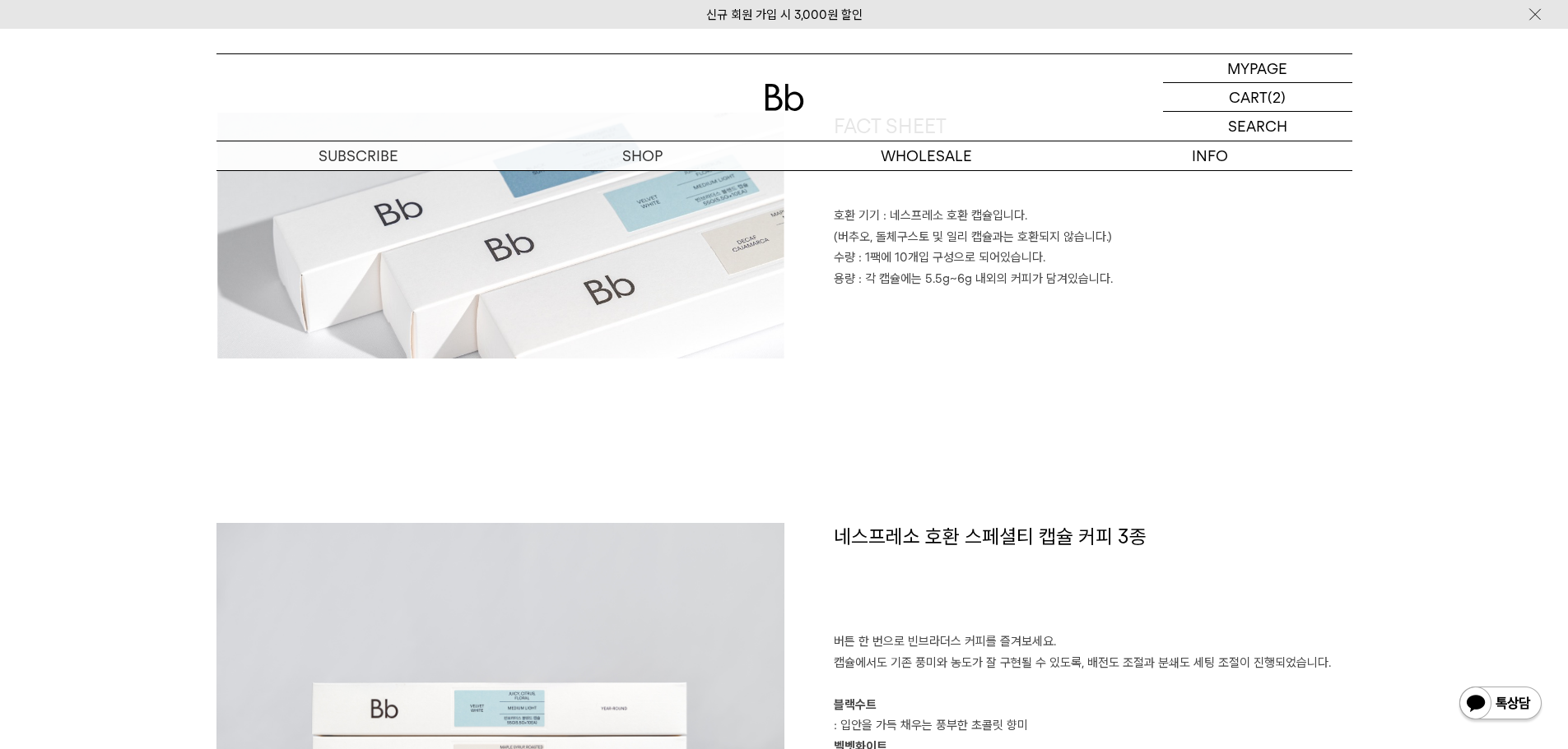
drag, startPoint x: 926, startPoint y: 369, endPoint x: 951, endPoint y: 341, distance: 37.5
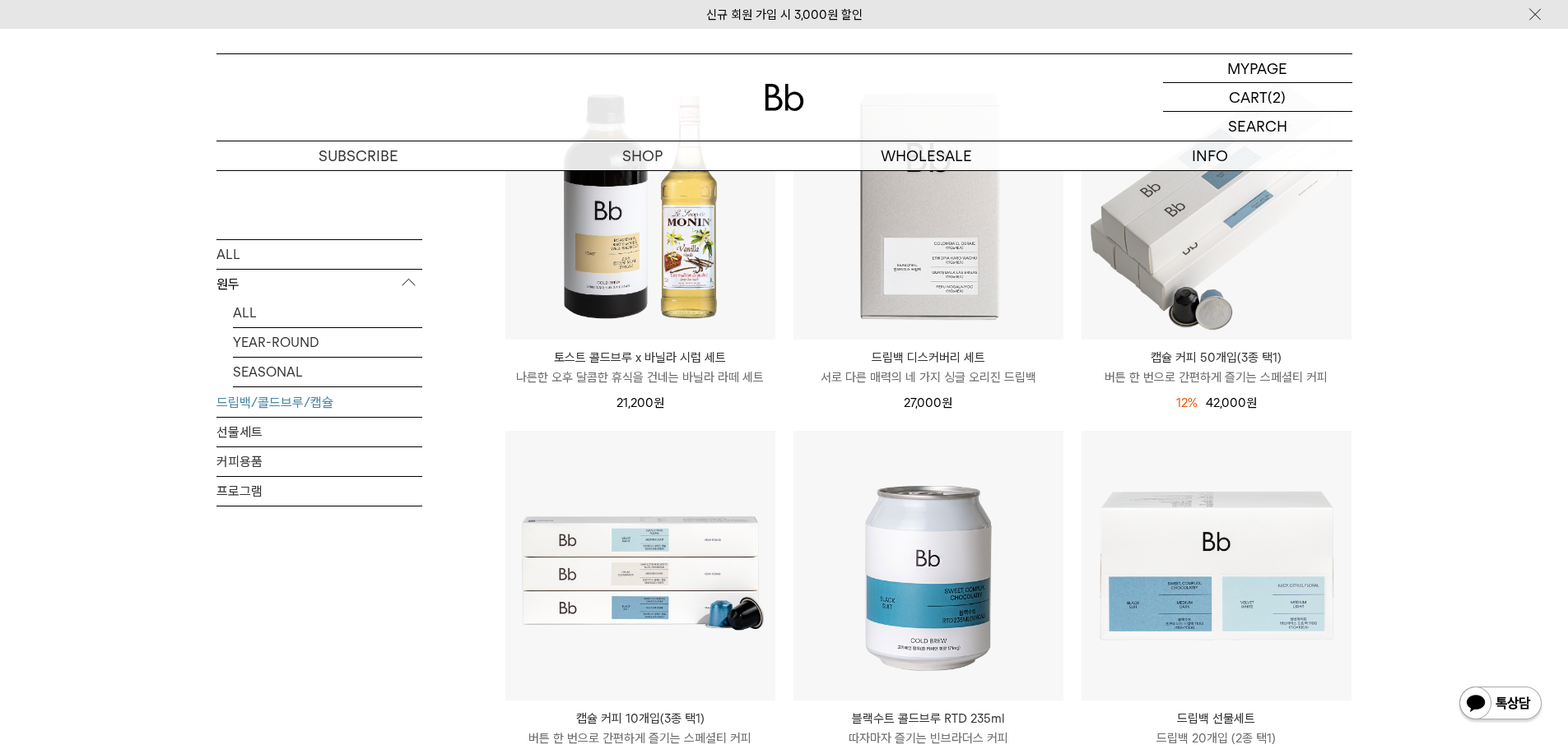
scroll to position [164, 0]
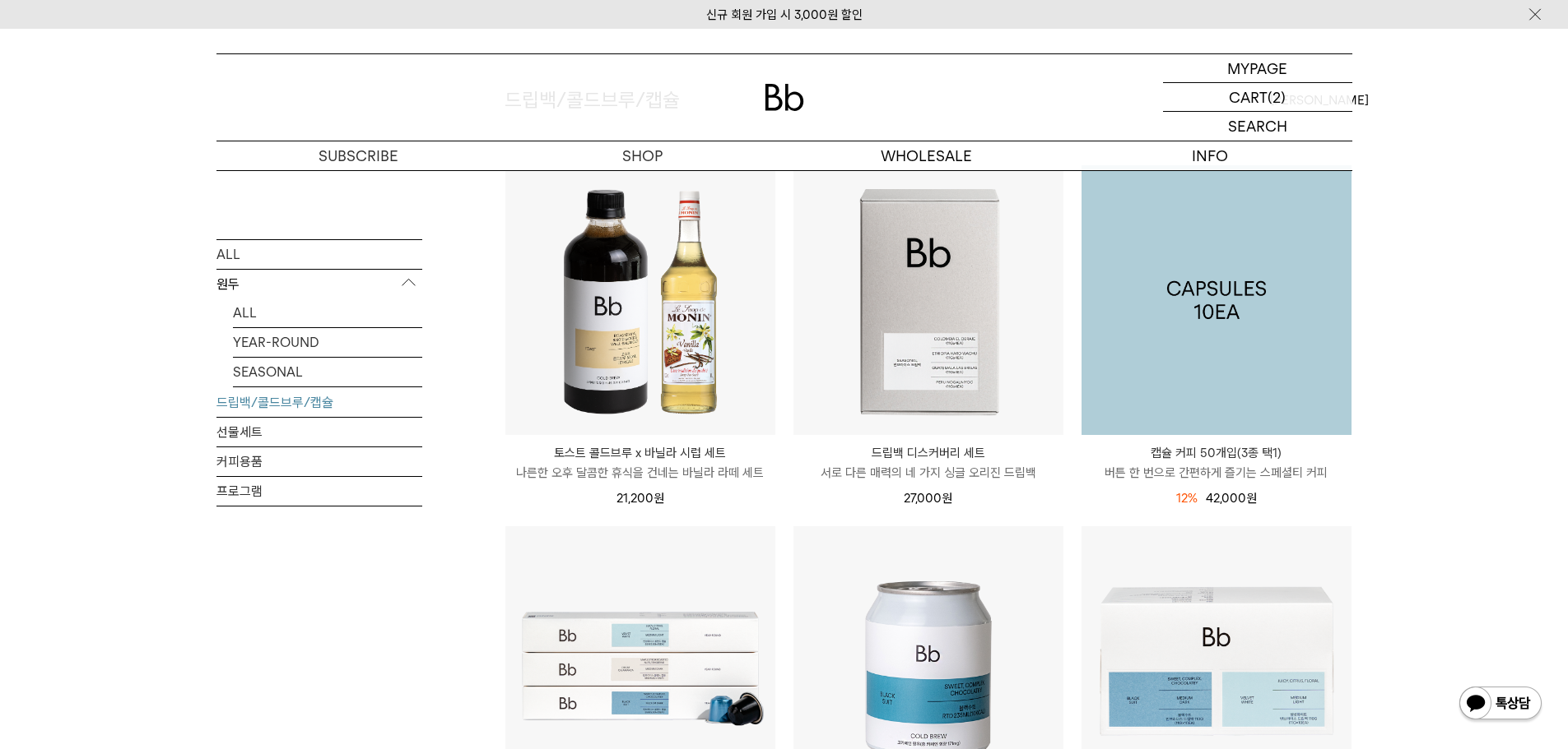
click at [1268, 301] on img at bounding box center [1216, 300] width 270 height 270
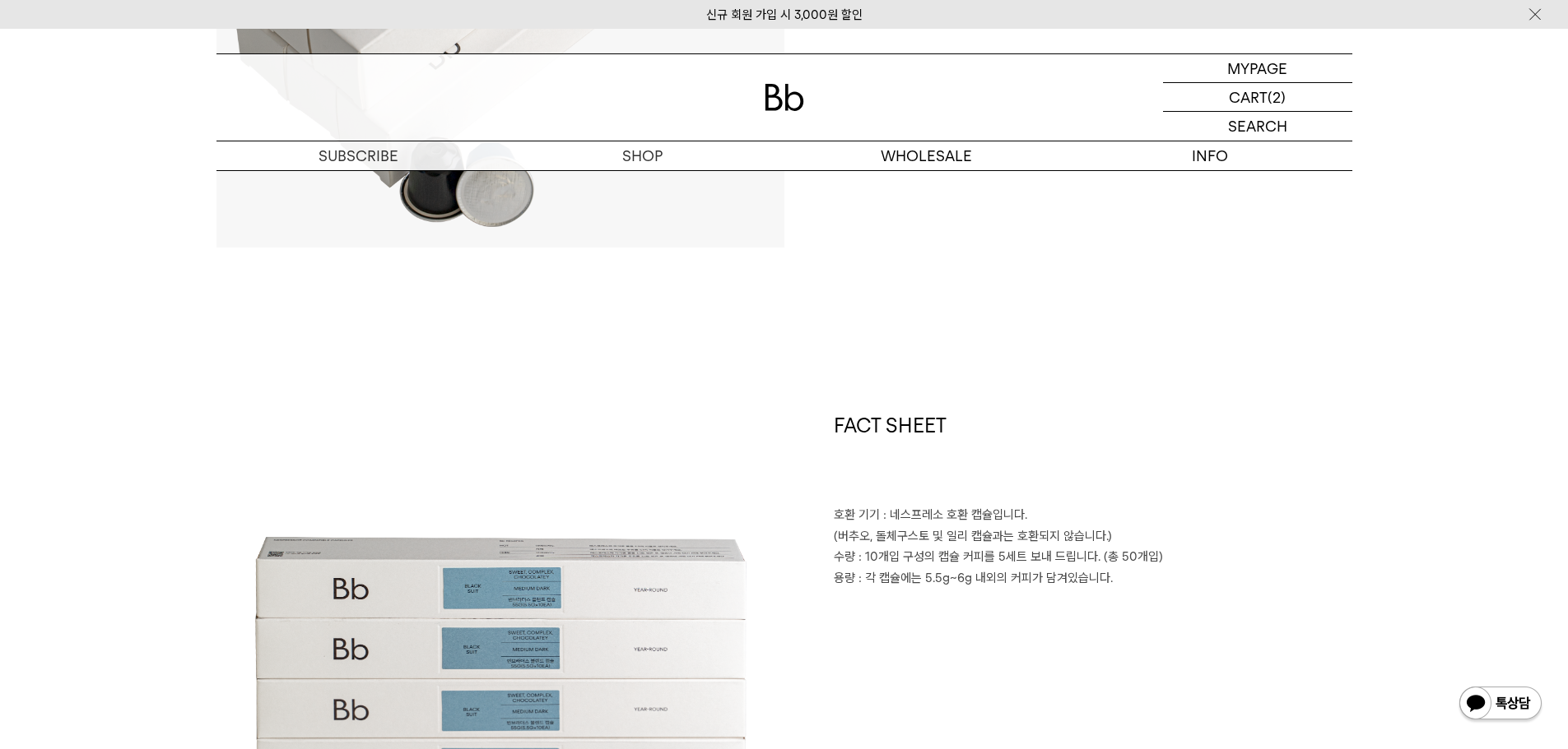
scroll to position [658, 0]
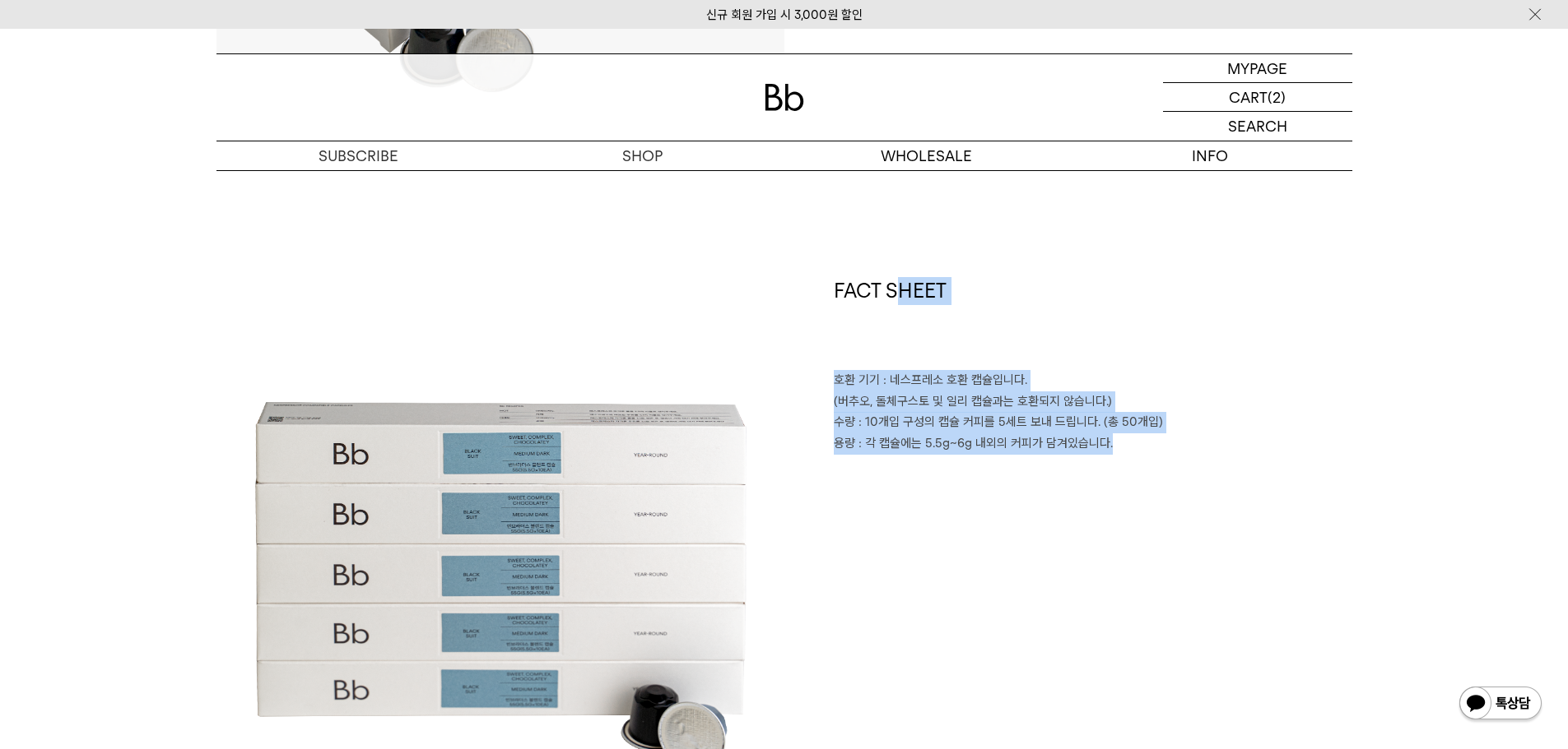
drag, startPoint x: 1239, startPoint y: 469, endPoint x: 1254, endPoint y: 479, distance: 18.0
click at [1254, 479] on div "FACT SHEET 호환 기기 : 네스프레소 호환 캡슐입니다. (버추오, 돌체구스토 및 일리 캡슐과는 호환되지 않습니다.) 수량 : 10개입 …" at bounding box center [1067, 560] width 568 height 567
click at [1254, 478] on div "FACT SHEET 호환 기기 : 네스프레소 호환 캡슐입니다. (버추오, 돌체구스토 및 일리 캡슐과는 호환되지 않습니다.) 수량 : 10개입 …" at bounding box center [1067, 560] width 568 height 567
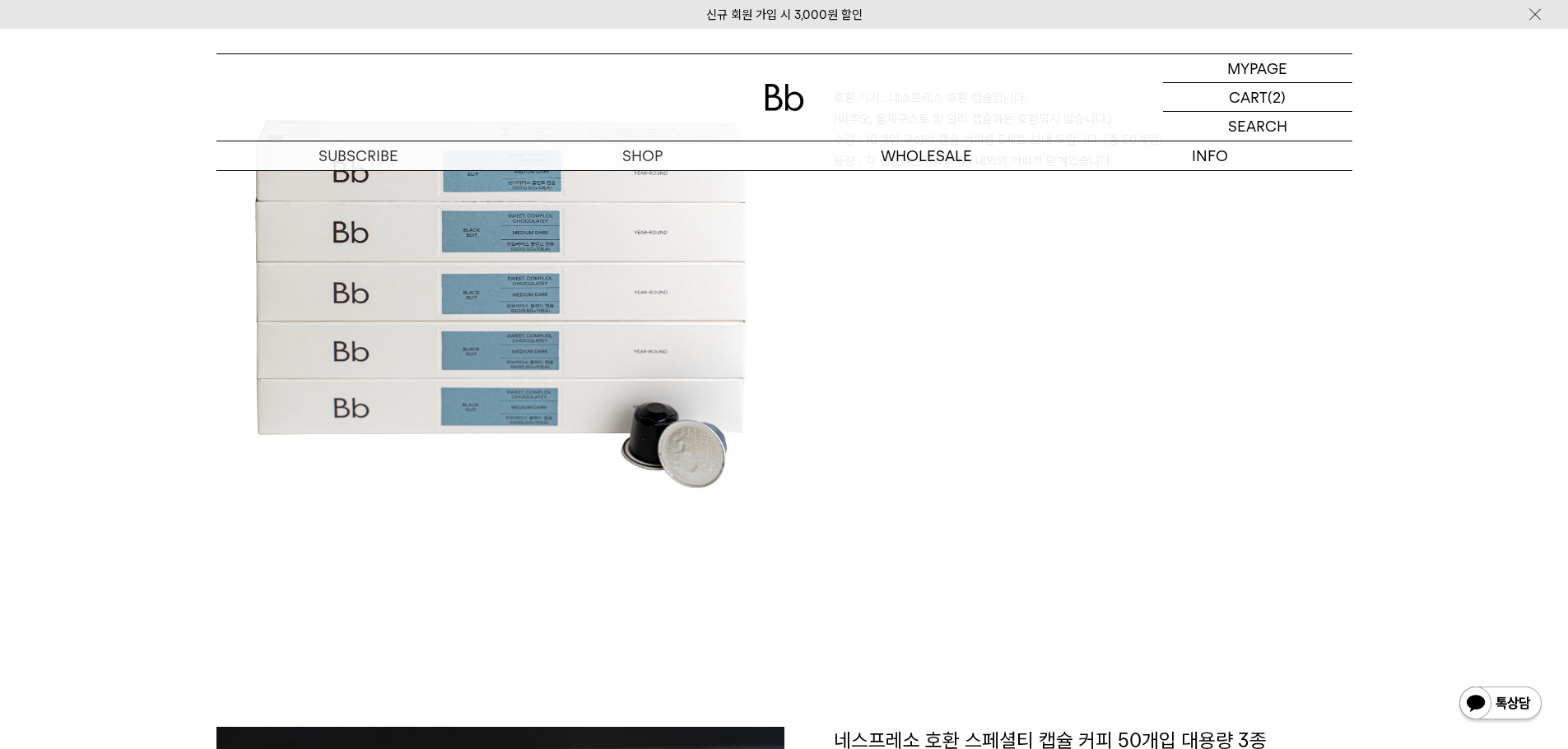
scroll to position [1151, 0]
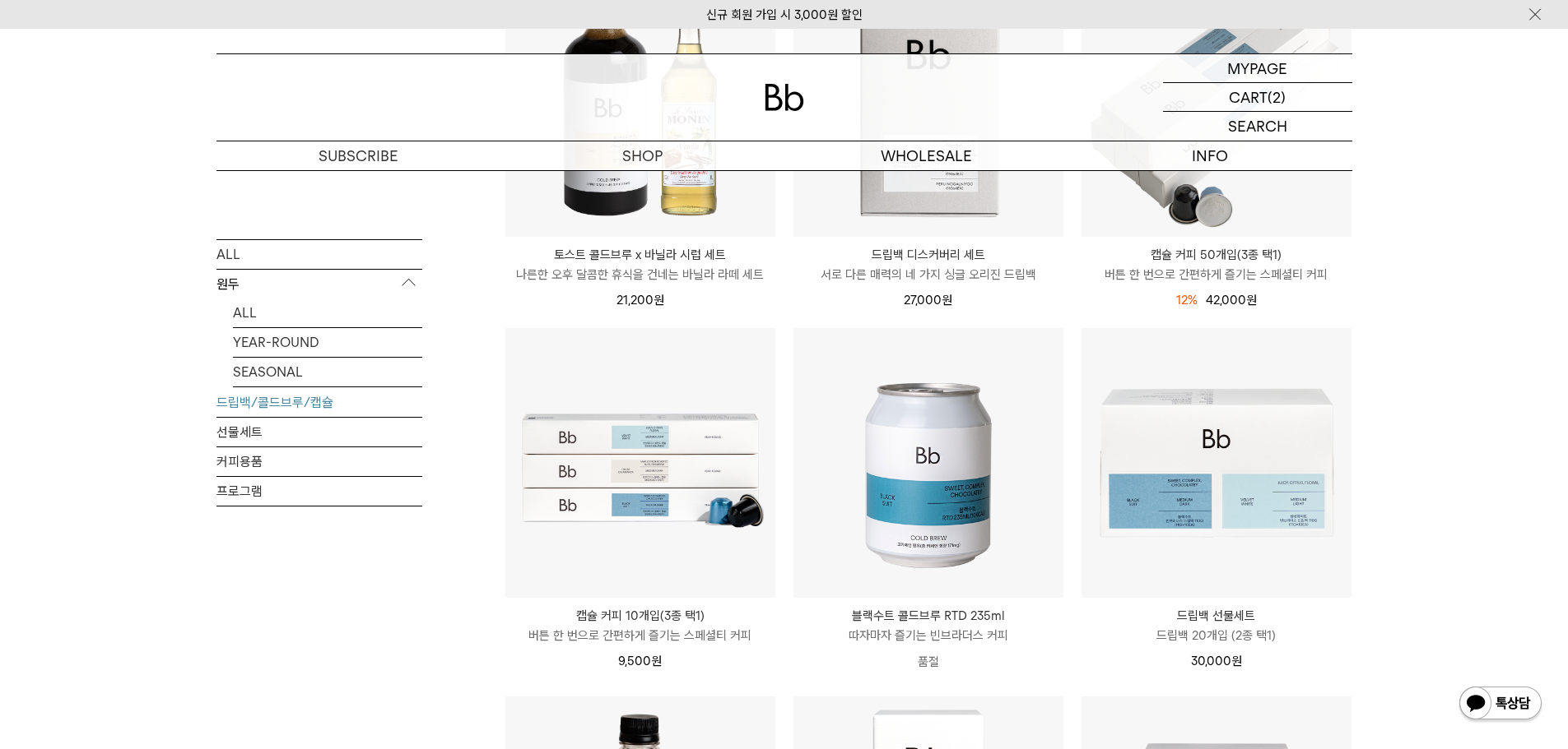
scroll to position [494, 0]
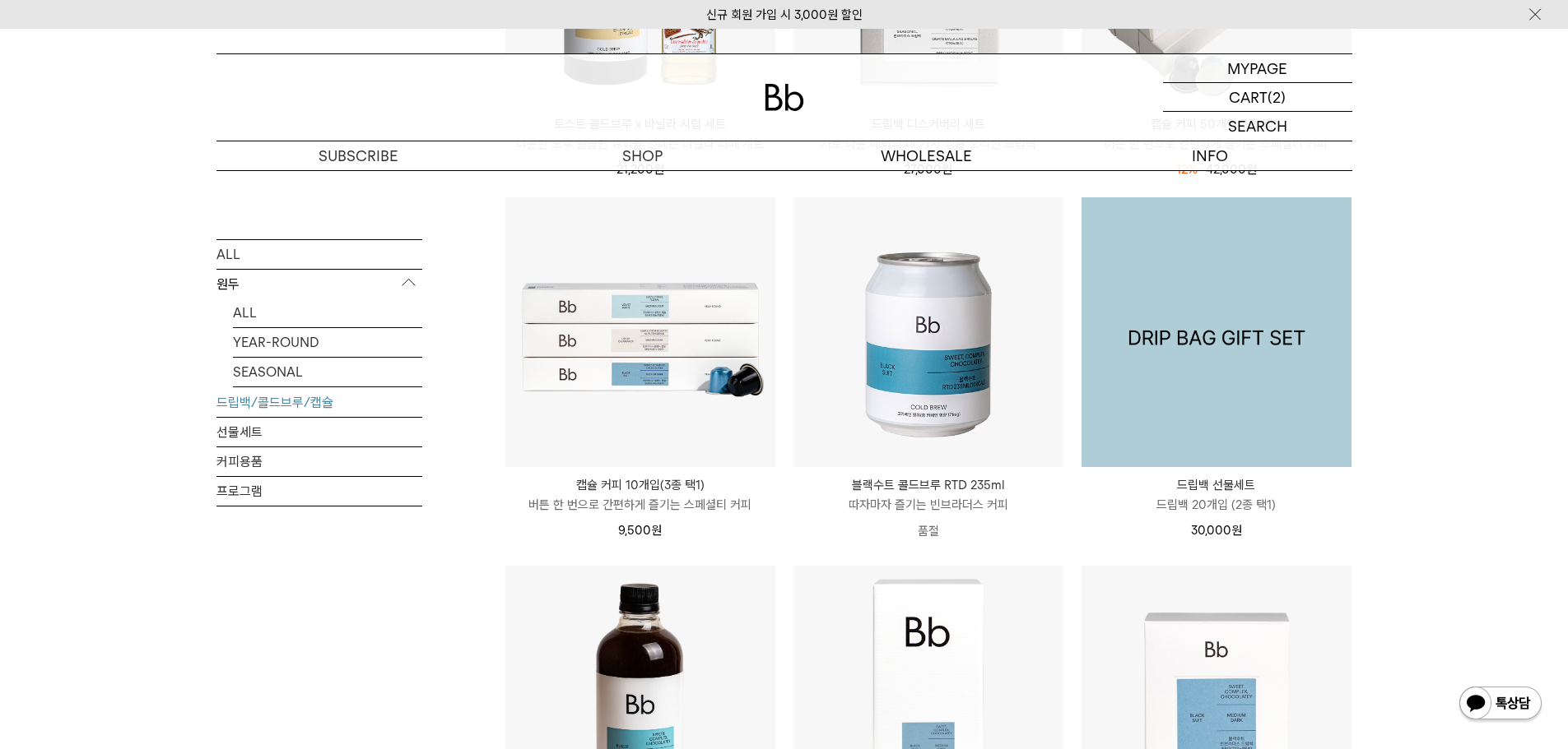
click at [1201, 389] on img at bounding box center [1216, 331] width 270 height 270
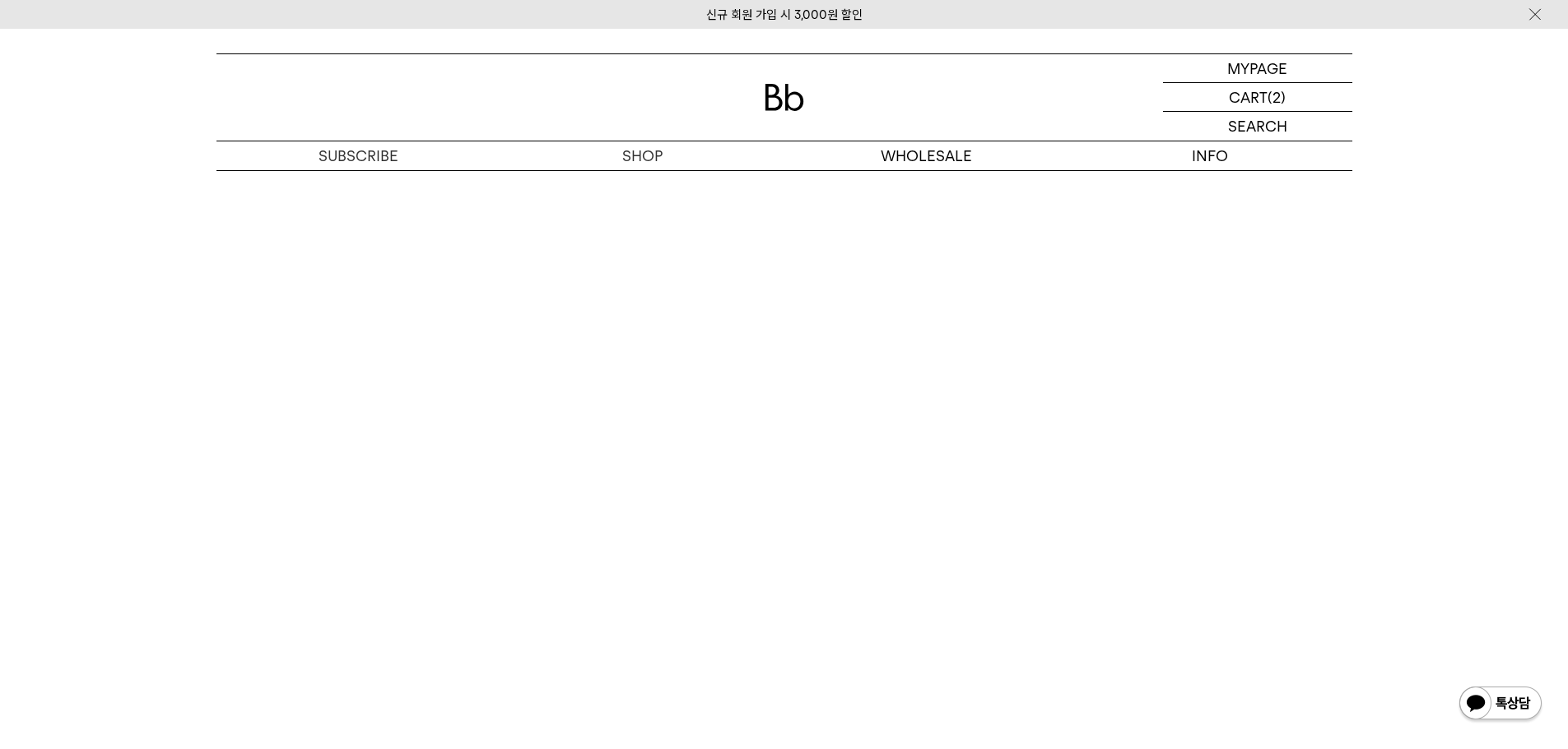
scroll to position [4854, 0]
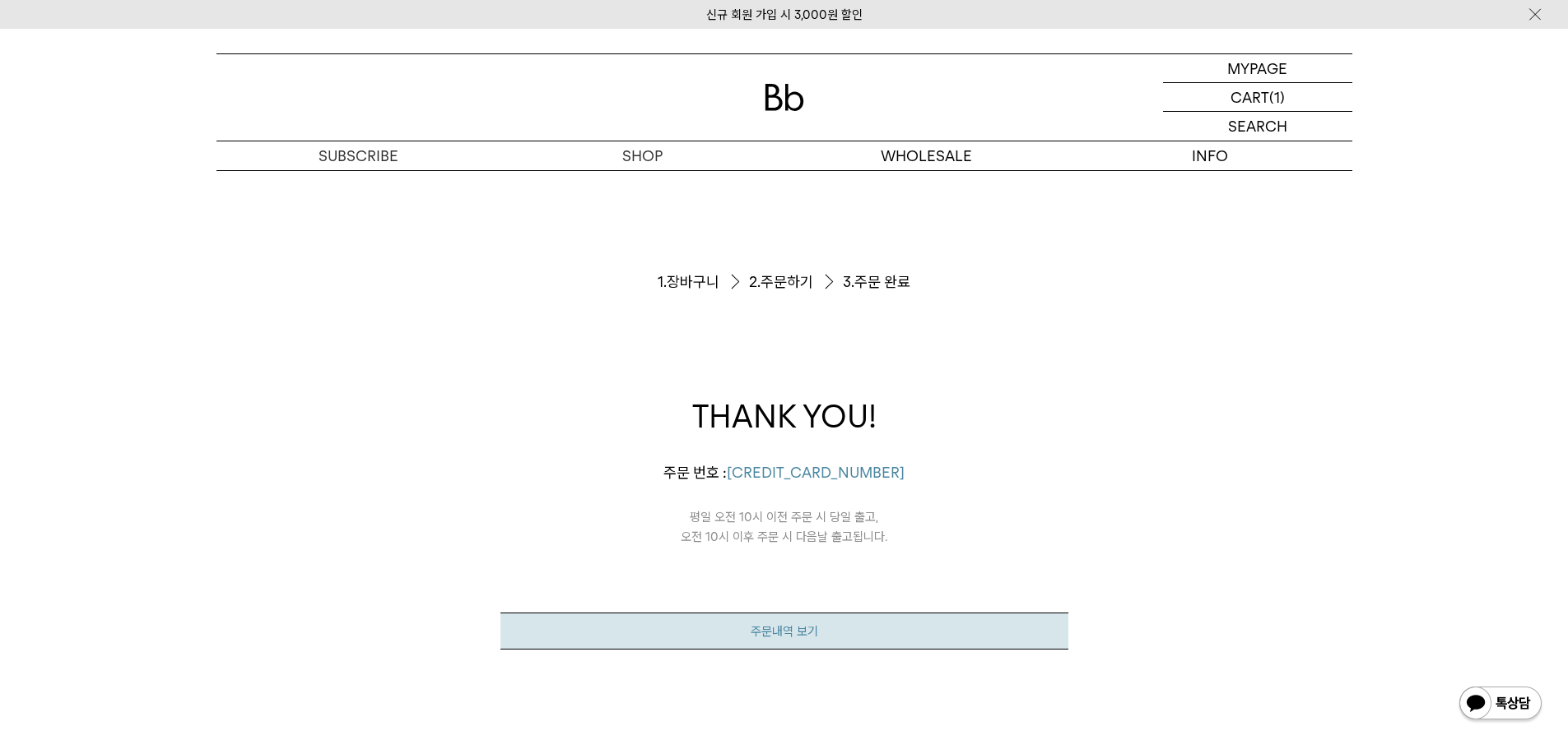
click at [776, 625] on link "주문내역 보기" at bounding box center [784, 631] width 568 height 37
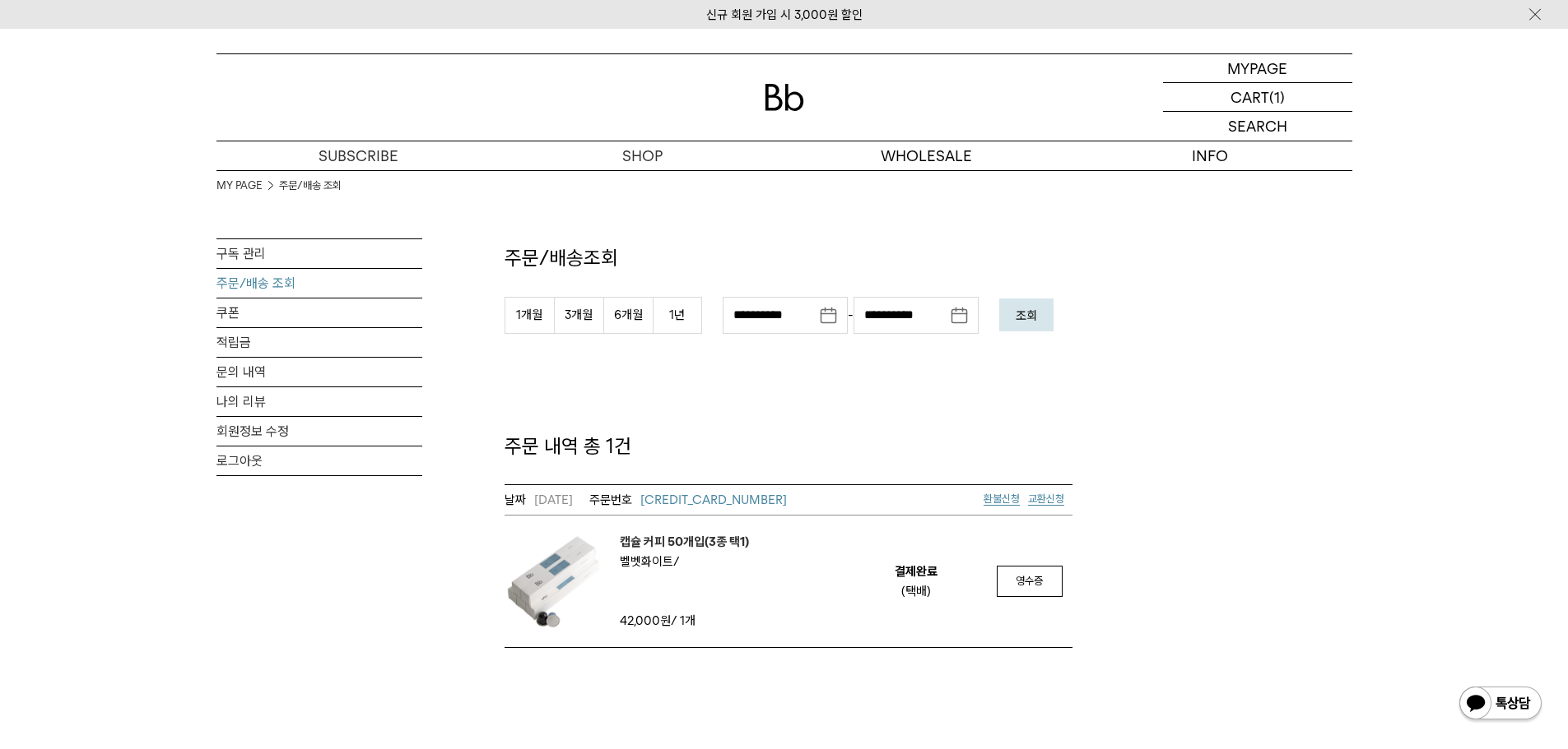
click at [236, 646] on div "MY PAGE 주문/배송 조회 구독 관리 주문/배송 조회 쿠폰 적립금 문의 내역 나의 리뷰 회원정보 수정 로그아웃" at bounding box center [319, 409] width 206 height 478
